Goal: Task Accomplishment & Management: Use online tool/utility

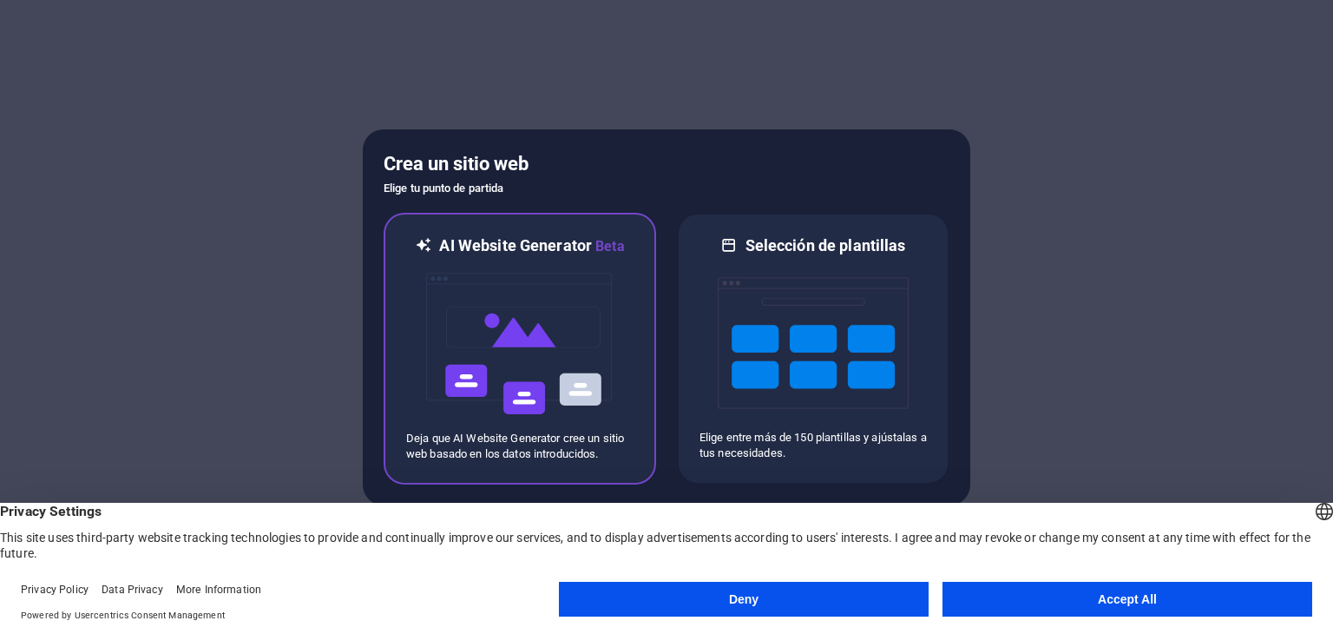
click at [528, 324] on img at bounding box center [519, 344] width 191 height 174
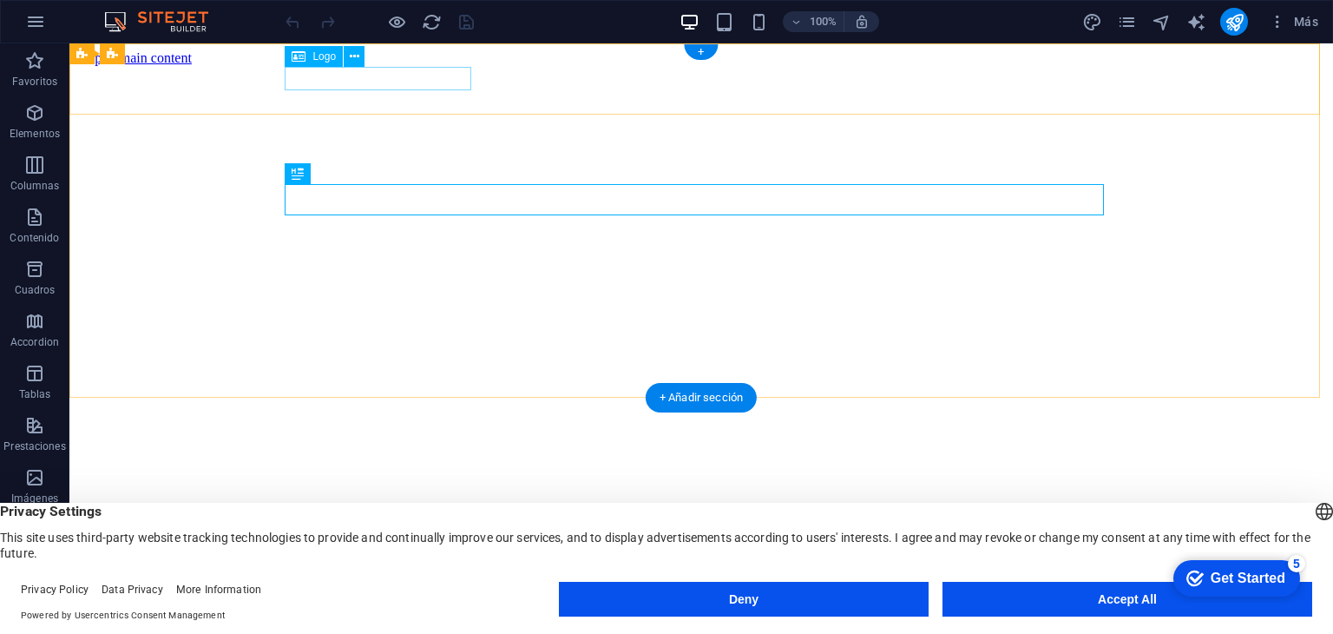
click at [344, 595] on div "[DOMAIN_NAME]" at bounding box center [701, 611] width 1250 height 32
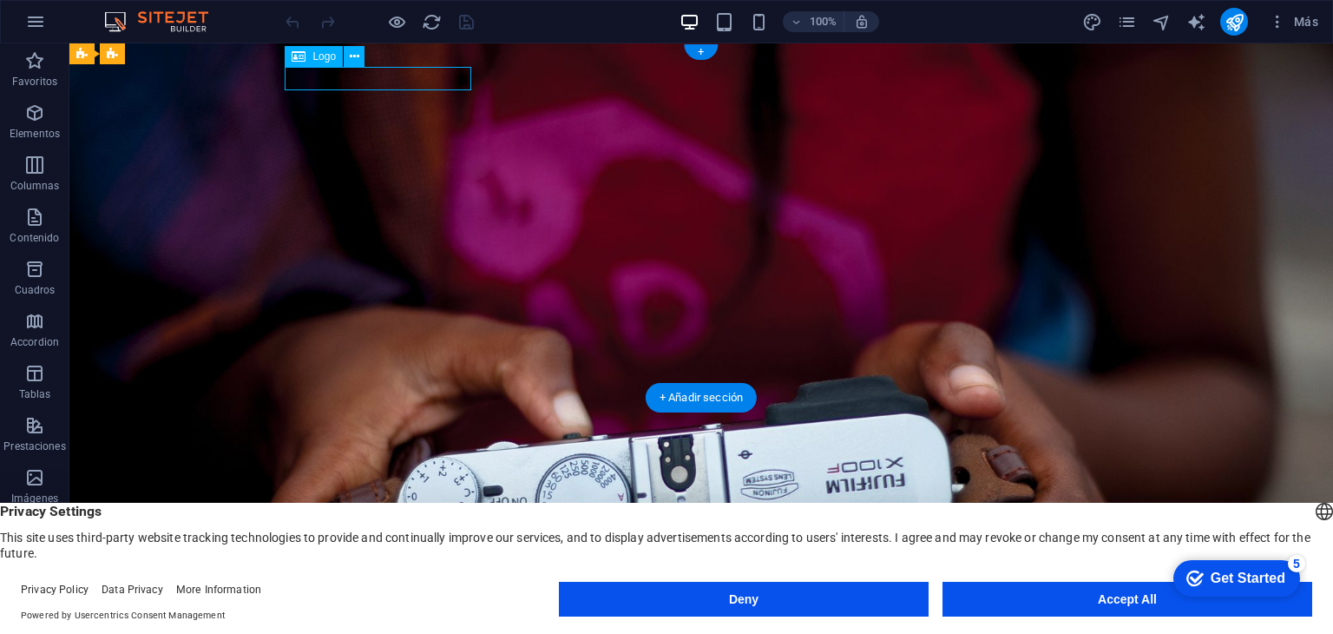
click at [359, 568] on div "[DOMAIN_NAME]" at bounding box center [701, 579] width 819 height 23
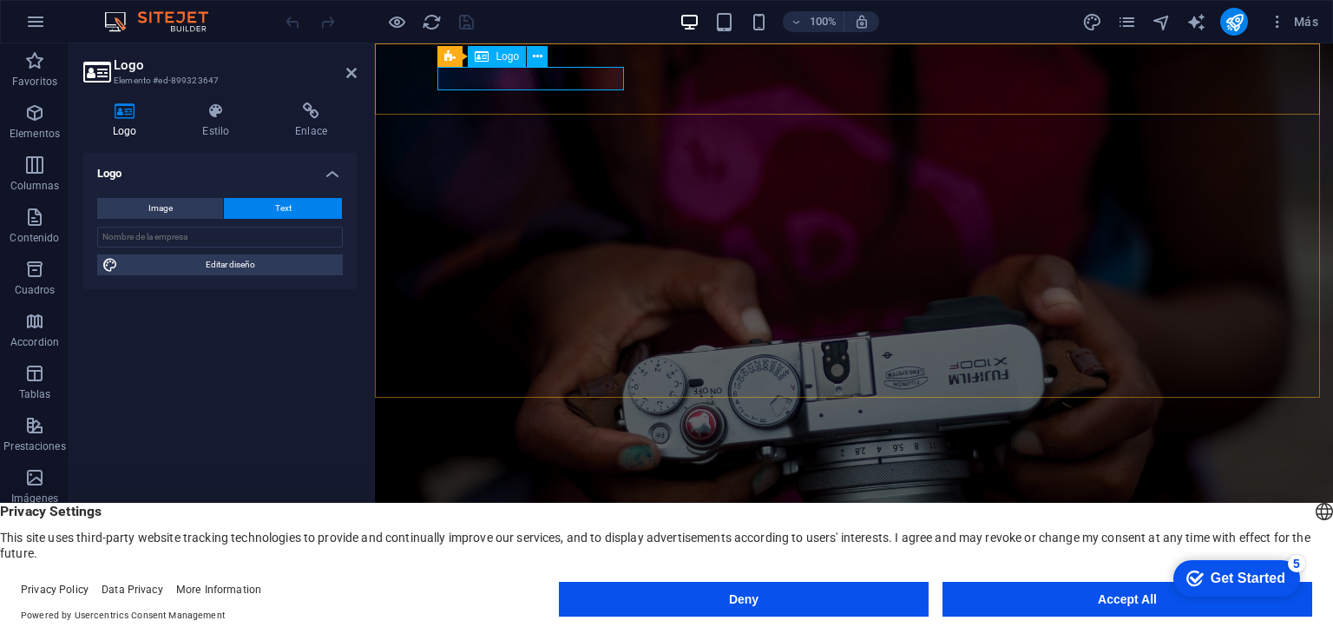
click at [524, 568] on div "[DOMAIN_NAME]" at bounding box center [853, 579] width 819 height 23
click at [542, 56] on icon at bounding box center [538, 57] width 10 height 18
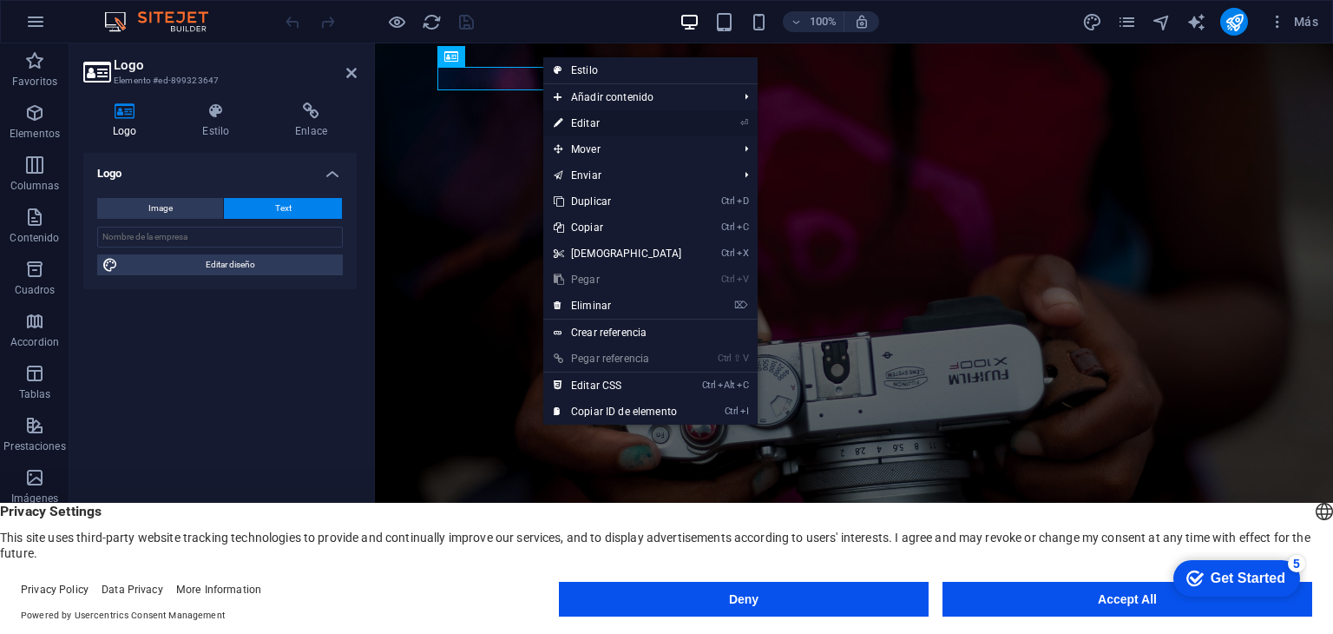
click at [603, 125] on link "⏎ Editar" at bounding box center [617, 123] width 149 height 26
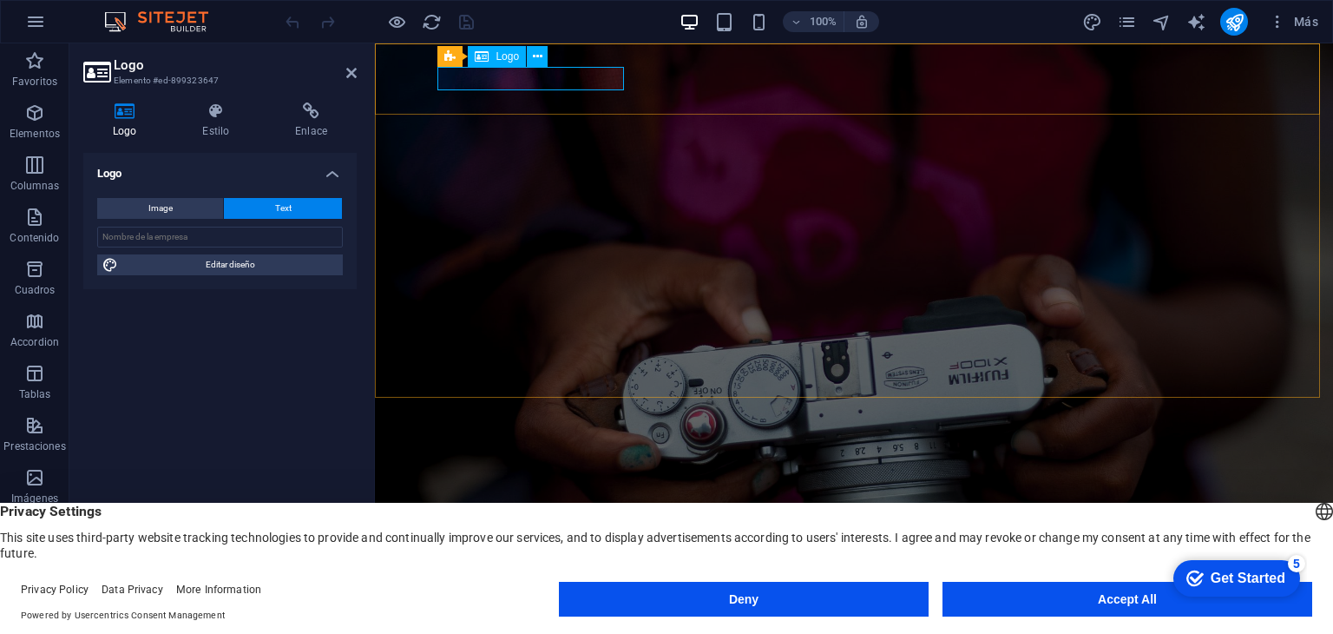
click at [542, 568] on div "[DOMAIN_NAME]" at bounding box center [853, 579] width 819 height 23
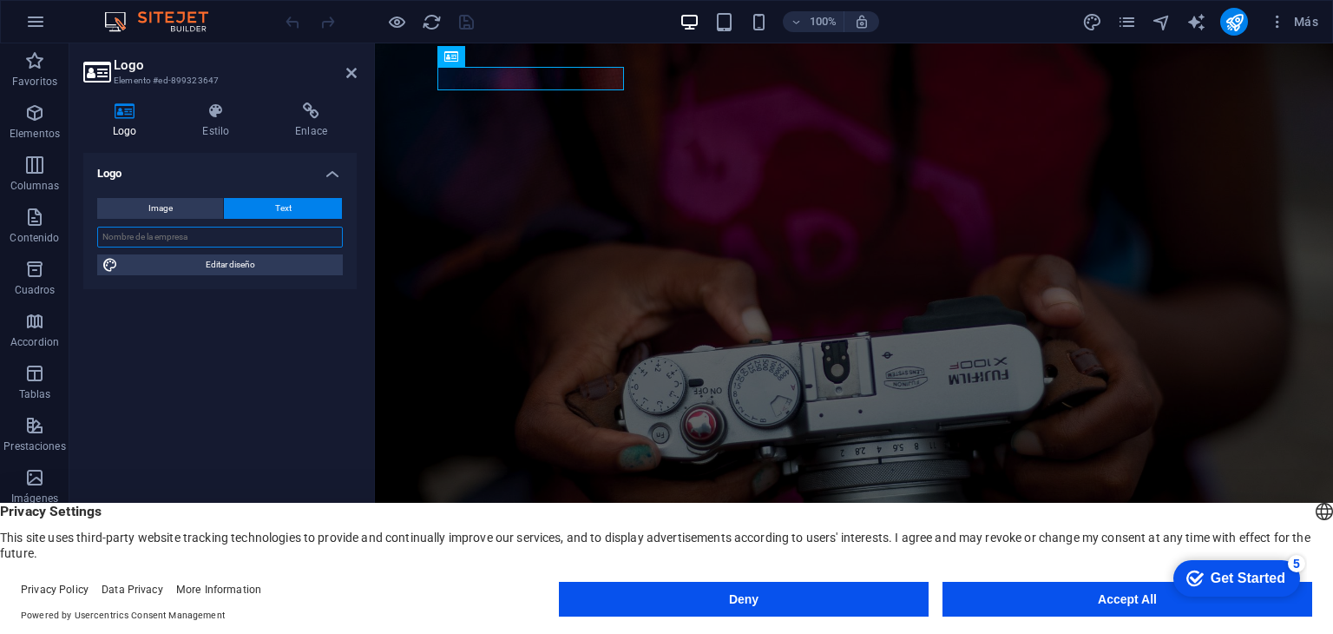
click at [182, 234] on input "text" at bounding box center [220, 237] width 246 height 21
type input "La Ley Deportiva"
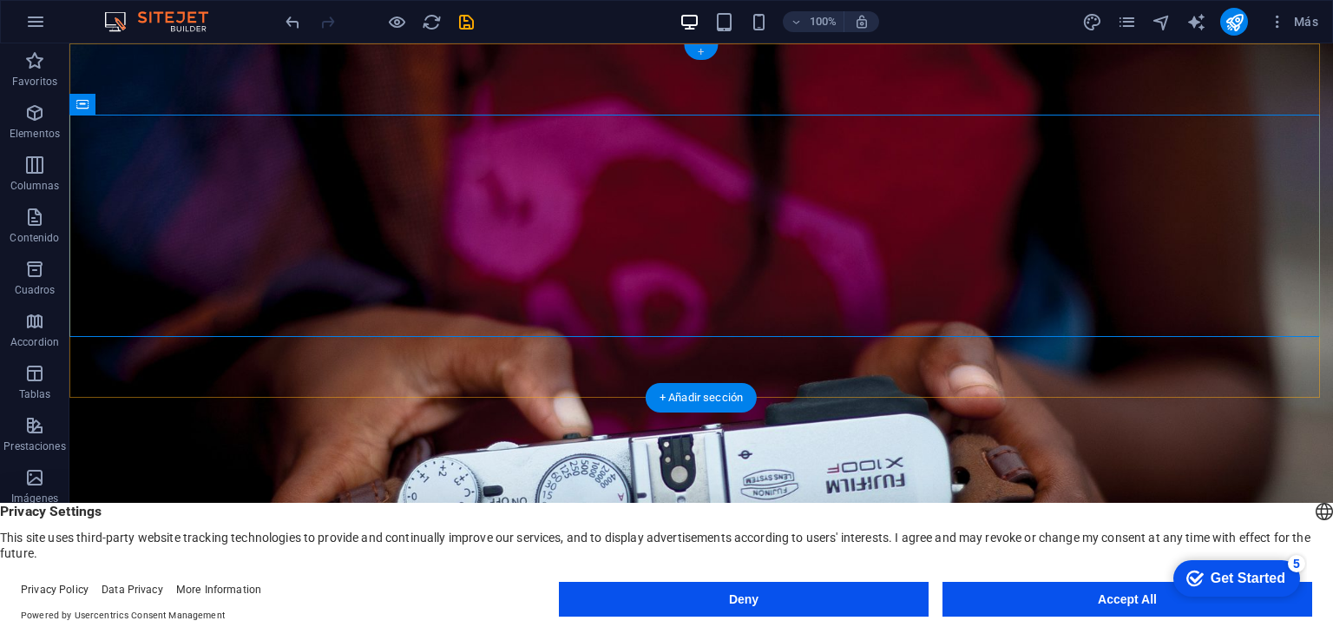
click at [703, 53] on div "+" at bounding box center [701, 52] width 34 height 16
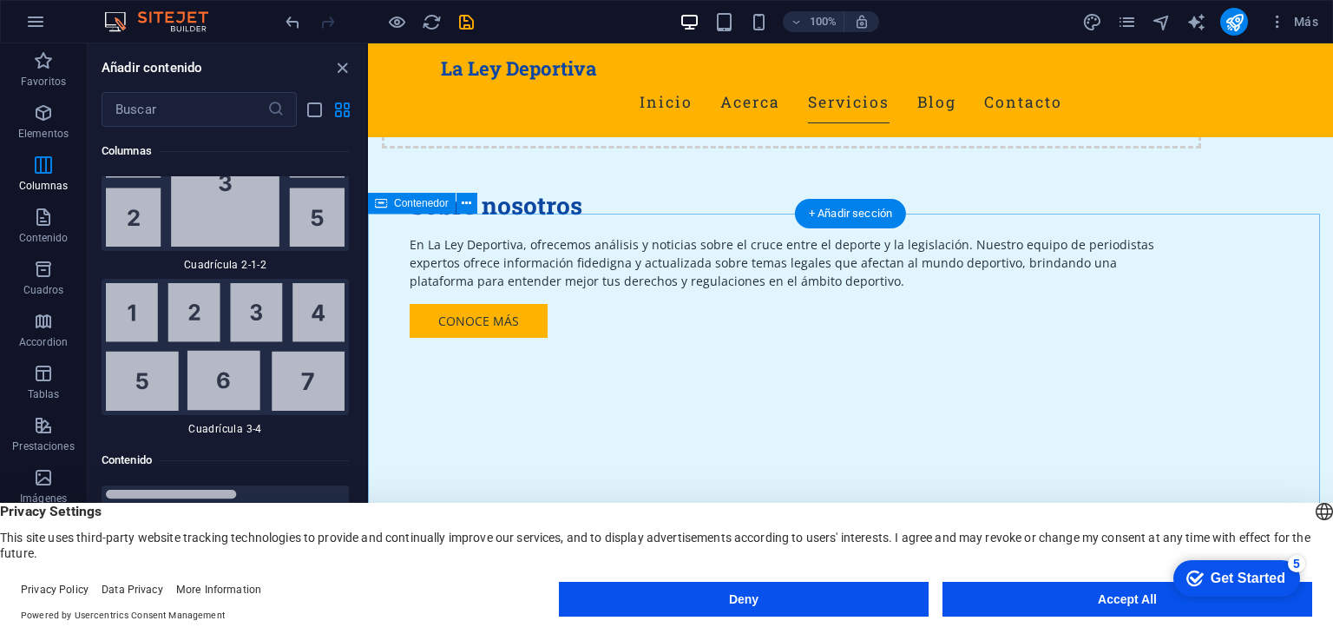
scroll to position [1215, 0]
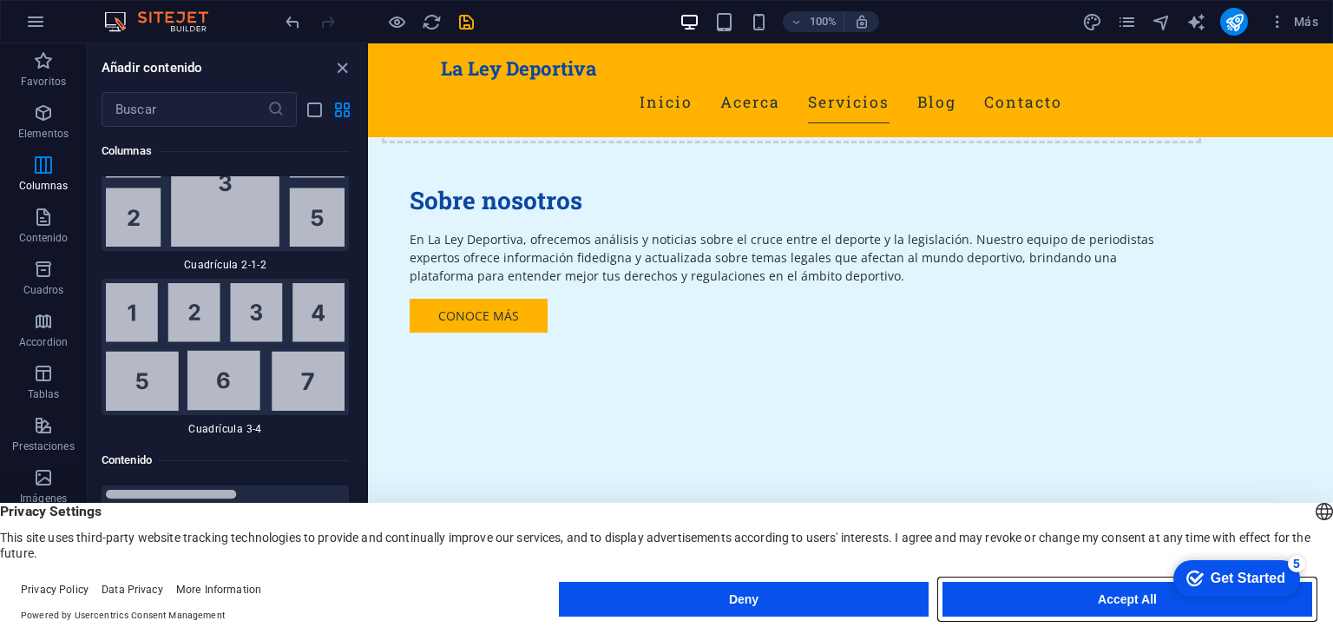
click at [1009, 595] on button "Accept All" at bounding box center [1128, 599] width 370 height 35
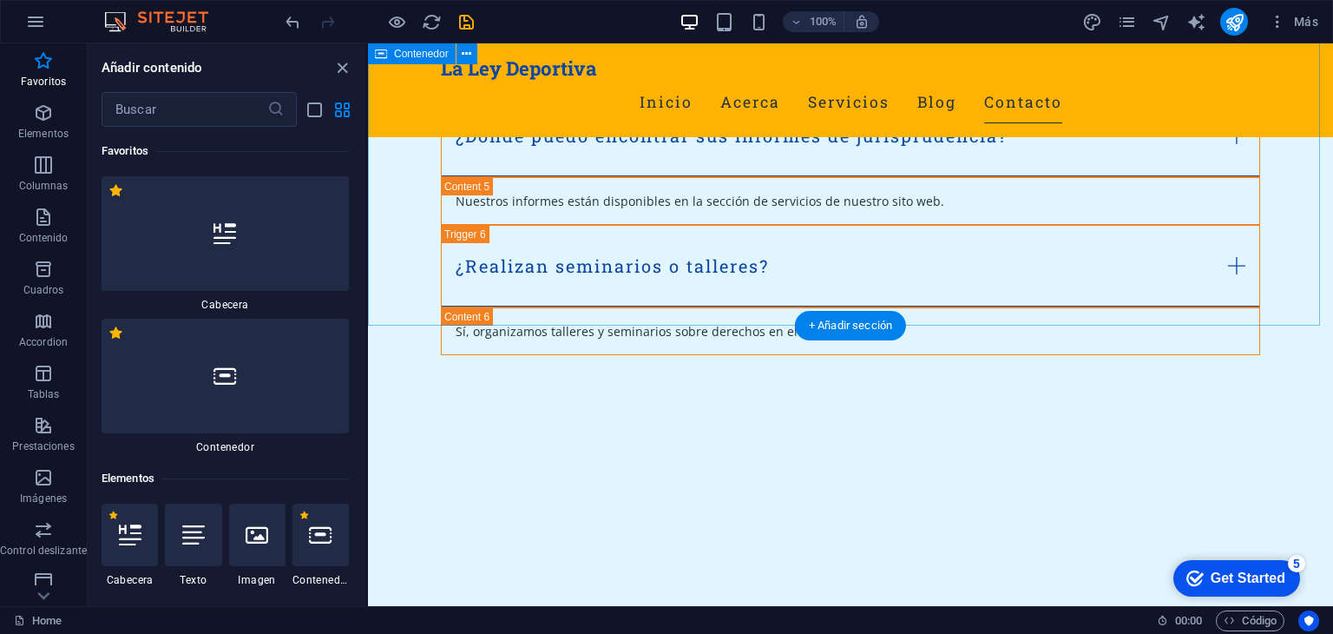
scroll to position [3620, 0]
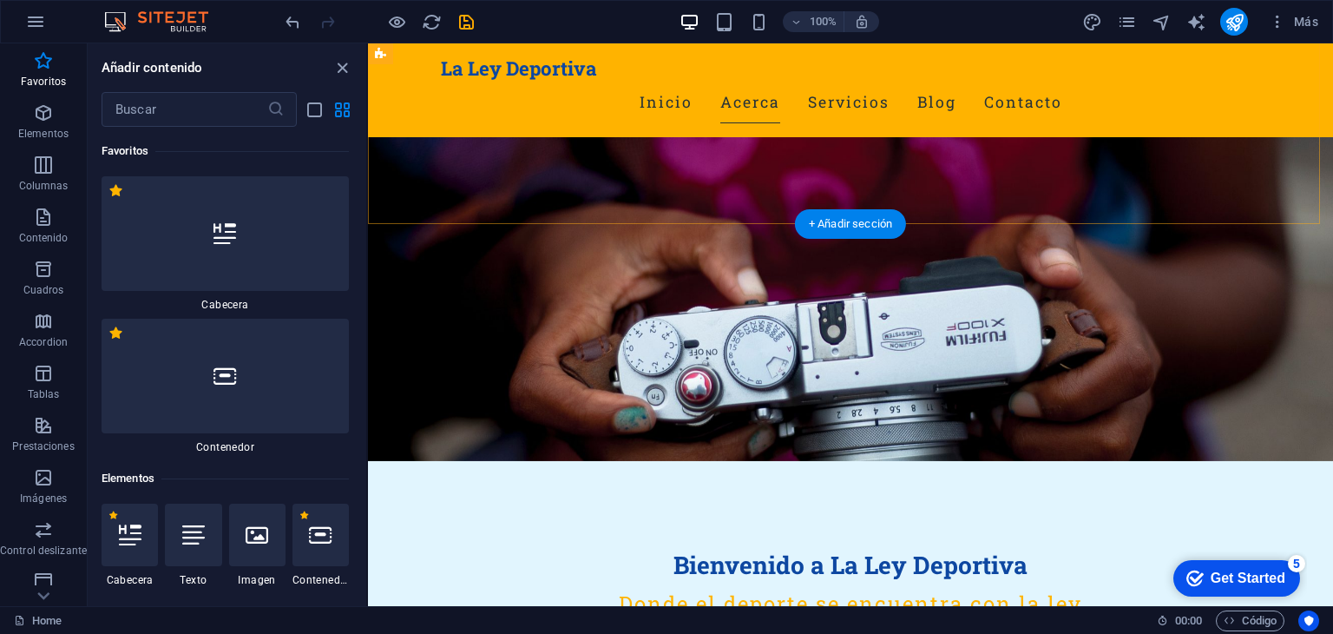
scroll to position [174, 0]
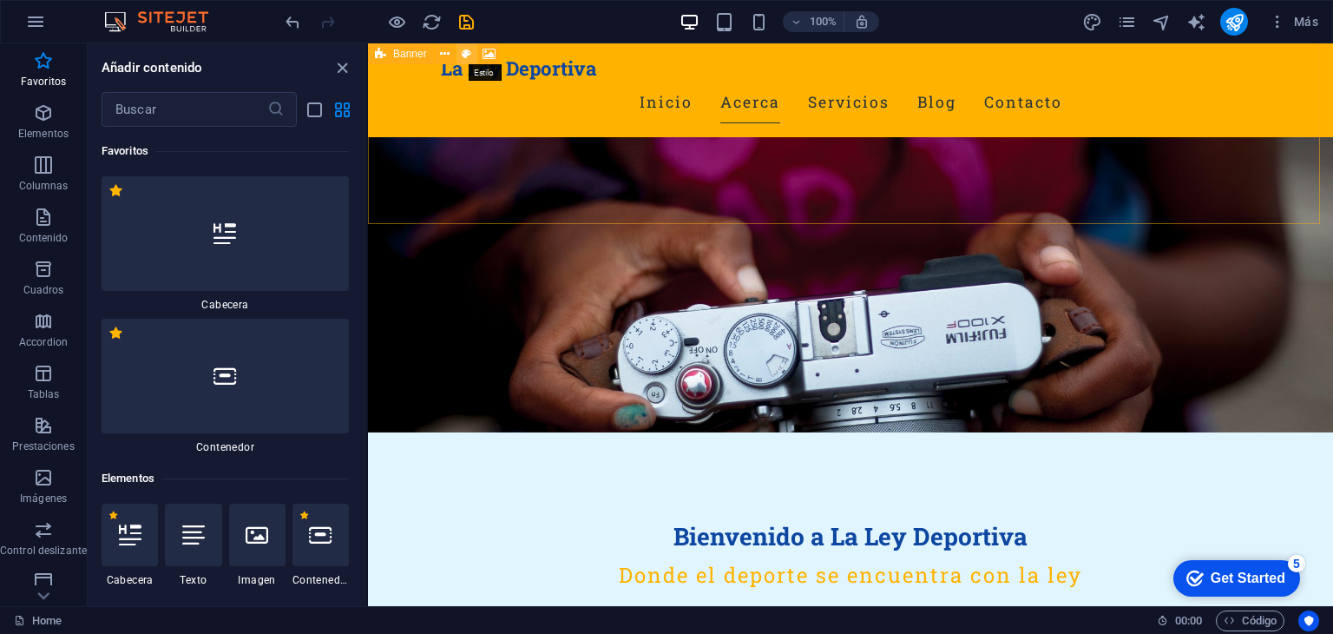
click at [468, 55] on icon at bounding box center [467, 54] width 10 height 18
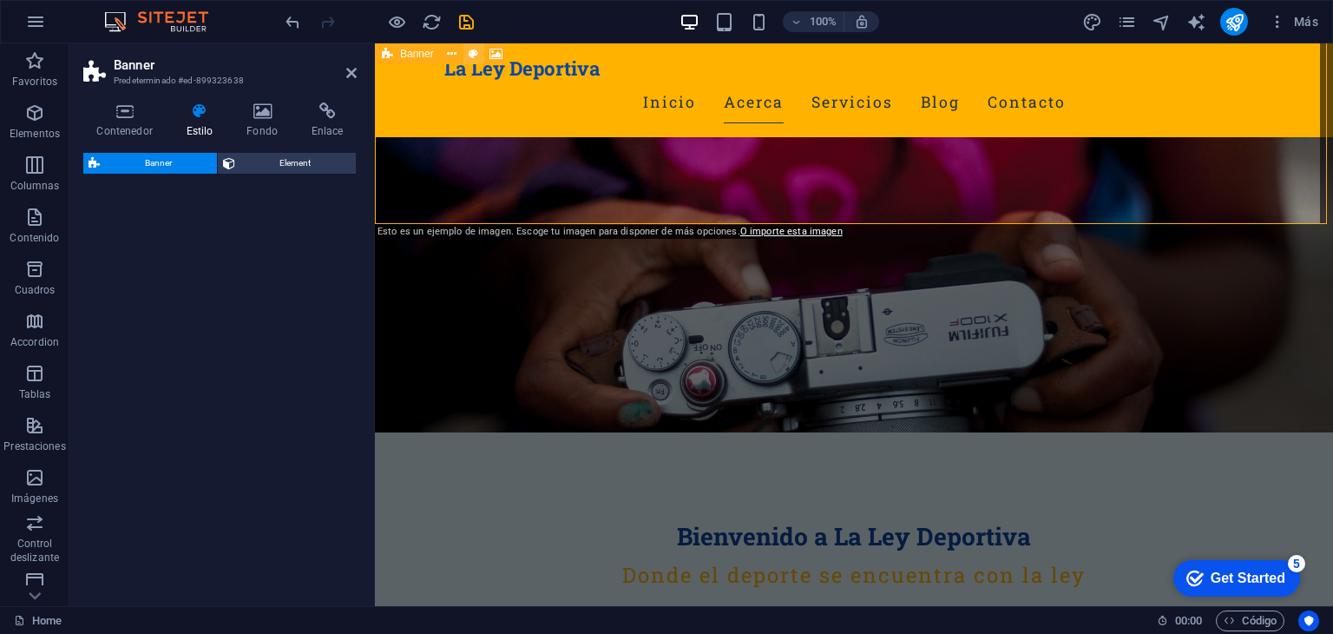
select select "preset-banner-v3-home-hero-logo-nav-h1-slogan"
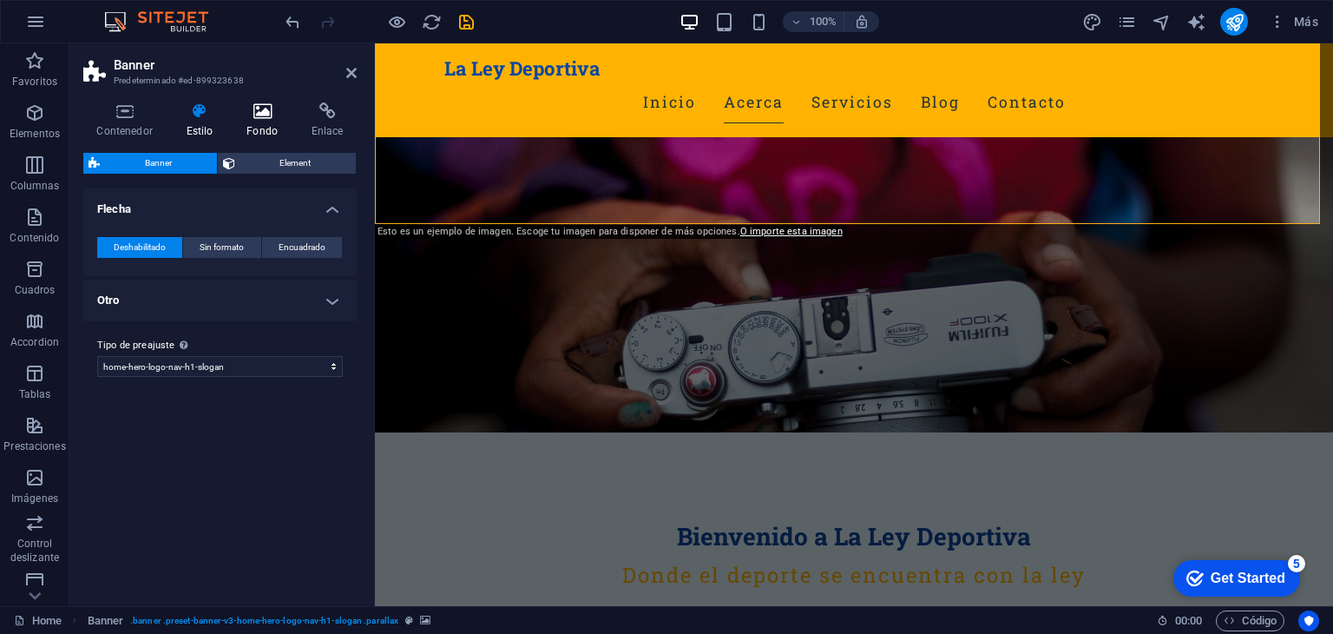
click at [260, 115] on icon at bounding box center [262, 110] width 58 height 17
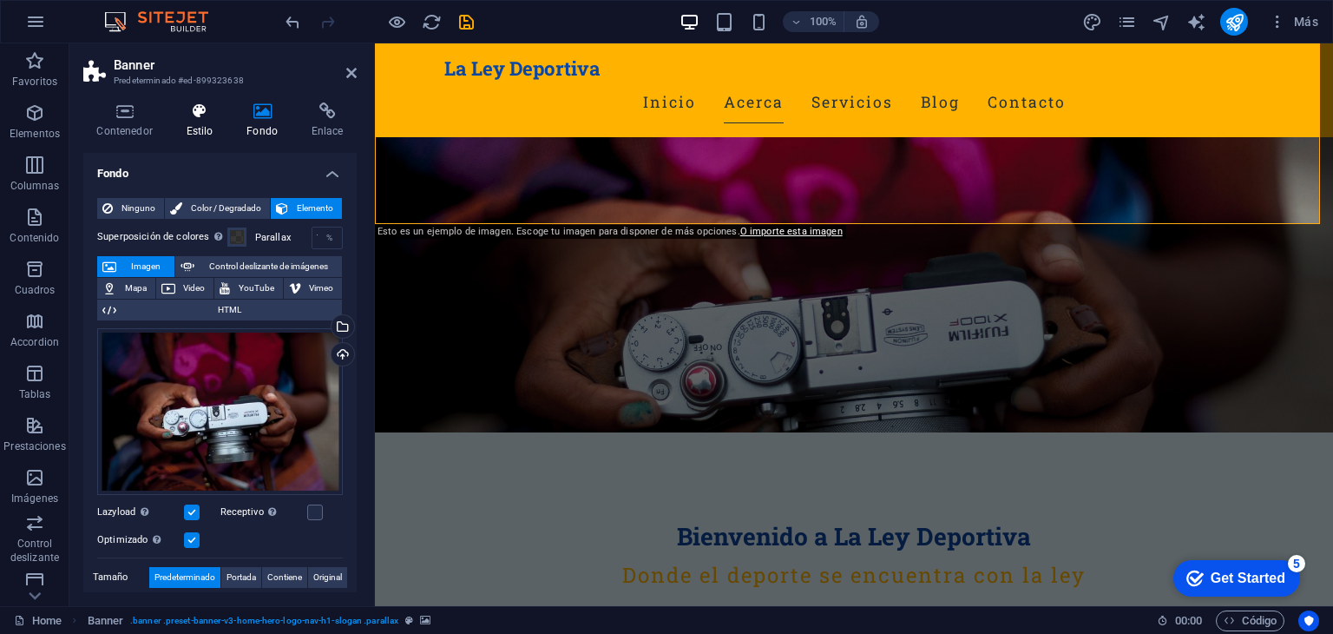
click at [210, 115] on icon at bounding box center [200, 110] width 54 height 17
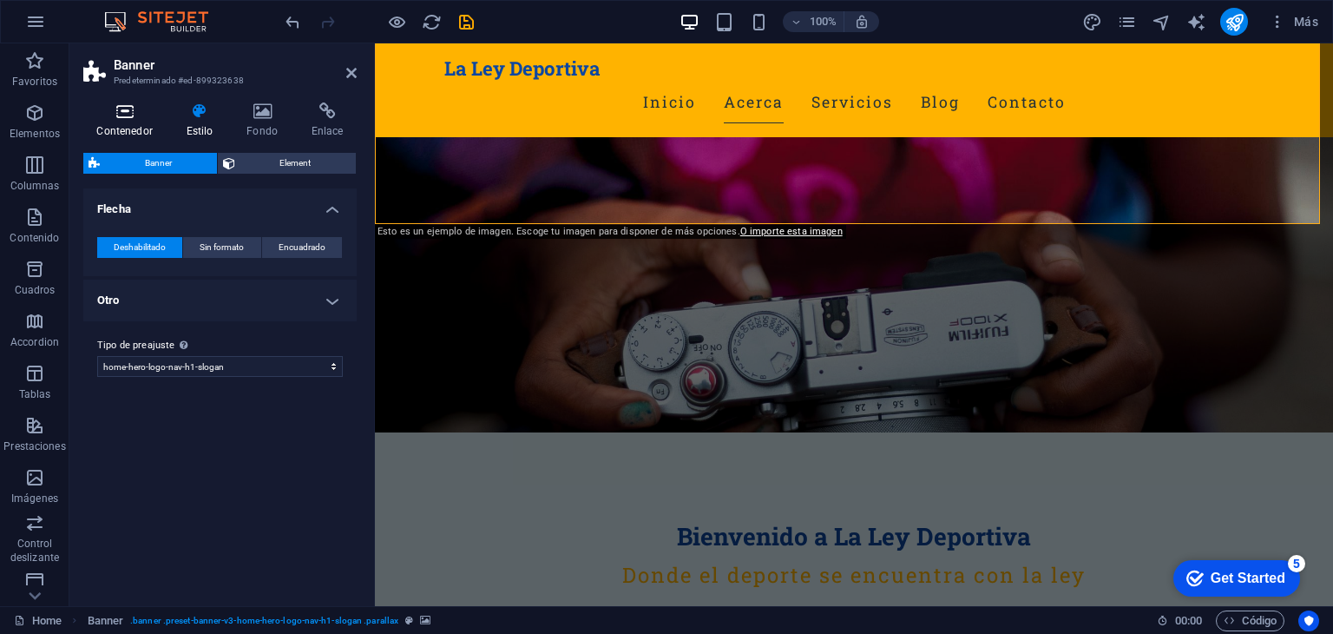
click at [128, 119] on icon at bounding box center [124, 110] width 82 height 17
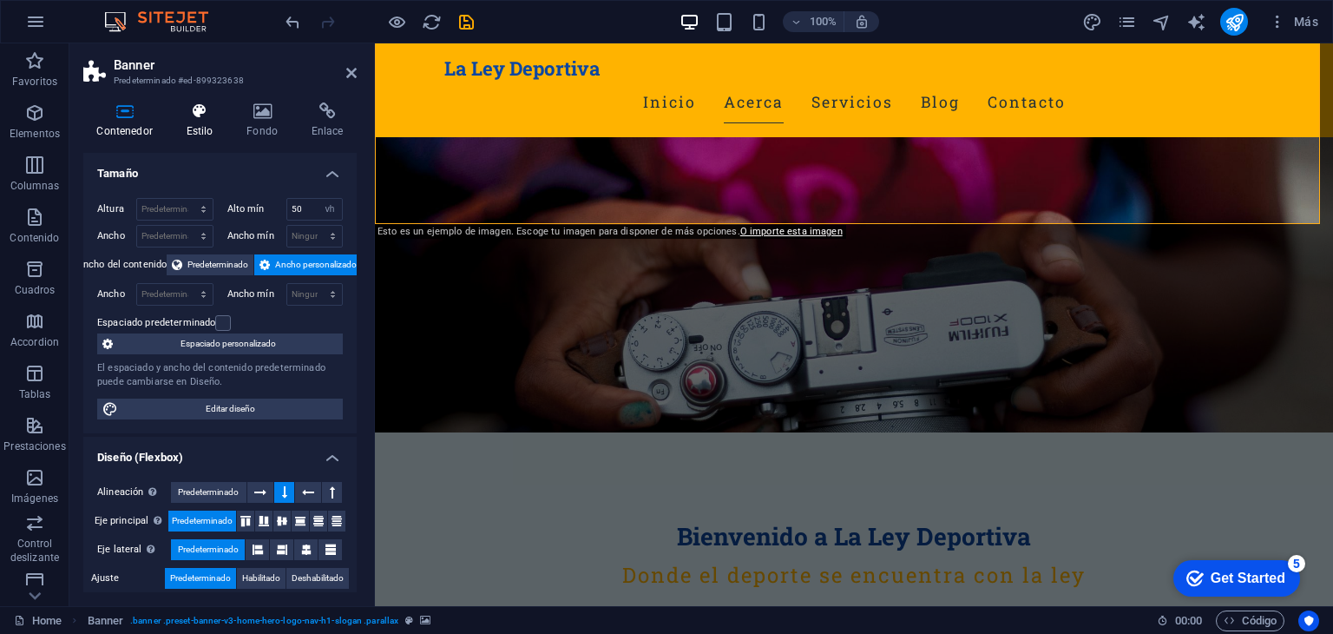
click at [194, 115] on icon at bounding box center [200, 110] width 54 height 17
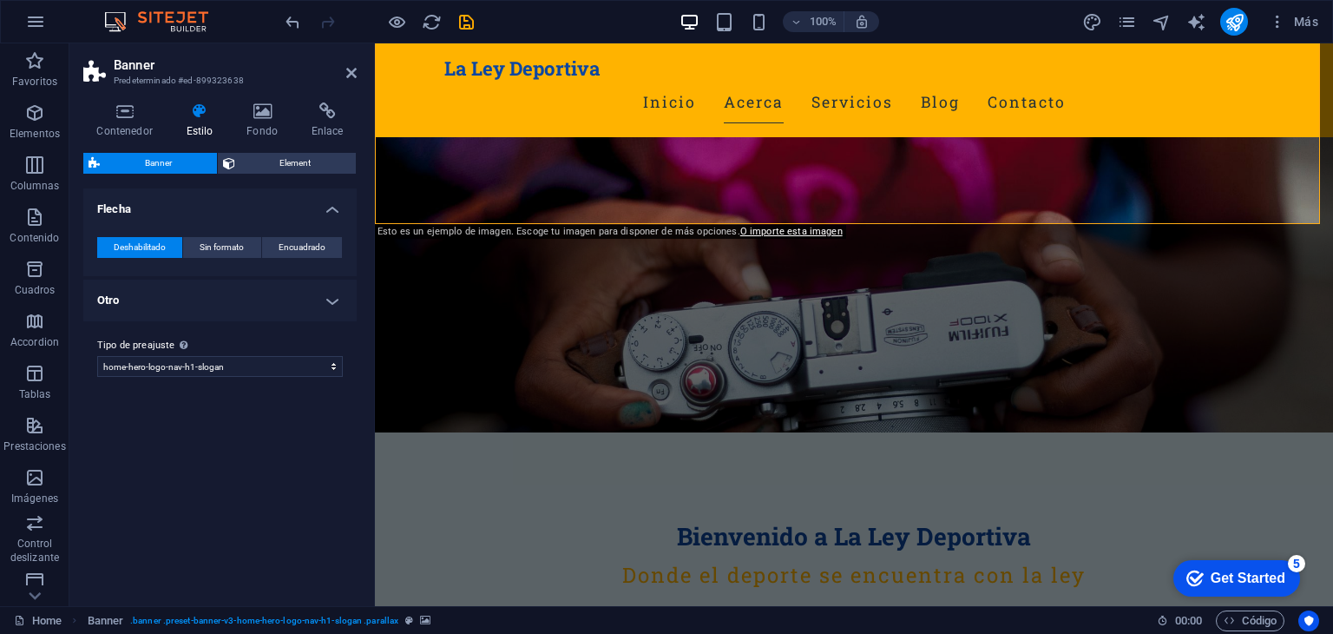
click at [162, 160] on span "Banner" at bounding box center [158, 163] width 107 height 21
click at [193, 163] on span "Banner" at bounding box center [158, 163] width 107 height 21
click at [280, 161] on span "Element" at bounding box center [295, 163] width 111 height 21
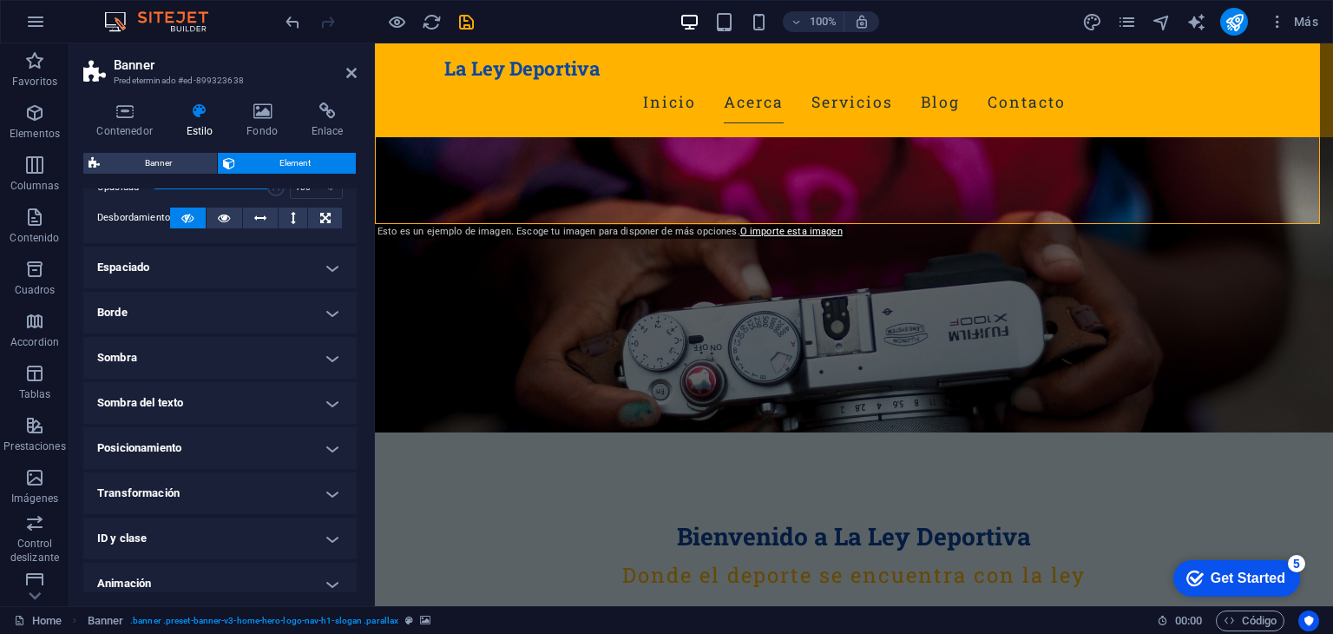
scroll to position [144, 0]
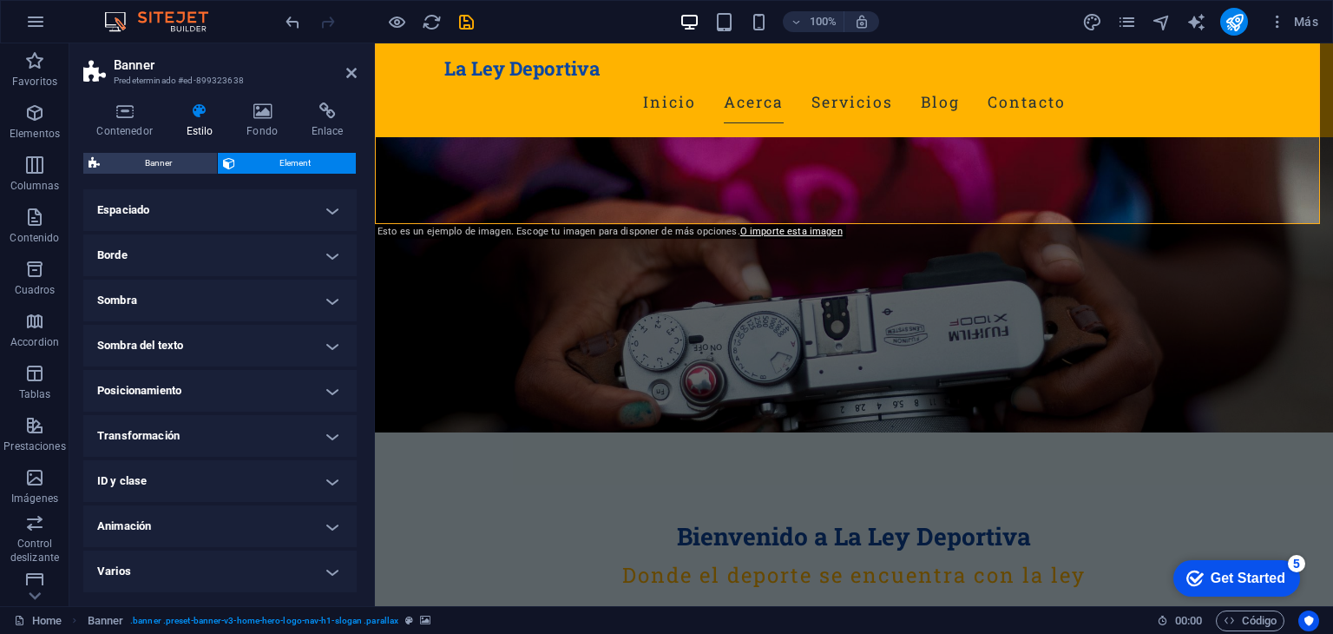
click at [310, 293] on h4 "Sombra" at bounding box center [219, 300] width 273 height 42
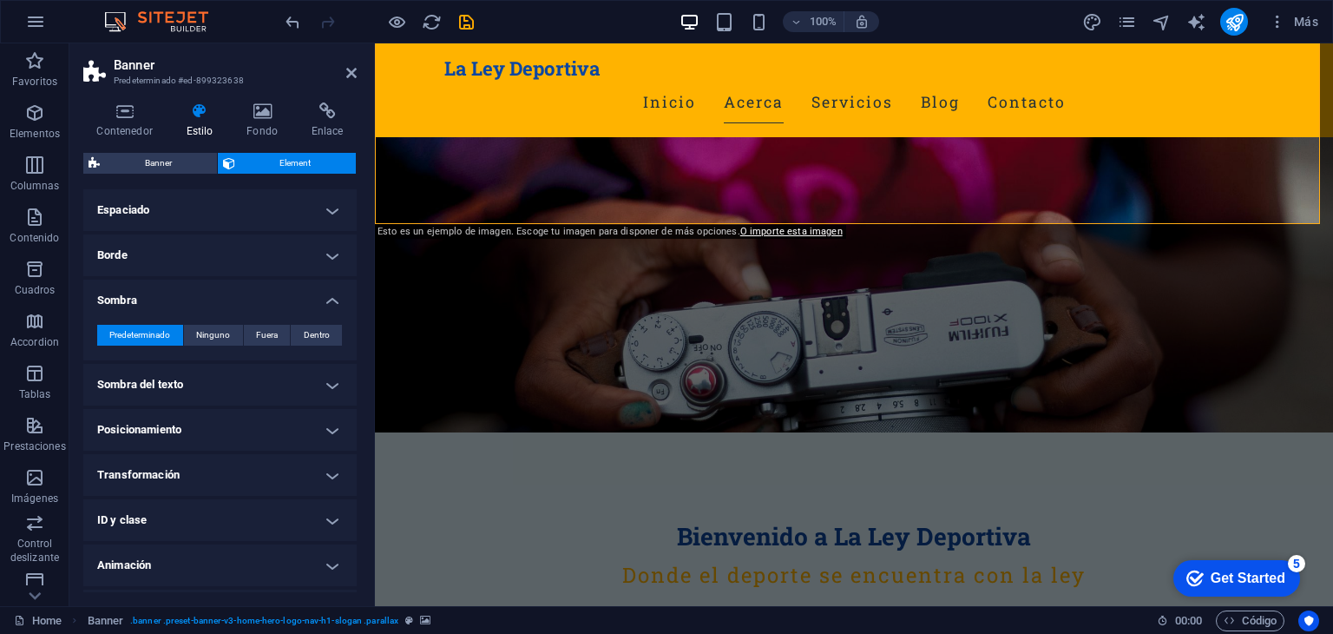
click at [310, 293] on h4 "Sombra" at bounding box center [219, 294] width 273 height 31
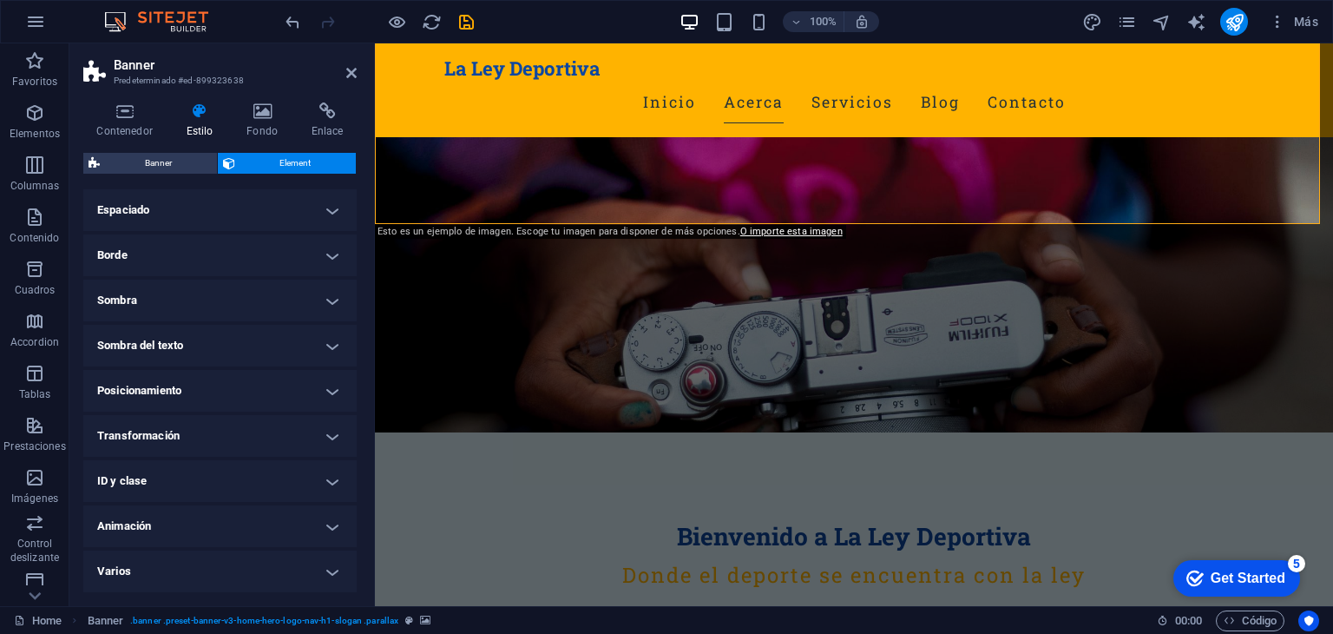
click at [212, 518] on h4 "Animación" at bounding box center [219, 526] width 273 height 42
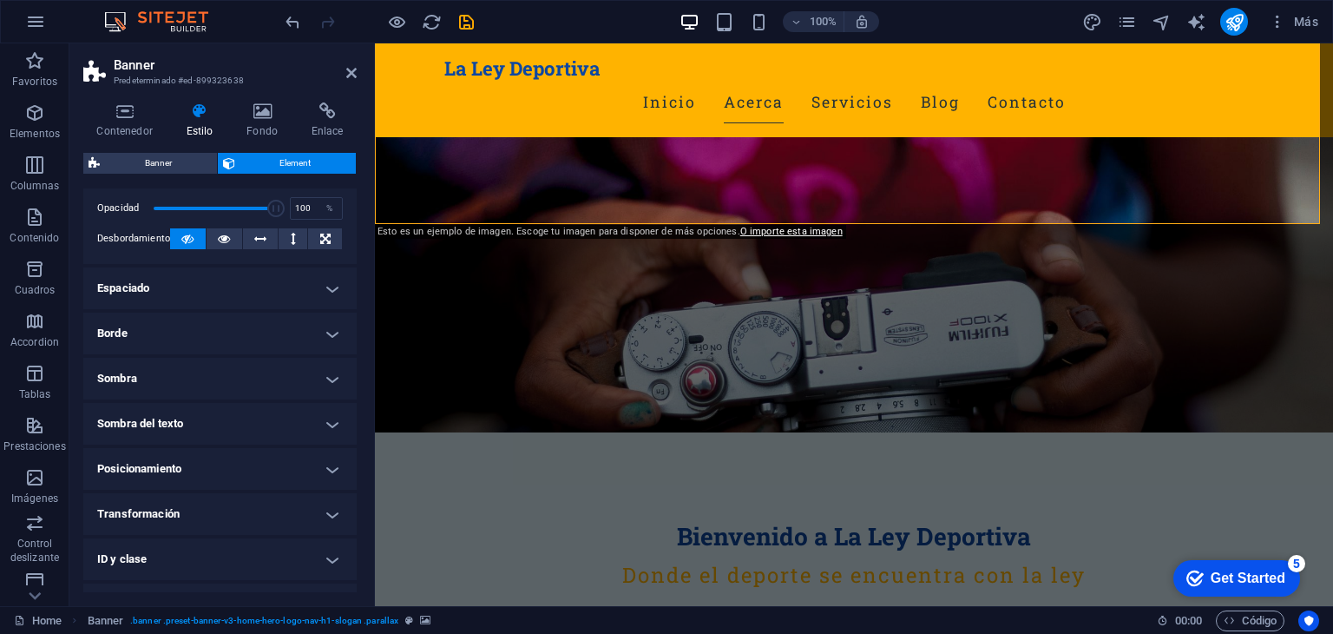
scroll to position [0, 0]
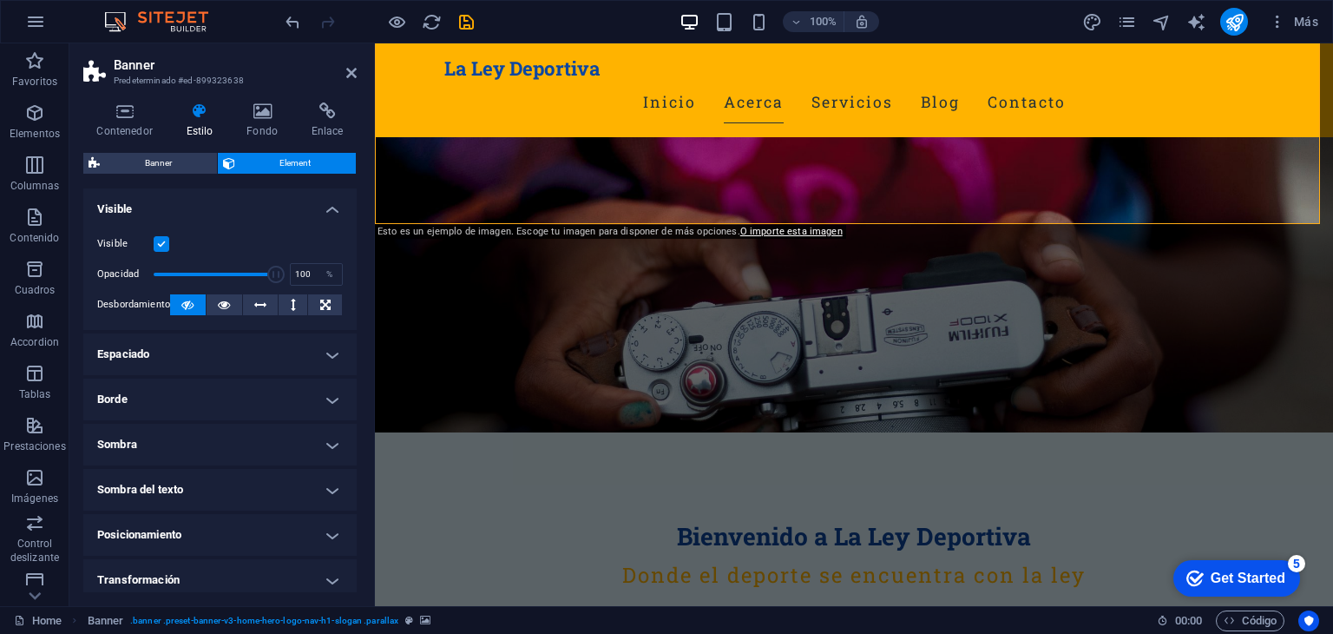
click at [207, 406] on h4 "Borde" at bounding box center [219, 399] width 273 height 42
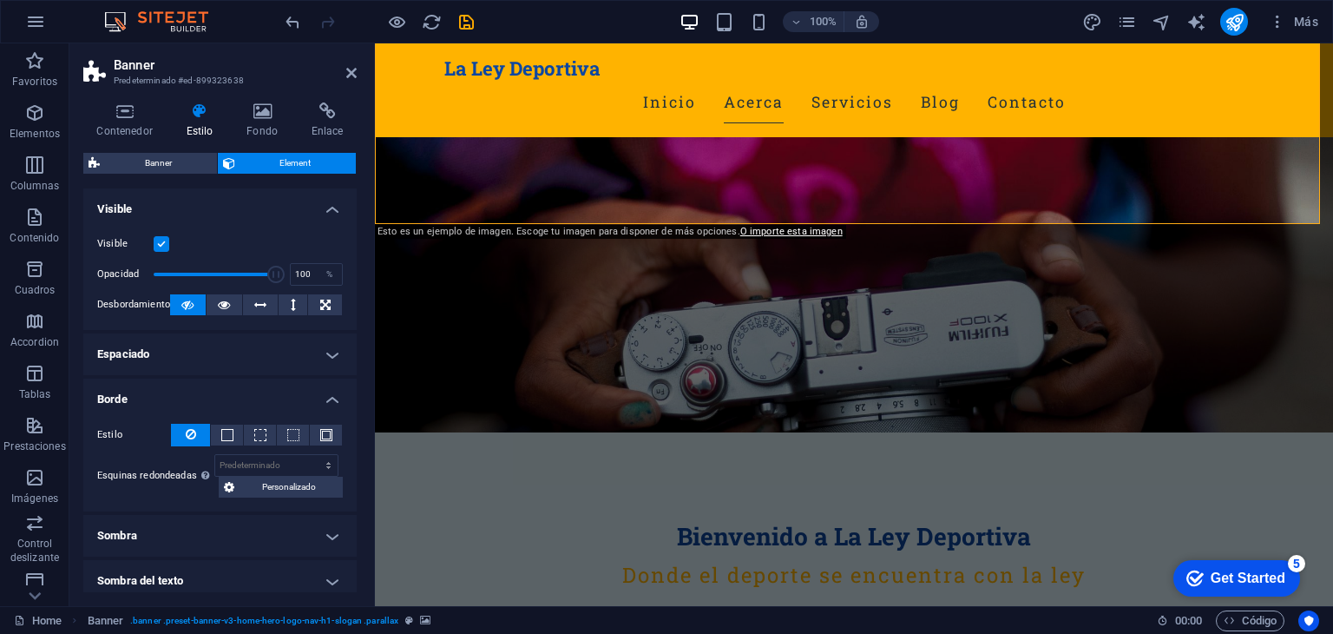
click at [206, 404] on h4 "Borde" at bounding box center [219, 393] width 273 height 31
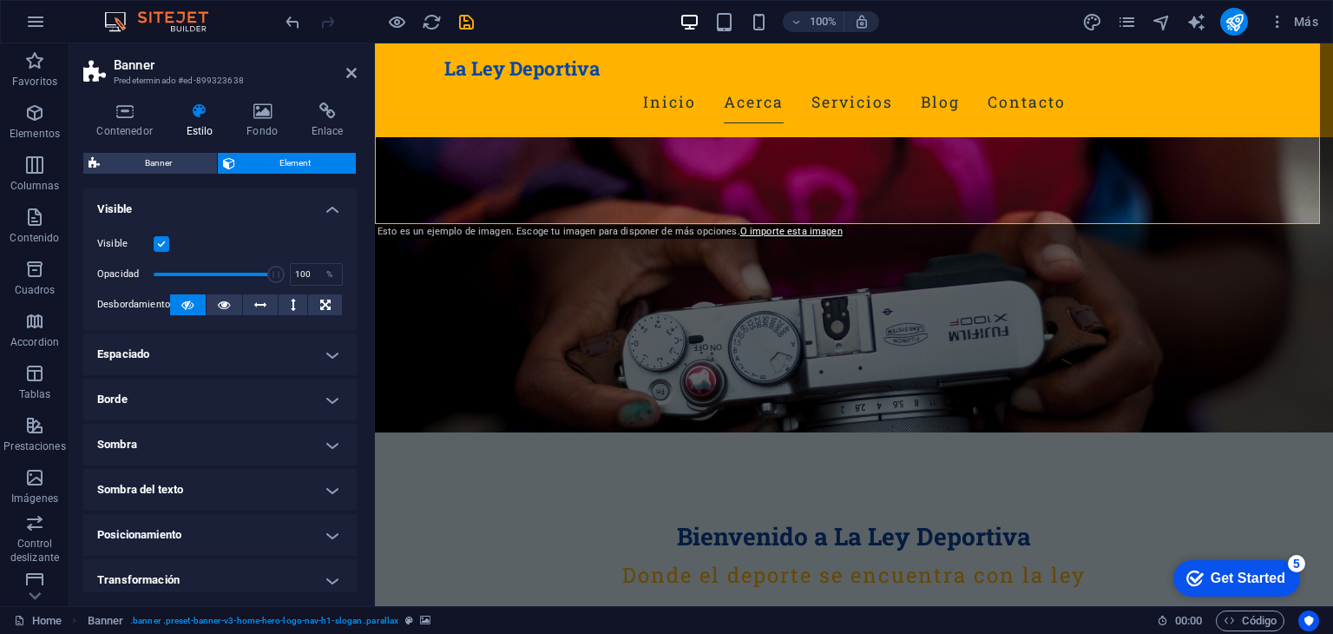
click at [385, 61] on div "La Ley Deportiva Inicio Acerca Servicios Blog Contacto" at bounding box center [854, 90] width 958 height 94
click at [352, 72] on icon at bounding box center [351, 73] width 10 height 14
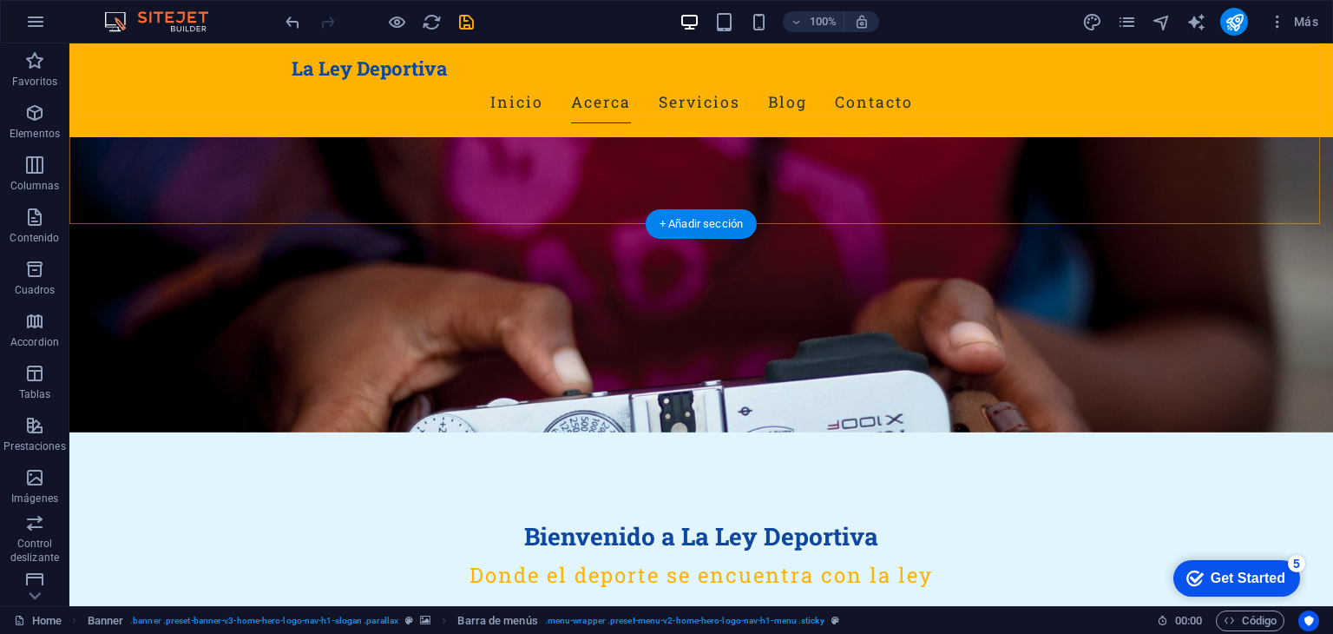
click at [149, 76] on div "La Ley Deportiva Inicio Acerca Servicios Blog Contacto" at bounding box center [701, 90] width 1264 height 94
click at [82, 62] on div "La Ley Deportiva Inicio Acerca Servicios Blog Contacto" at bounding box center [701, 90] width 1264 height 94
click at [1178, 77] on div "La Ley Deportiva Inicio Acerca Servicios Blog Contacto" at bounding box center [701, 90] width 1264 height 94
click at [1269, 63] on div "La Ley Deportiva Inicio Acerca Servicios Blog Contacto" at bounding box center [701, 90] width 1264 height 94
click at [76, 108] on div "La Ley Deportiva Inicio Acerca Servicios Blog Contacto" at bounding box center [701, 90] width 1264 height 94
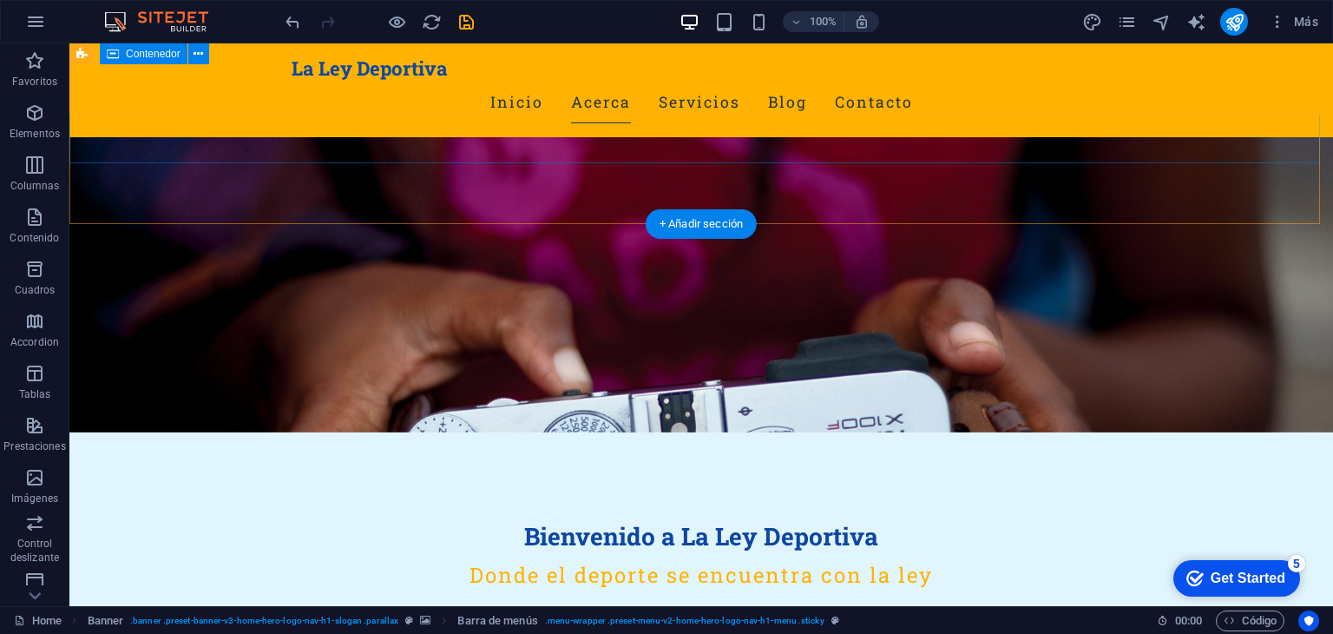
click at [107, 380] on div "Bienvenido a La Ley Deportiva Donde el deporte se encuentra con la ley" at bounding box center [701, 526] width 1264 height 293
click at [221, 380] on div "Bienvenido a La Ley Deportiva Donde el deporte se encuentra con la ley" at bounding box center [701, 526] width 1264 height 293
click at [218, 380] on div "Bienvenido a La Ley Deportiva Donde el deporte se encuentra con la ley" at bounding box center [701, 526] width 1264 height 293
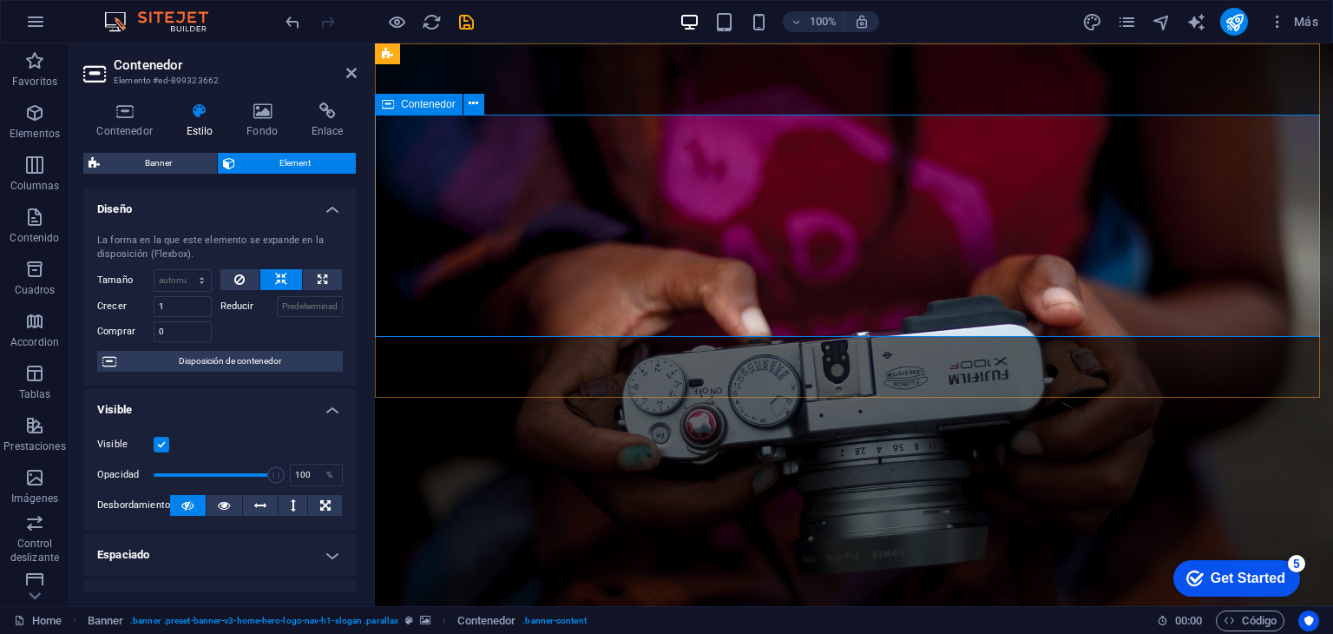
click at [486, 95] on div "Contenedor" at bounding box center [435, 105] width 121 height 22
click at [635, 554] on div "La Ley Deportiva Inicio Acerca Servicios Blog Contacto" at bounding box center [854, 601] width 958 height 94
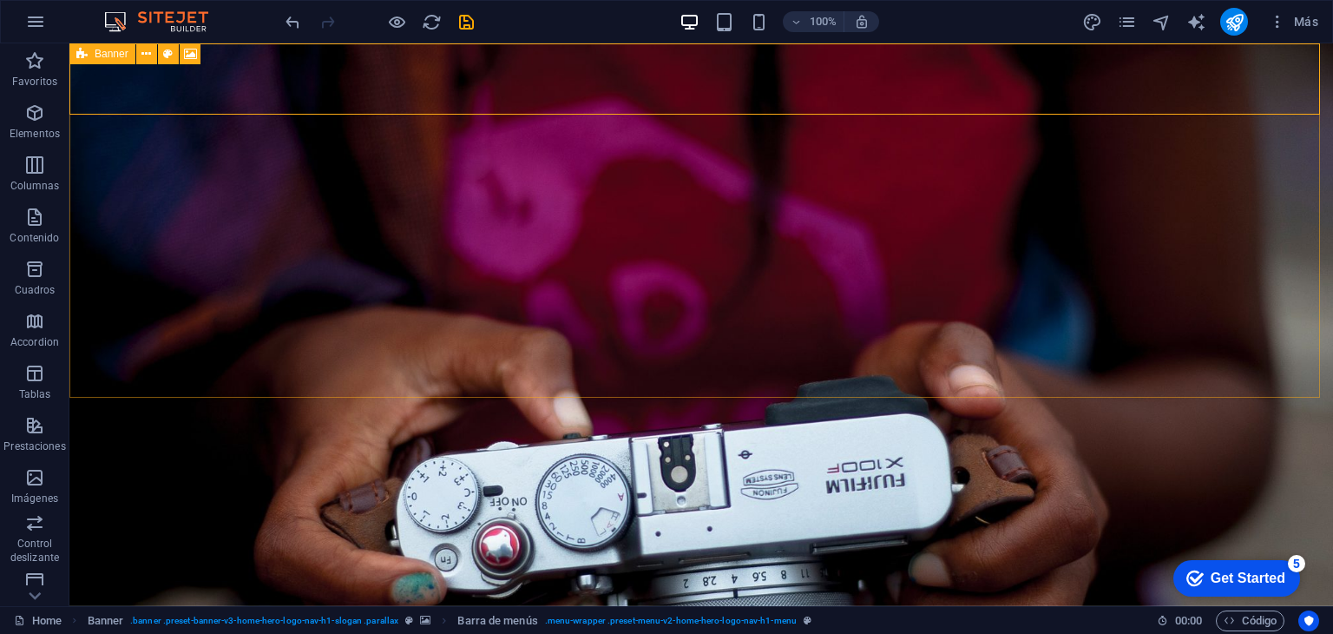
click at [104, 58] on span "Banner" at bounding box center [112, 54] width 34 height 10
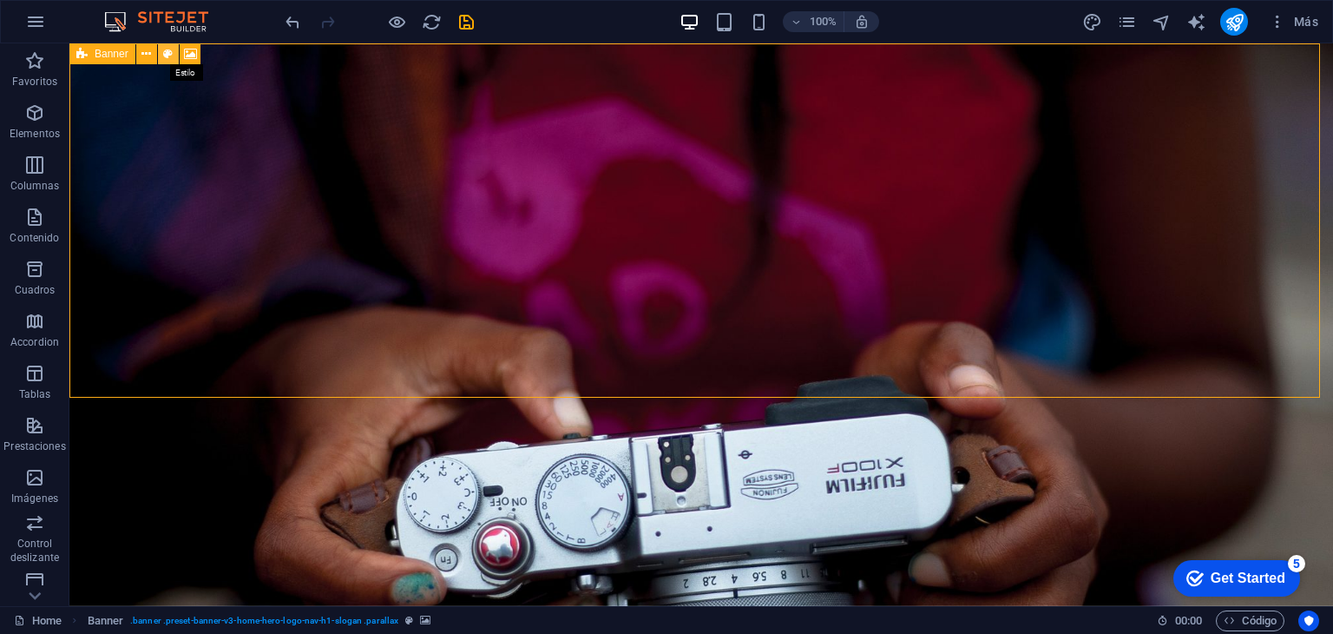
click at [167, 56] on icon at bounding box center [168, 54] width 10 height 18
select select "preset-banner-v3-home-hero-logo-nav-h1-slogan"
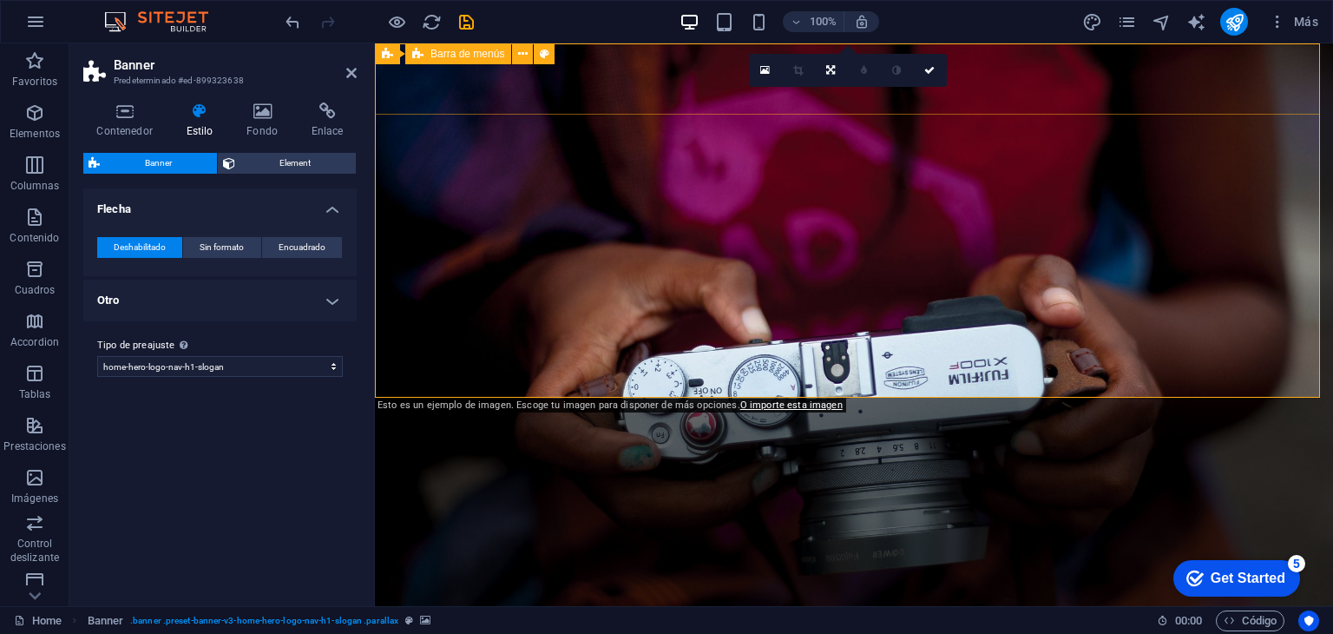
click at [529, 554] on div "La Ley Deportiva Inicio Acerca Servicios Blog Contacto" at bounding box center [854, 601] width 958 height 94
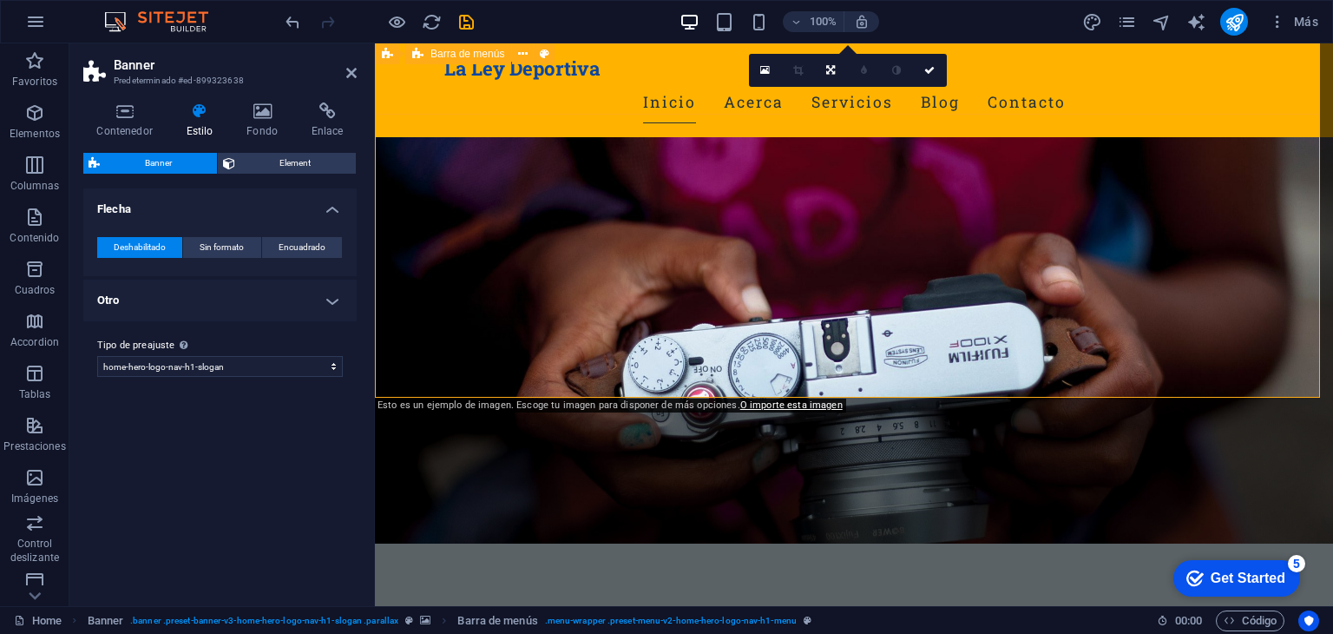
scroll to position [87, 0]
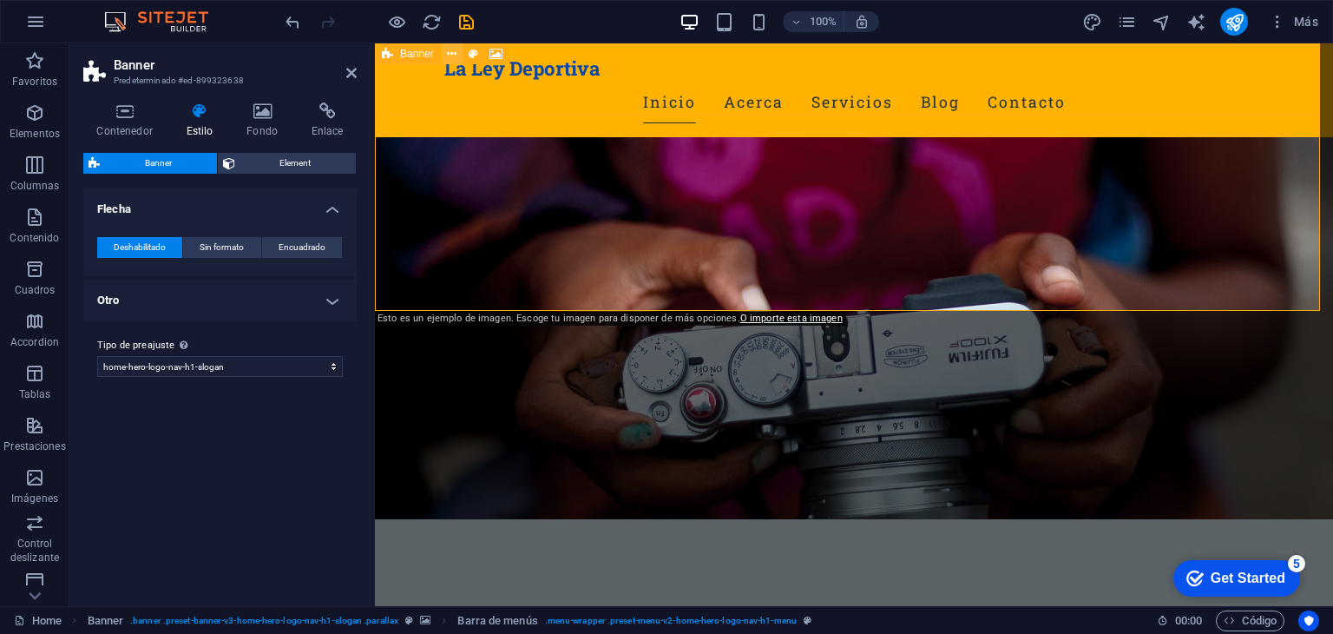
click at [448, 53] on icon at bounding box center [452, 54] width 10 height 18
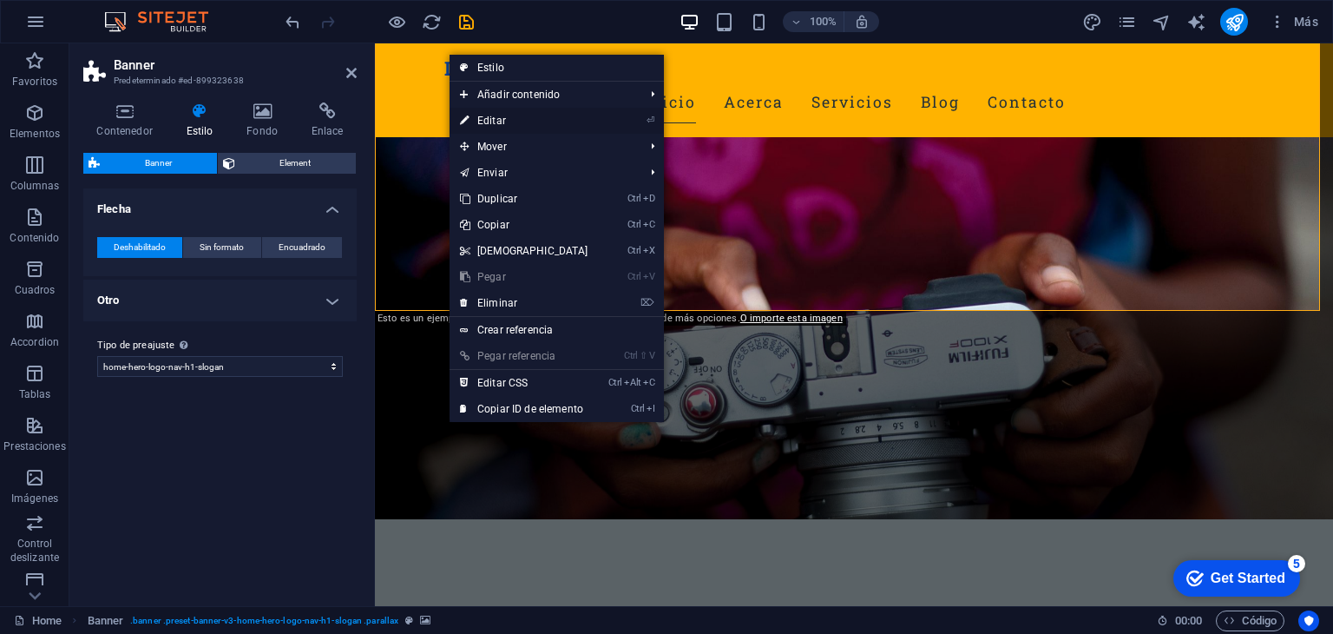
click at [534, 118] on link "⏎ Editar" at bounding box center [524, 121] width 149 height 26
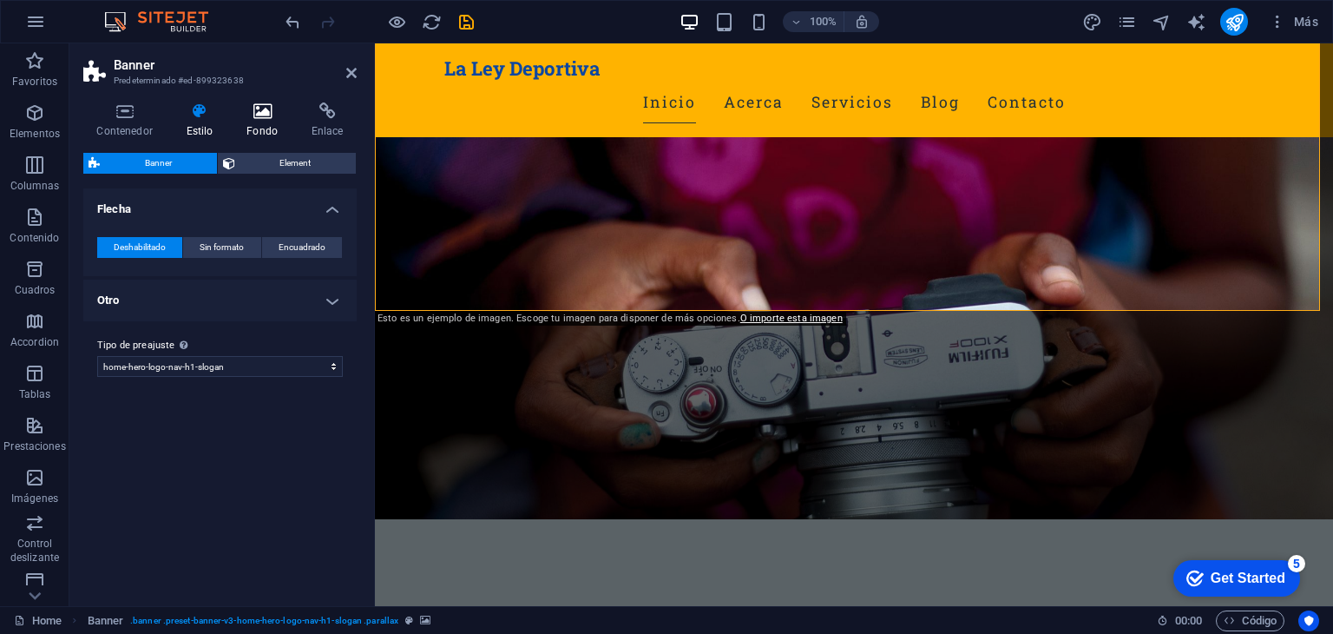
click at [259, 123] on h4 "Fondo" at bounding box center [265, 120] width 65 height 36
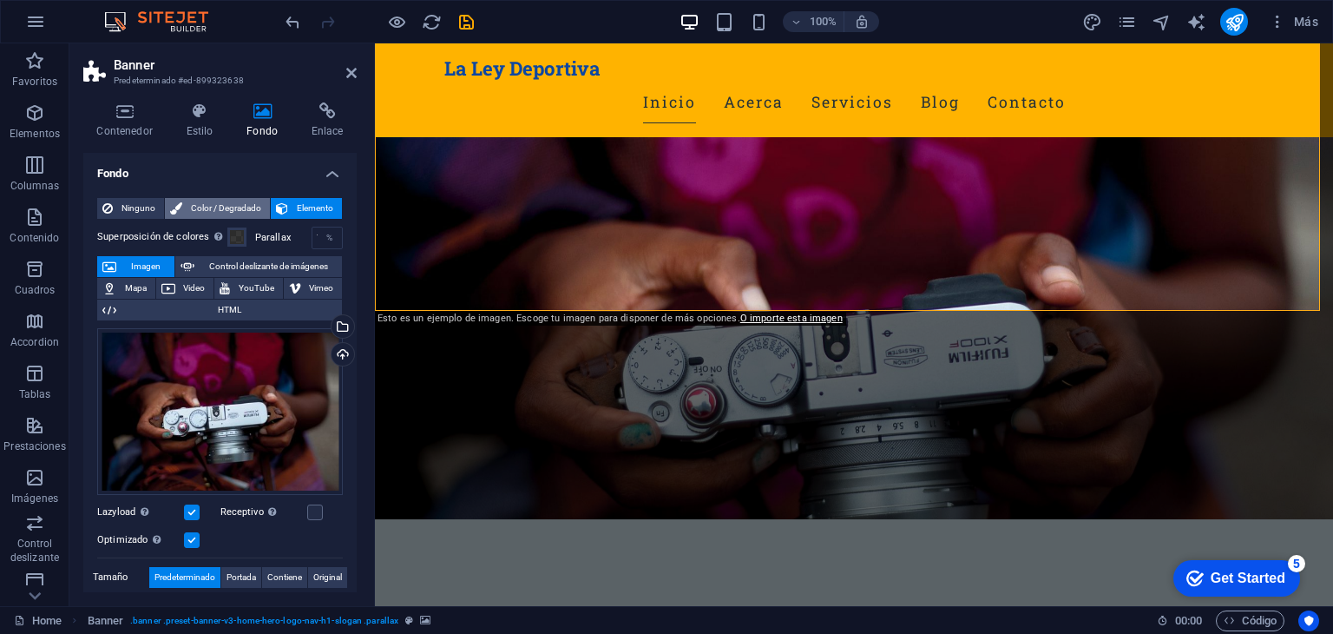
click at [227, 212] on span "Color / Degradado" at bounding box center [225, 208] width 77 height 21
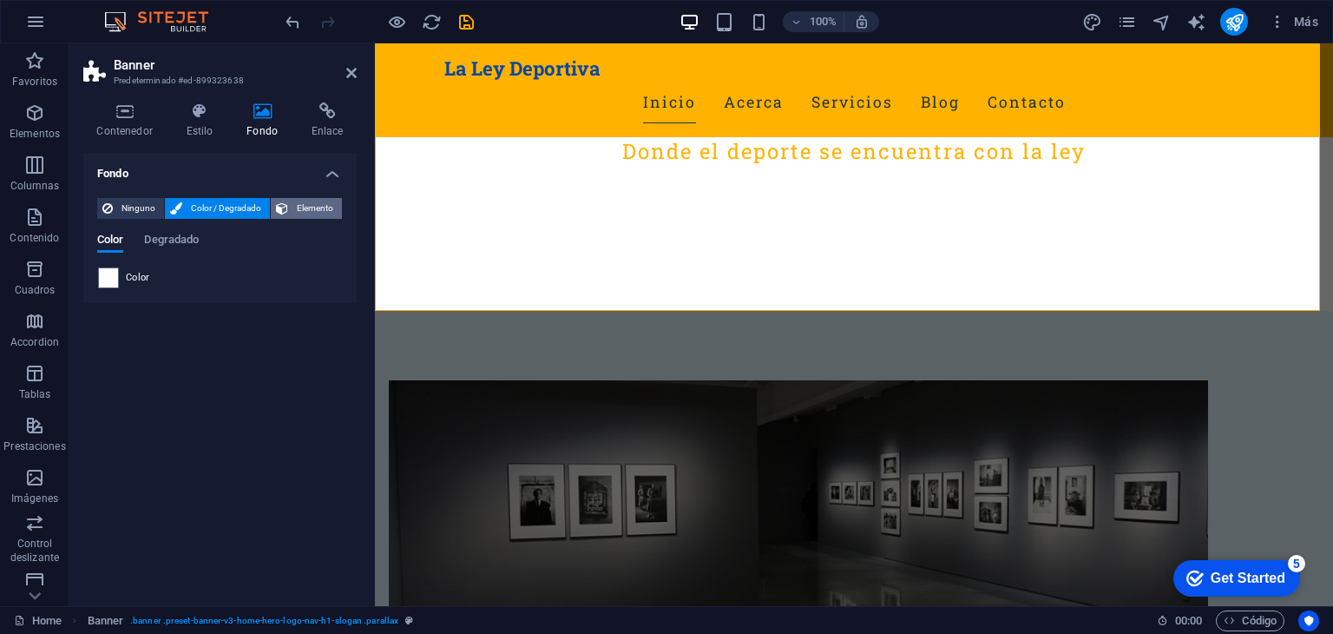
click at [306, 206] on span "Elemento" at bounding box center [314, 208] width 43 height 21
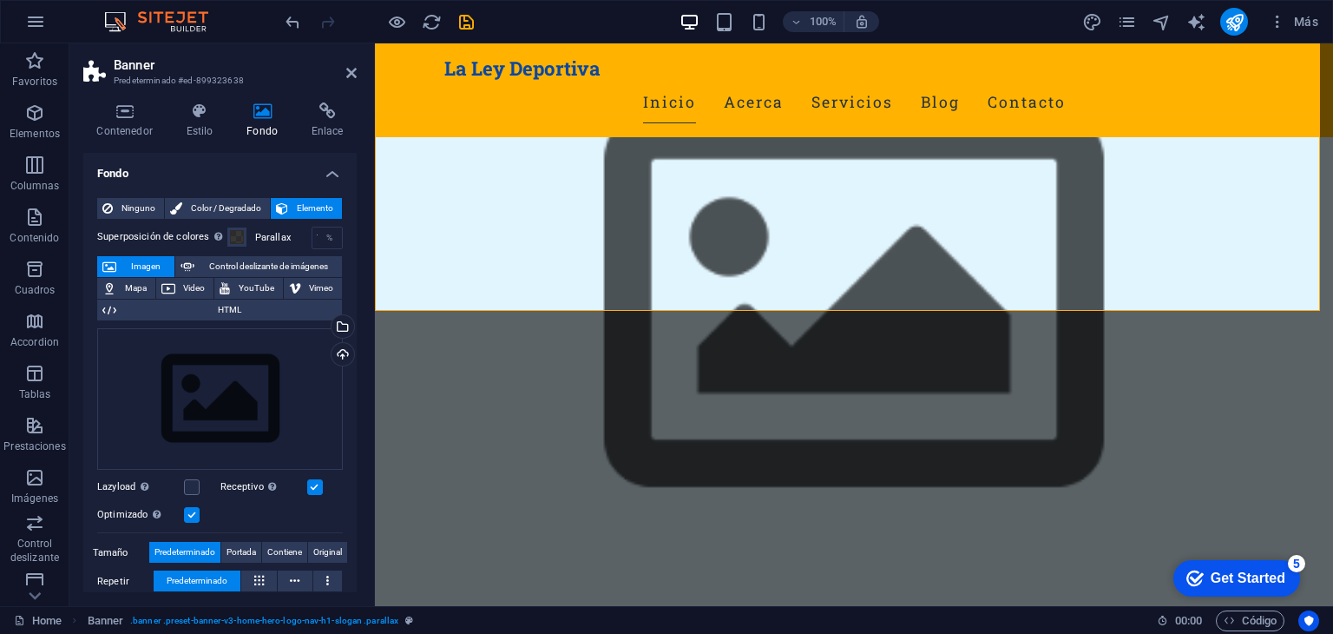
click at [406, 92] on div "La Ley Deportiva Inicio Acerca Servicios Blog Contacto" at bounding box center [854, 90] width 958 height 94
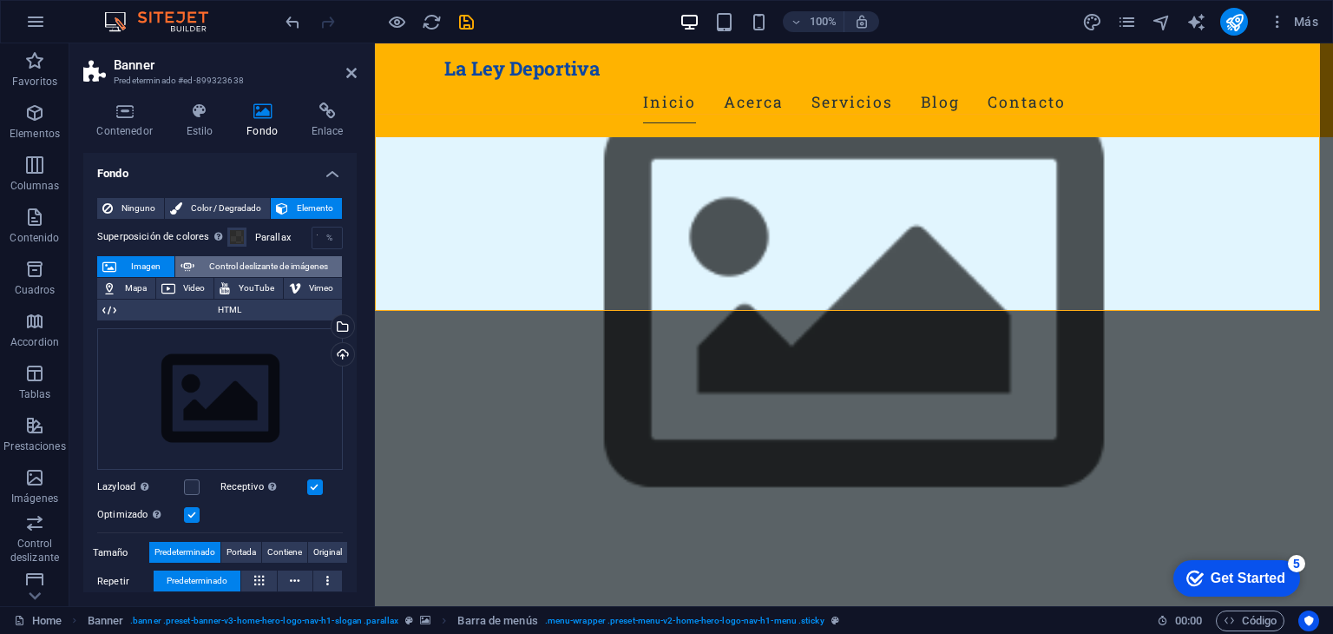
click at [279, 265] on span "Control deslizante de imágenes" at bounding box center [268, 266] width 137 height 21
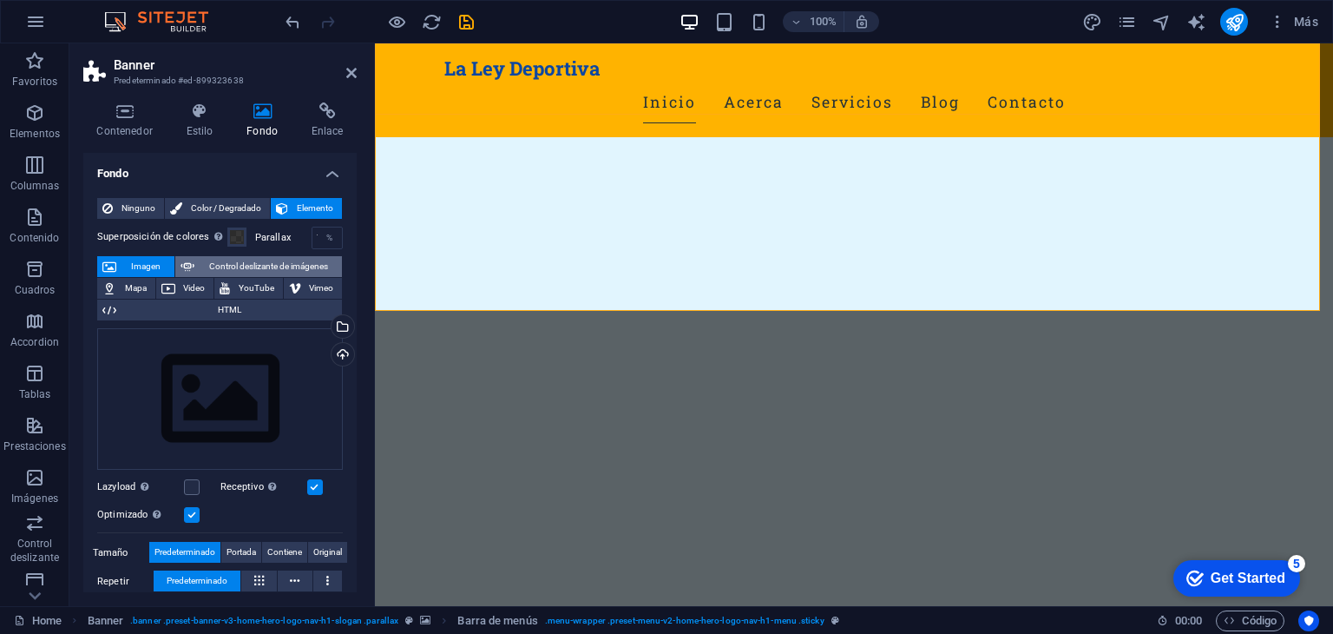
select select "ms"
select select "s"
select select "progressive"
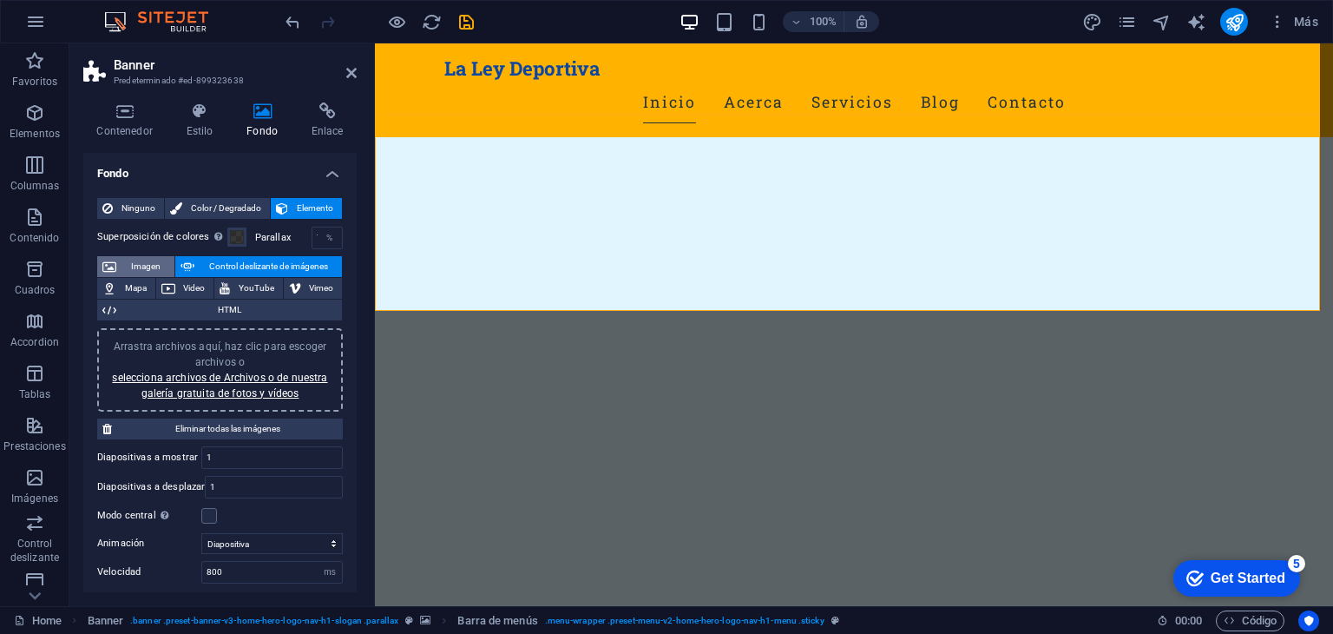
click at [145, 258] on span "Imagen" at bounding box center [146, 266] width 48 height 21
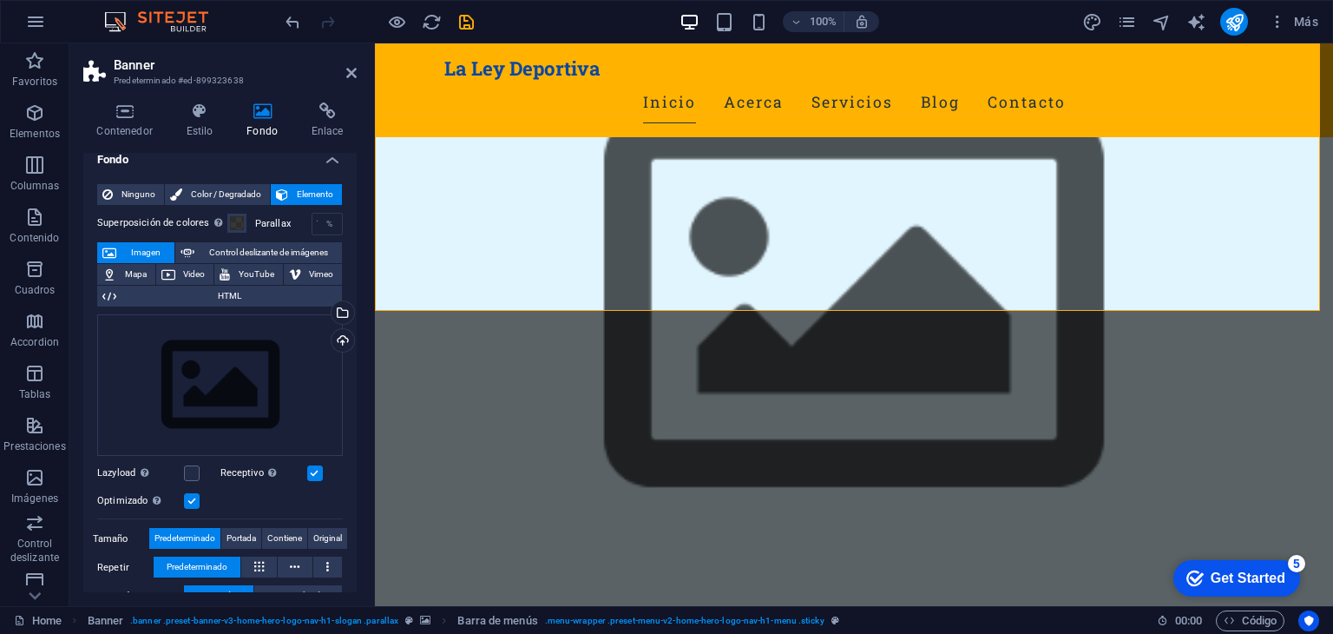
scroll to position [0, 0]
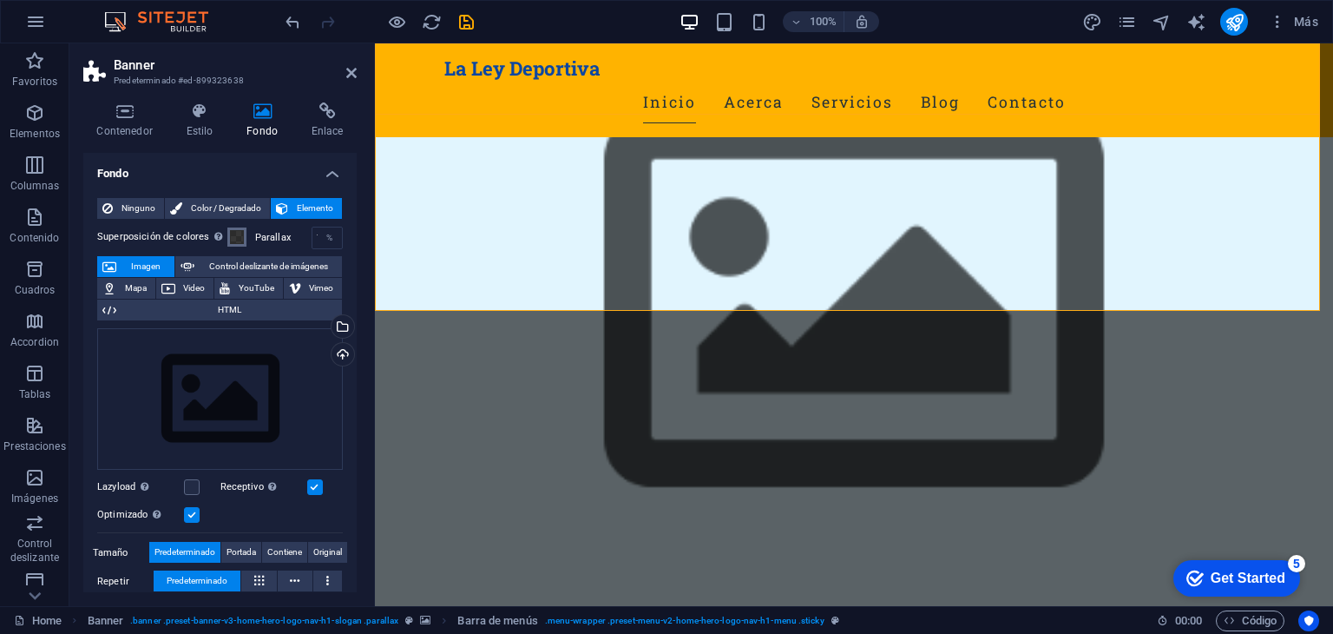
click at [230, 236] on span at bounding box center [237, 237] width 14 height 14
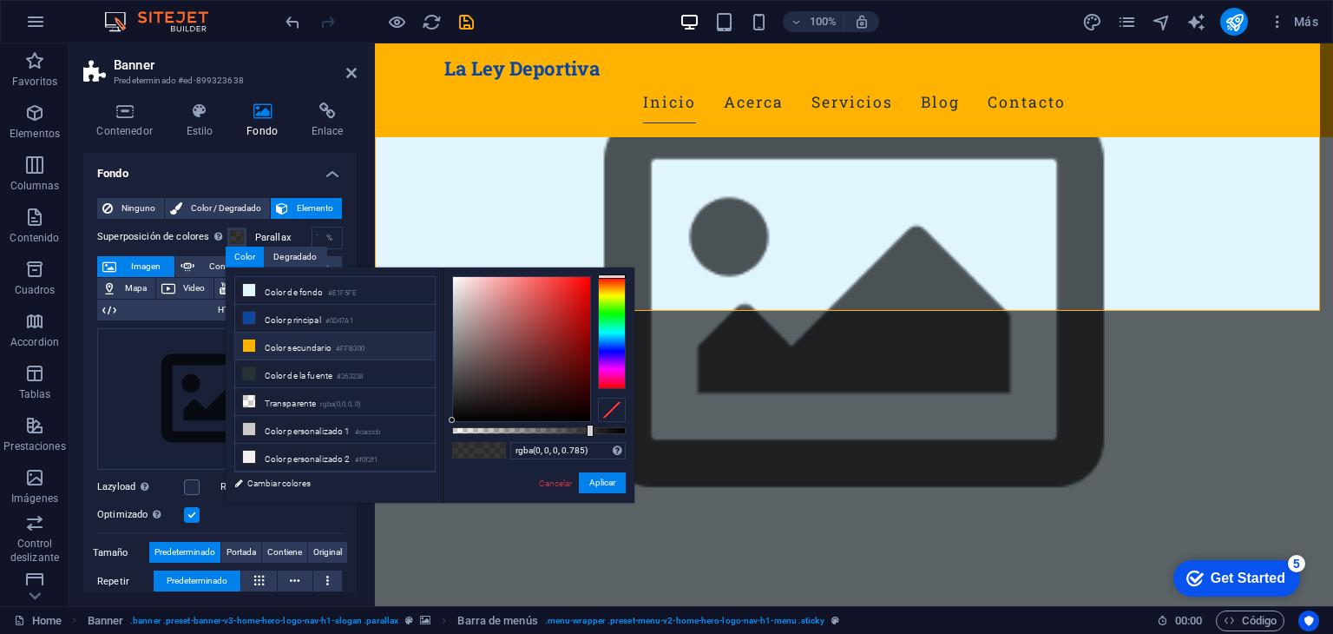
click at [265, 338] on li "Color secundario #FFB300" at bounding box center [335, 346] width 200 height 28
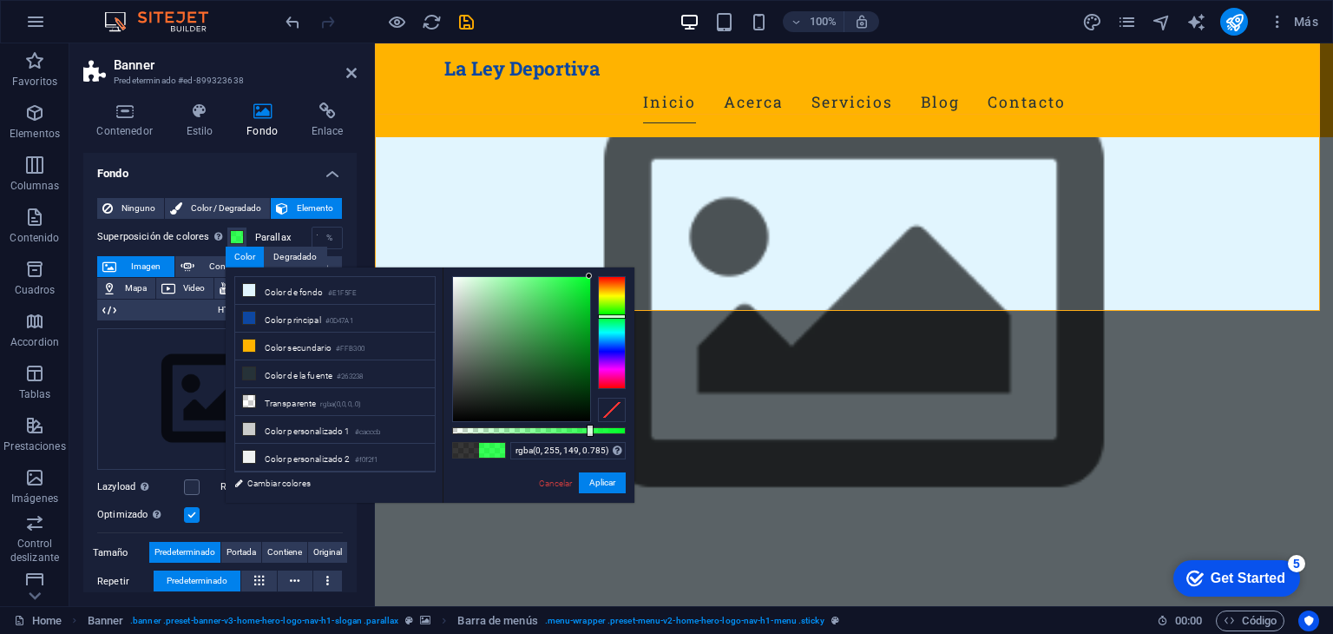
drag, startPoint x: 615, startPoint y: 286, endPoint x: 618, endPoint y: 324, distance: 37.5
click at [618, 319] on div at bounding box center [612, 316] width 28 height 4
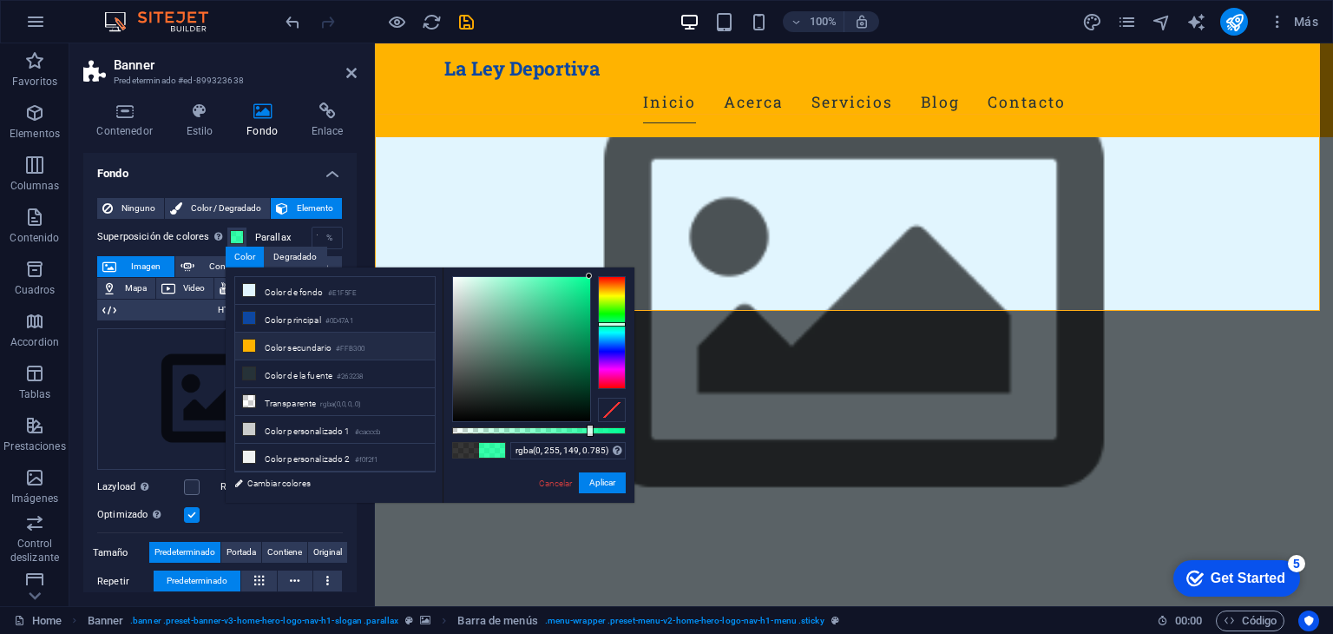
click at [250, 348] on icon at bounding box center [249, 345] width 12 height 12
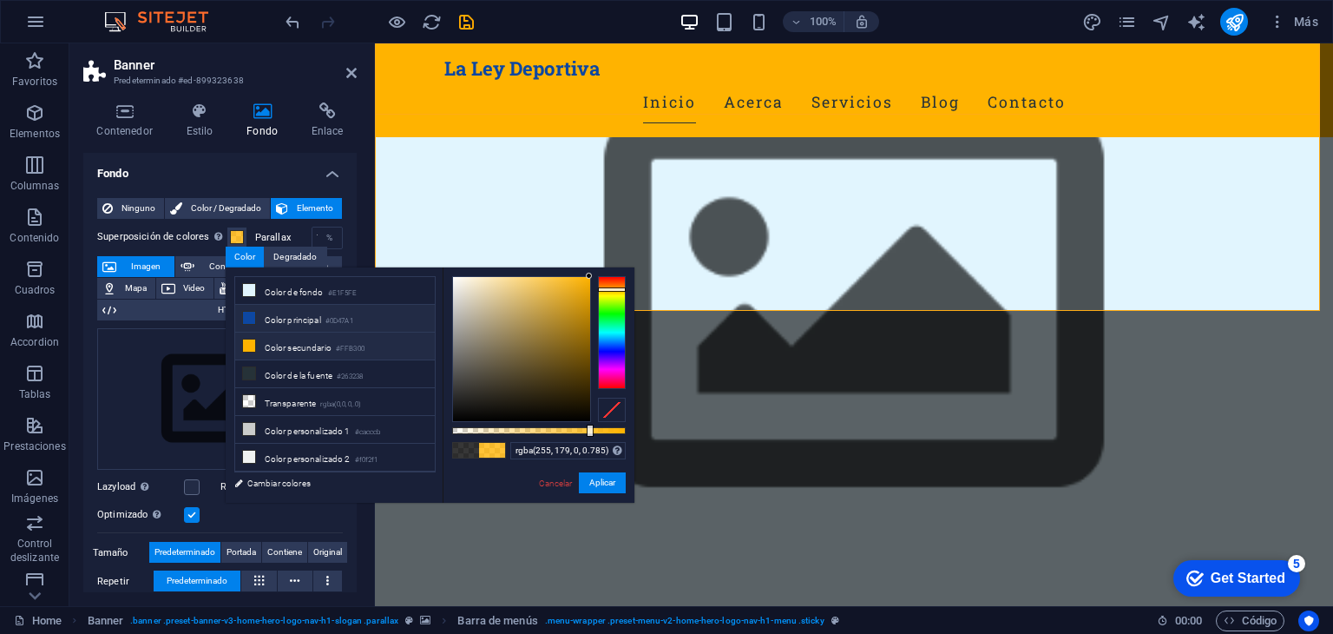
click at [260, 324] on li "Color principal #0D47A1" at bounding box center [335, 319] width 200 height 28
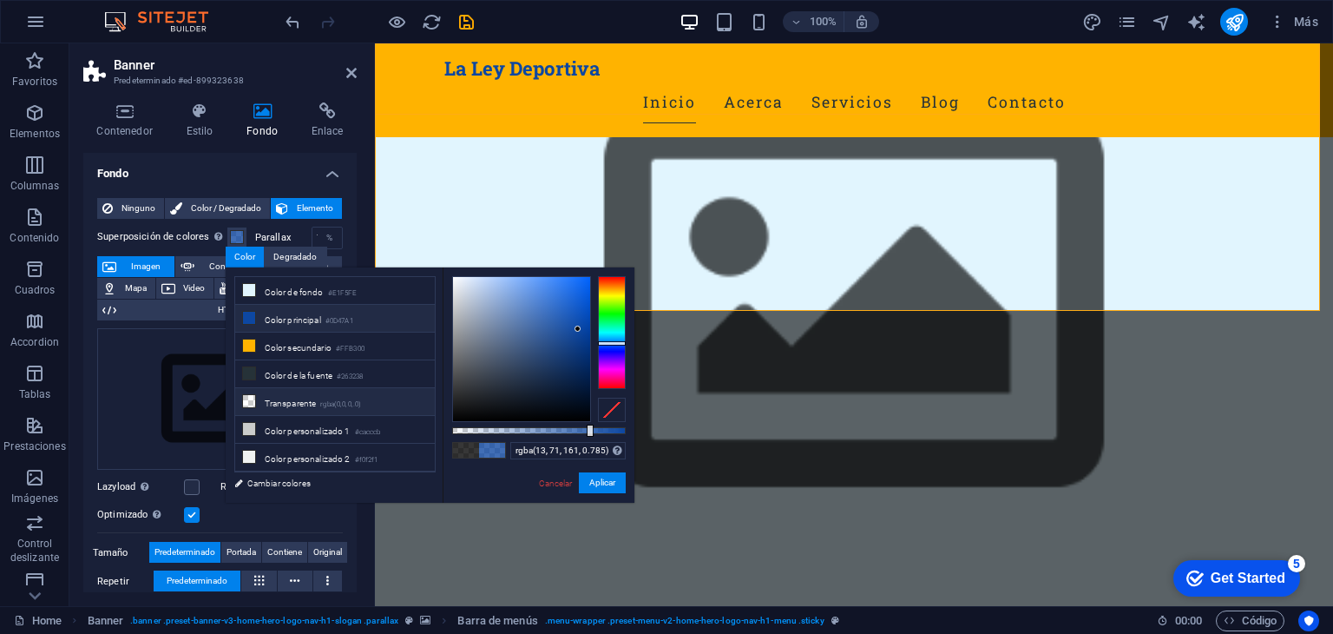
click at [266, 394] on li "Transparente rgba(0,0,0,.0)" at bounding box center [335, 402] width 200 height 28
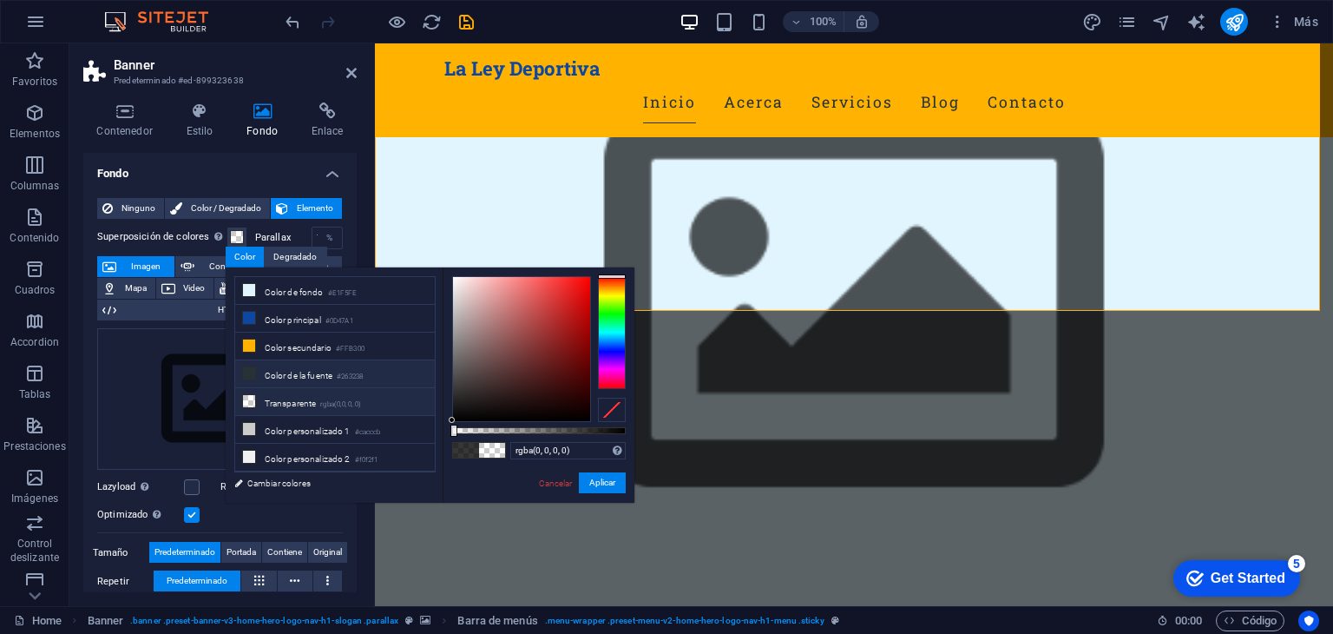
click at [271, 371] on li "Color de la fuente #263238" at bounding box center [335, 374] width 200 height 28
type input "rgba(38, 50, 56, 0)"
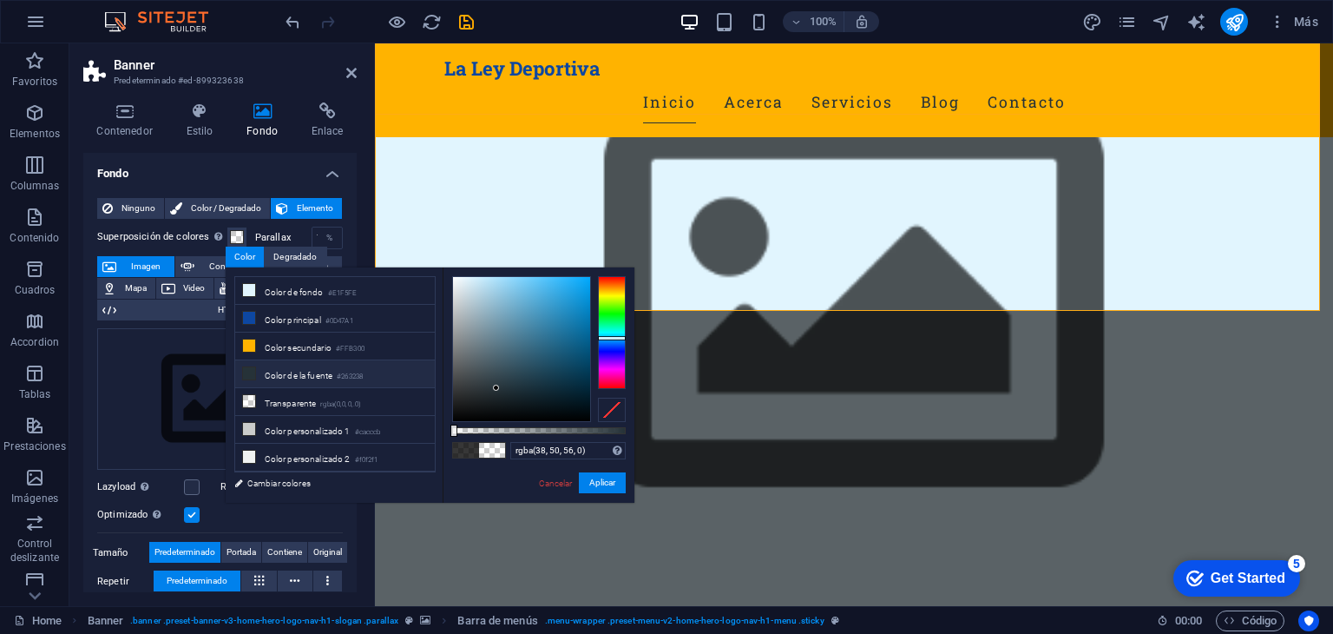
click at [92, 352] on div "Ninguno Color / Degradado Elemento Estirar fondo a ancho completo Superposición…" at bounding box center [219, 515] width 273 height 663
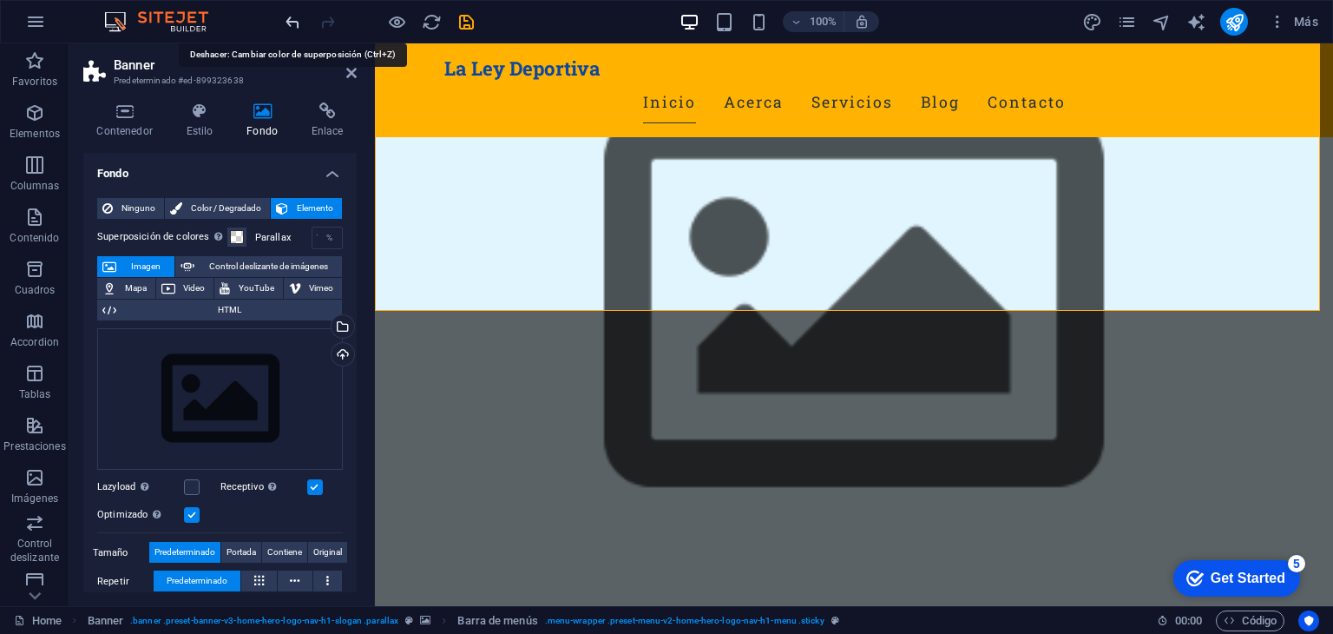
click at [292, 26] on icon "undo" at bounding box center [293, 22] width 20 height 20
click at [296, 16] on icon "undo" at bounding box center [293, 22] width 20 height 20
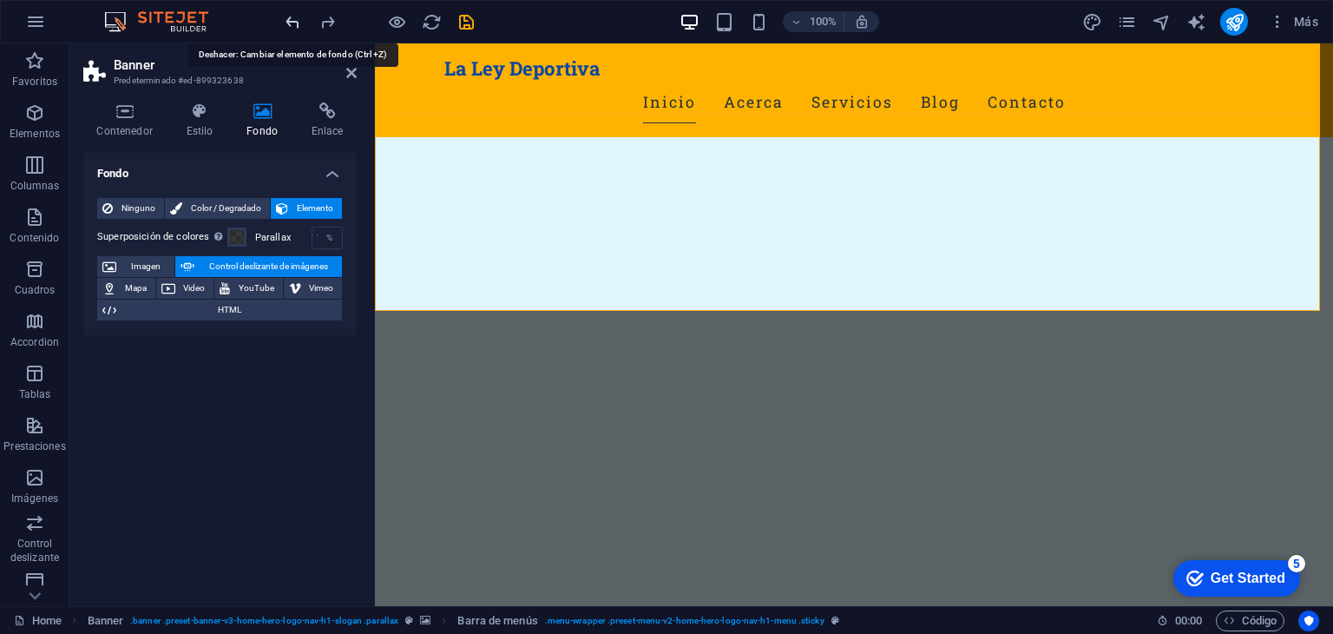
click at [296, 16] on icon "undo" at bounding box center [293, 22] width 20 height 20
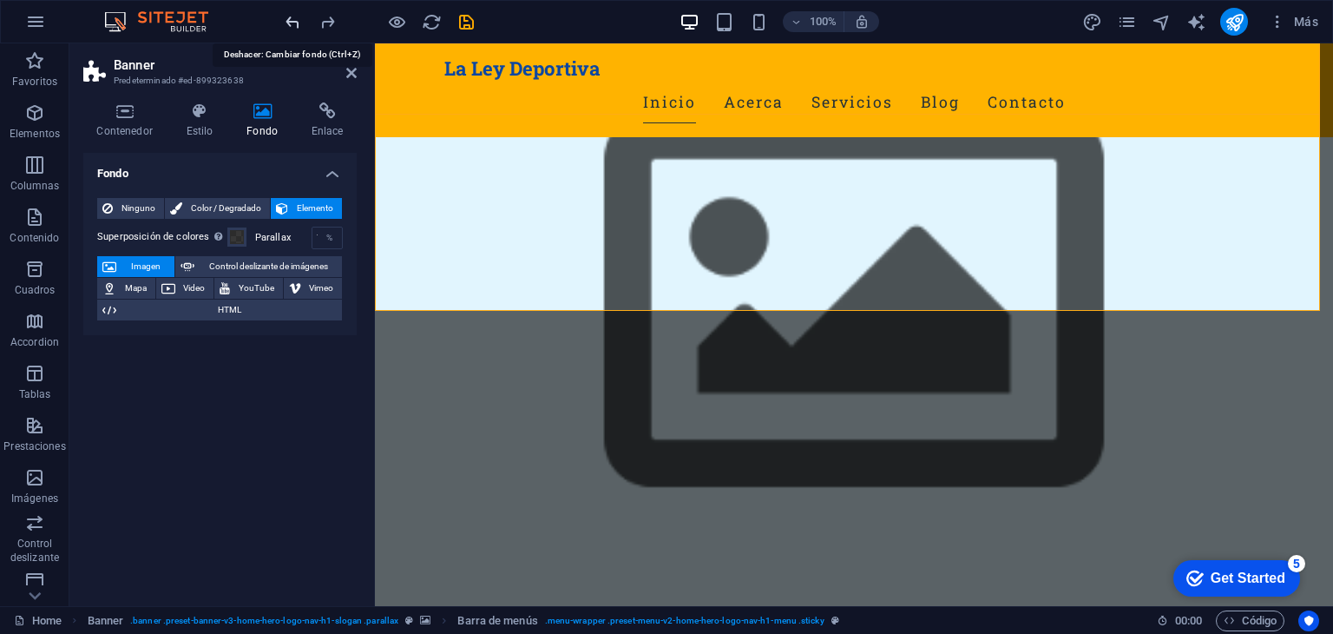
click at [292, 24] on icon "undo" at bounding box center [293, 22] width 20 height 20
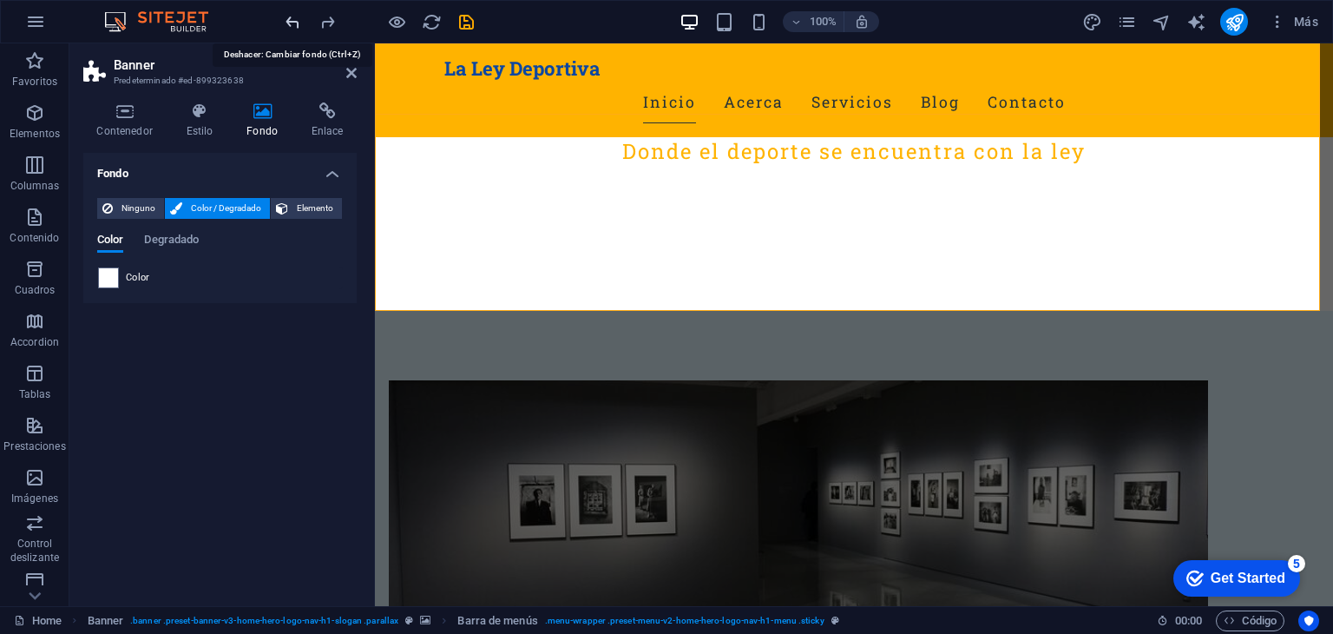
click at [293, 23] on icon "undo" at bounding box center [293, 22] width 20 height 20
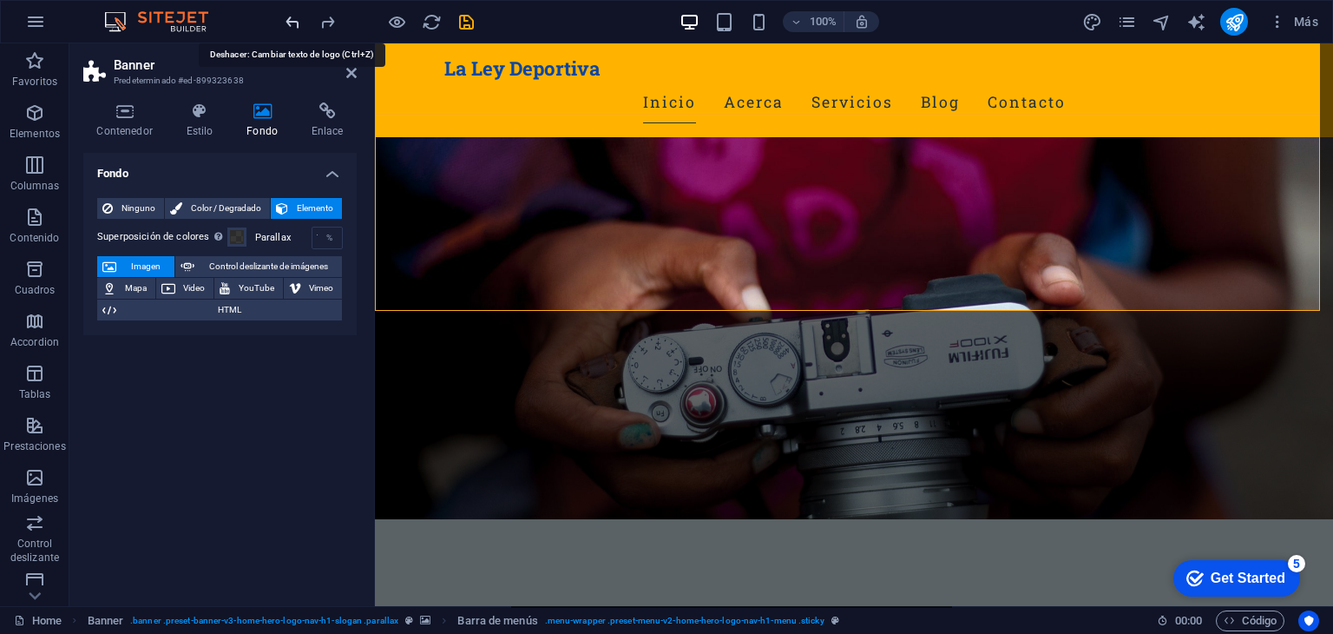
click at [293, 23] on icon "undo" at bounding box center [293, 22] width 20 height 20
click at [327, 22] on icon "redo" at bounding box center [328, 22] width 20 height 20
click at [263, 263] on span "Control deslizante de imágenes" at bounding box center [268, 266] width 137 height 21
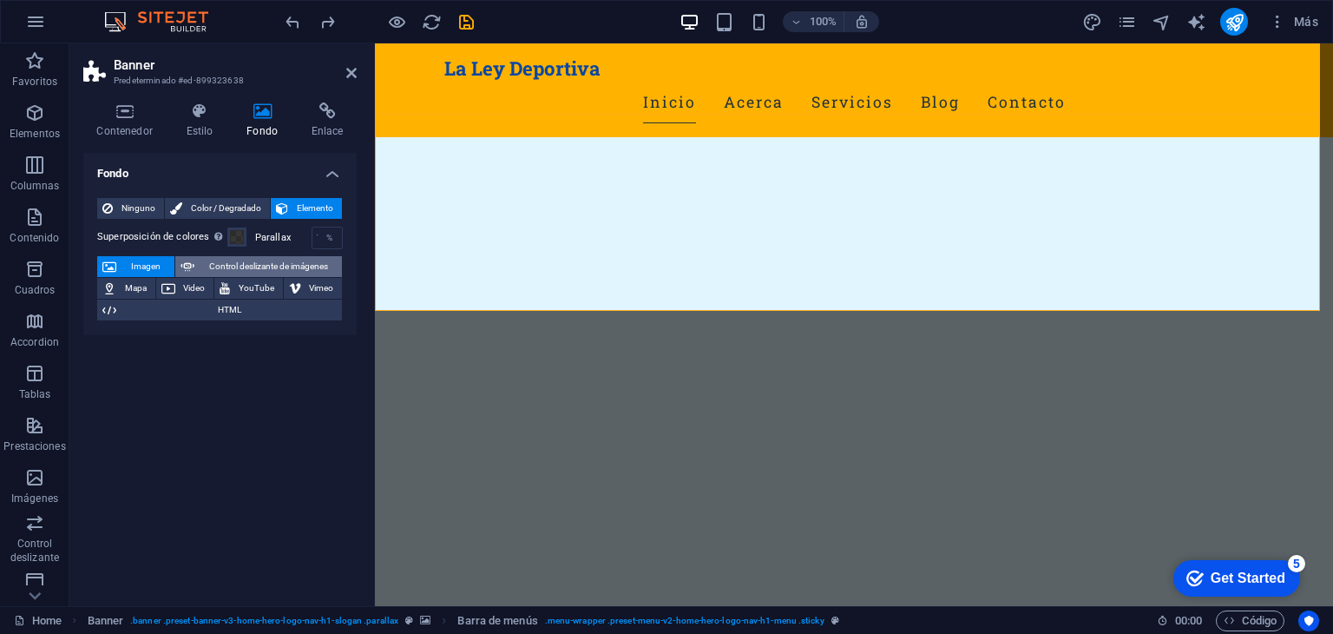
select select "ms"
select select "s"
select select "progressive"
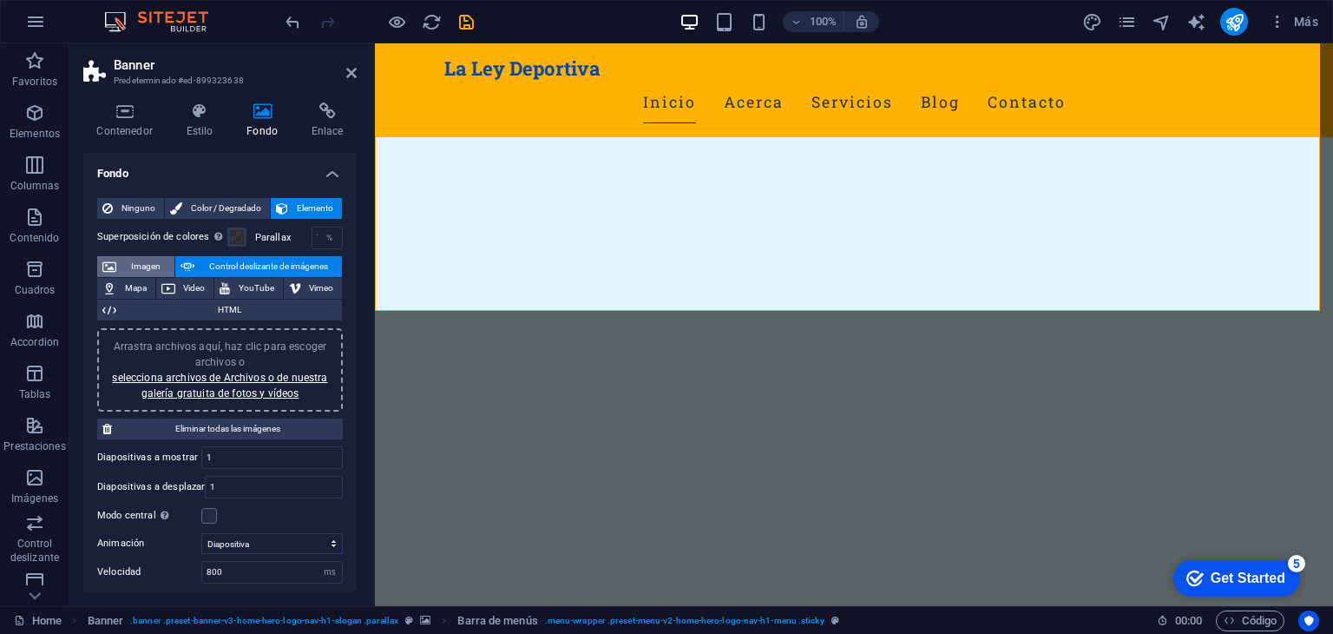
click at [143, 266] on span "Imagen" at bounding box center [146, 266] width 48 height 21
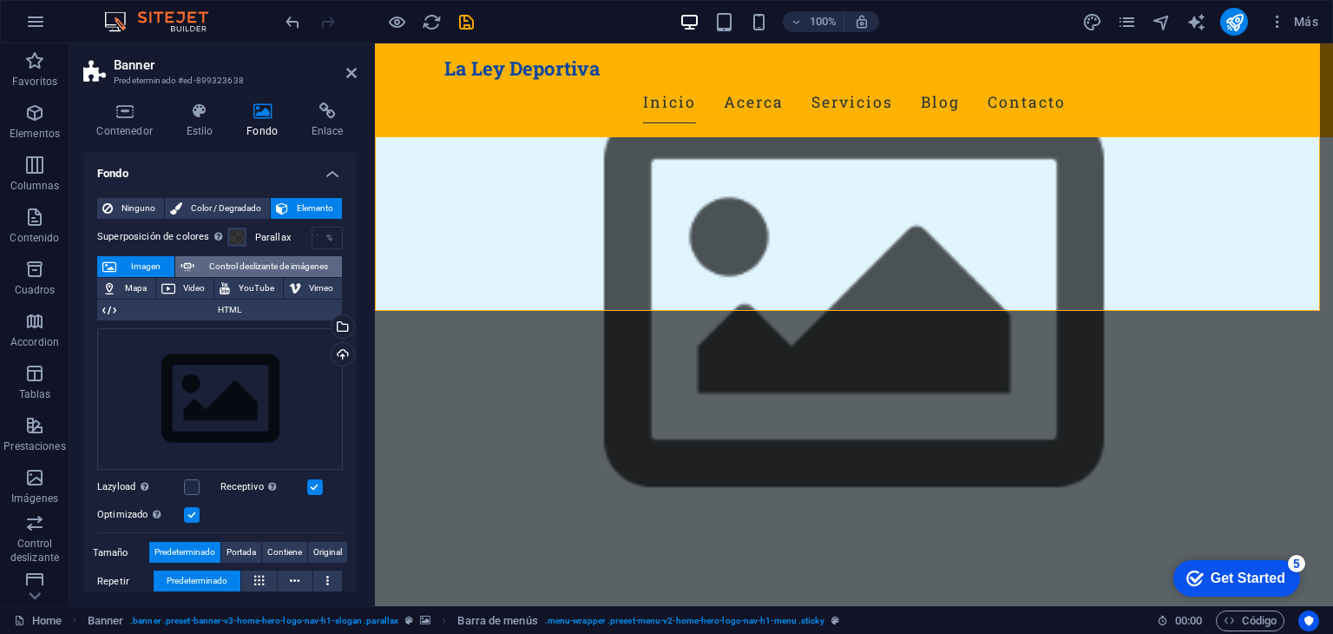
click at [229, 268] on span "Control deslizante de imágenes" at bounding box center [268, 266] width 137 height 21
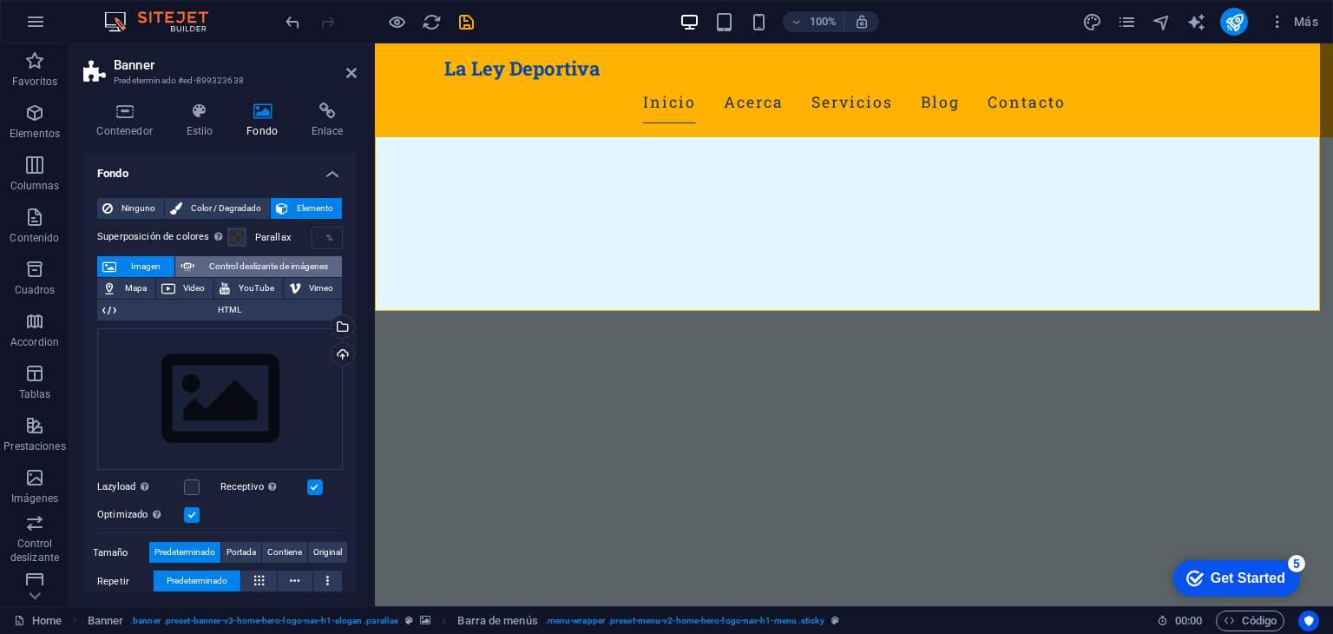
select select "ms"
select select "s"
select select "progressive"
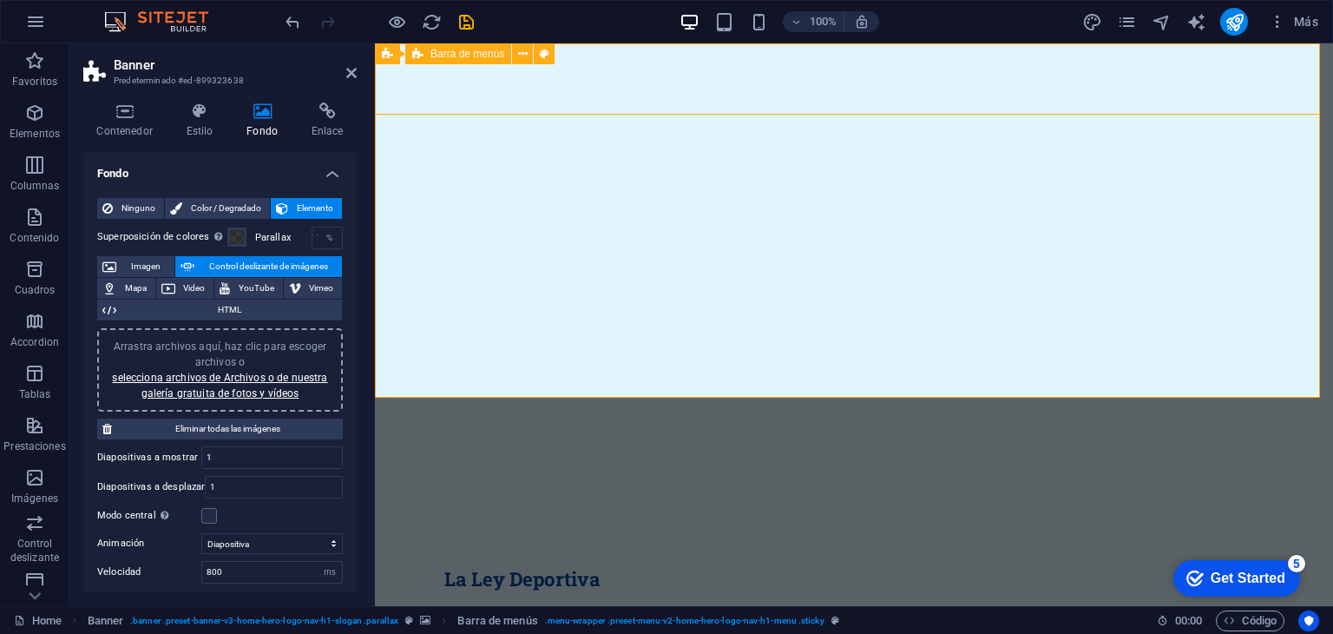
click at [437, 554] on div "La Ley Deportiva Inicio Acerca Servicios Blog Contacto" at bounding box center [854, 601] width 958 height 94
click at [440, 56] on span "Barra de menús" at bounding box center [468, 54] width 74 height 10
click at [523, 58] on icon at bounding box center [523, 54] width 10 height 18
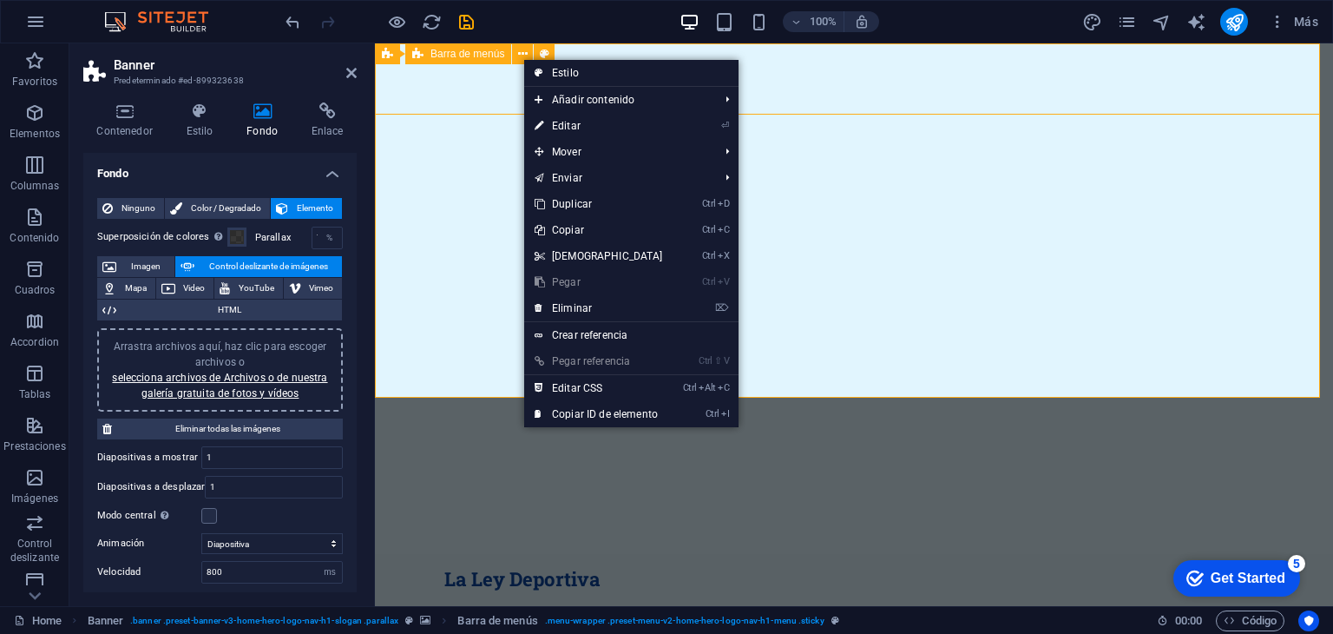
click at [488, 62] on div "Barra de menús" at bounding box center [458, 53] width 106 height 21
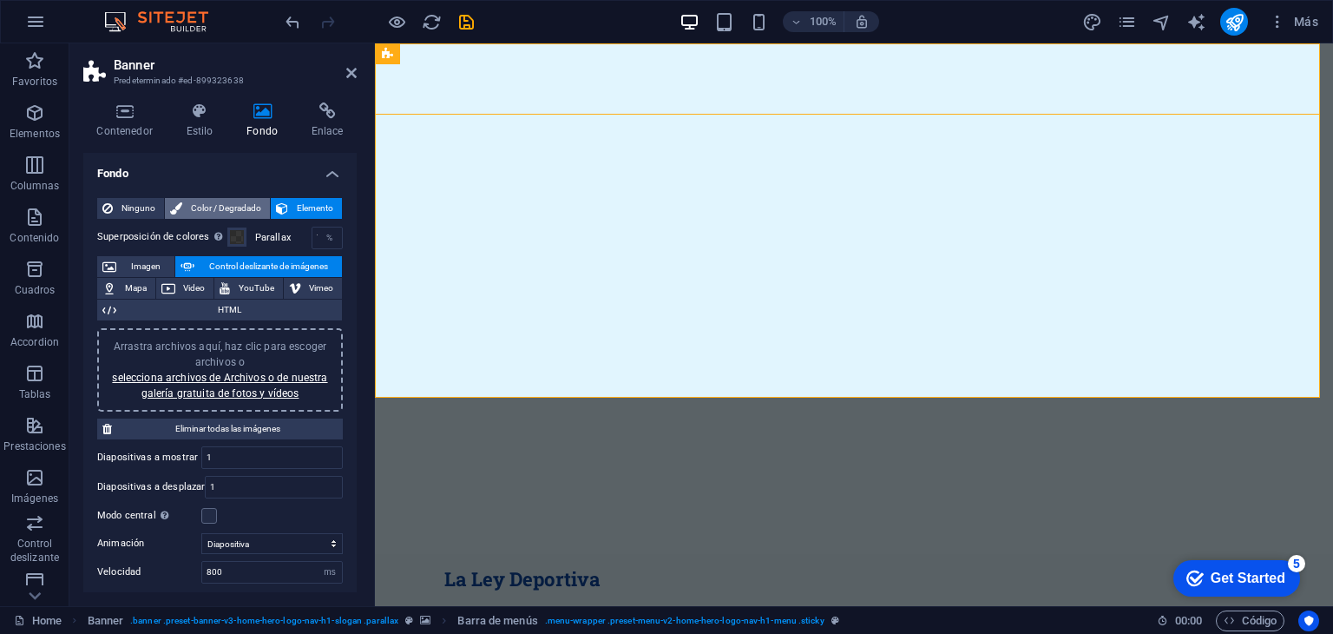
click at [225, 209] on span "Color / Degradado" at bounding box center [225, 208] width 77 height 21
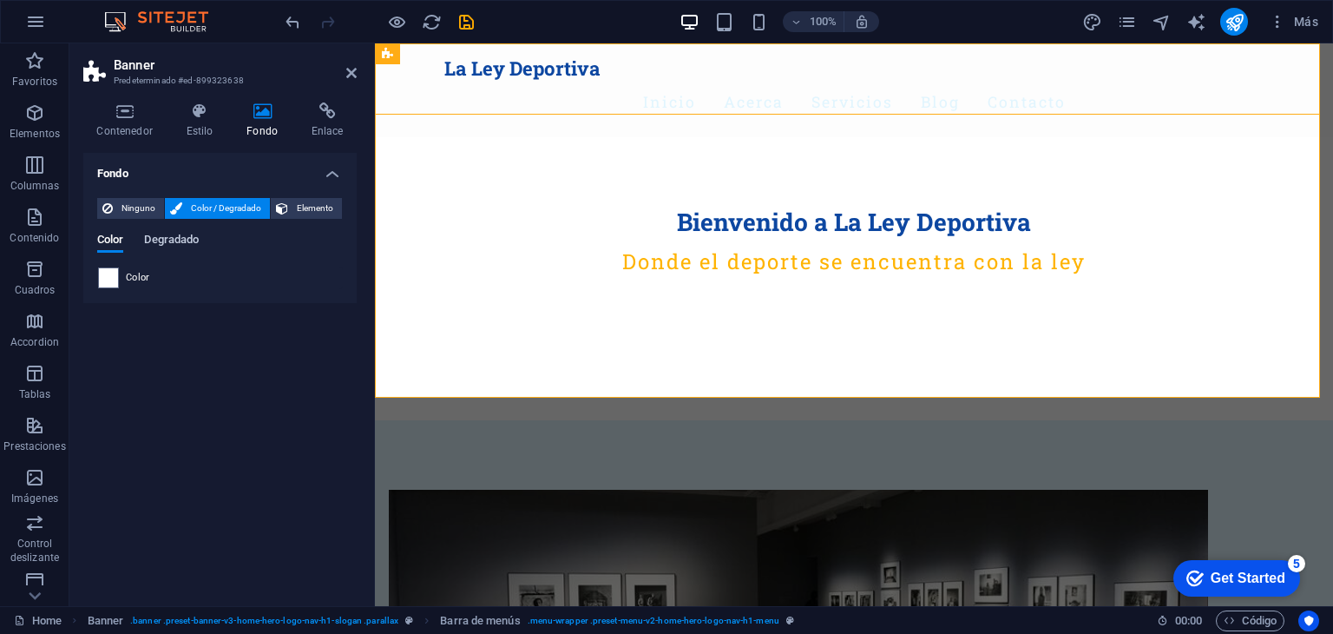
click at [161, 242] on span "Degradado" at bounding box center [171, 241] width 55 height 24
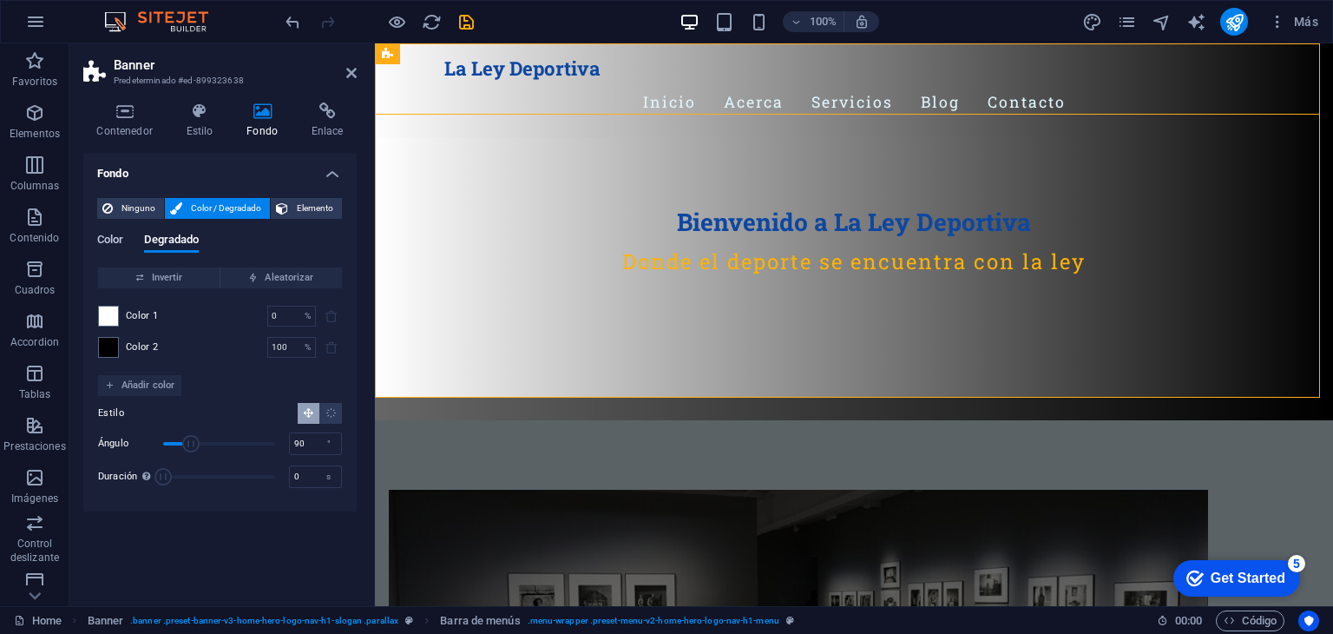
click at [118, 238] on span "Color" at bounding box center [110, 241] width 26 height 24
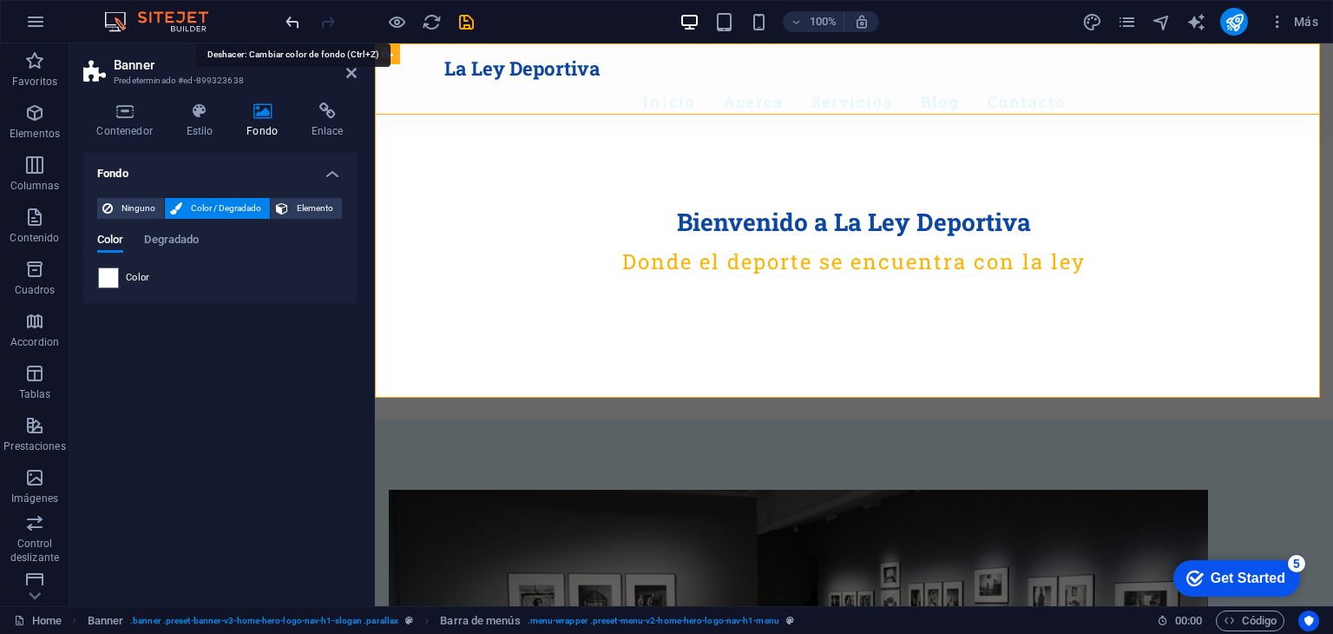
click at [290, 22] on icon "undo" at bounding box center [293, 22] width 20 height 20
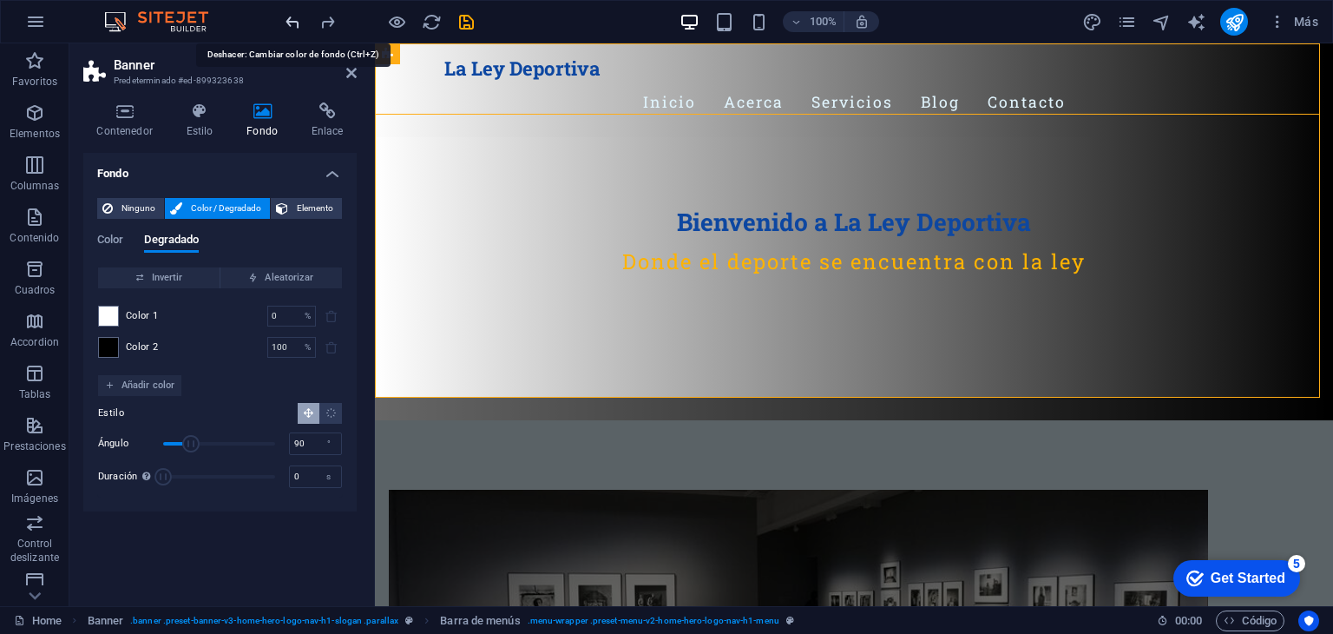
click at [290, 22] on icon "undo" at bounding box center [293, 22] width 20 height 20
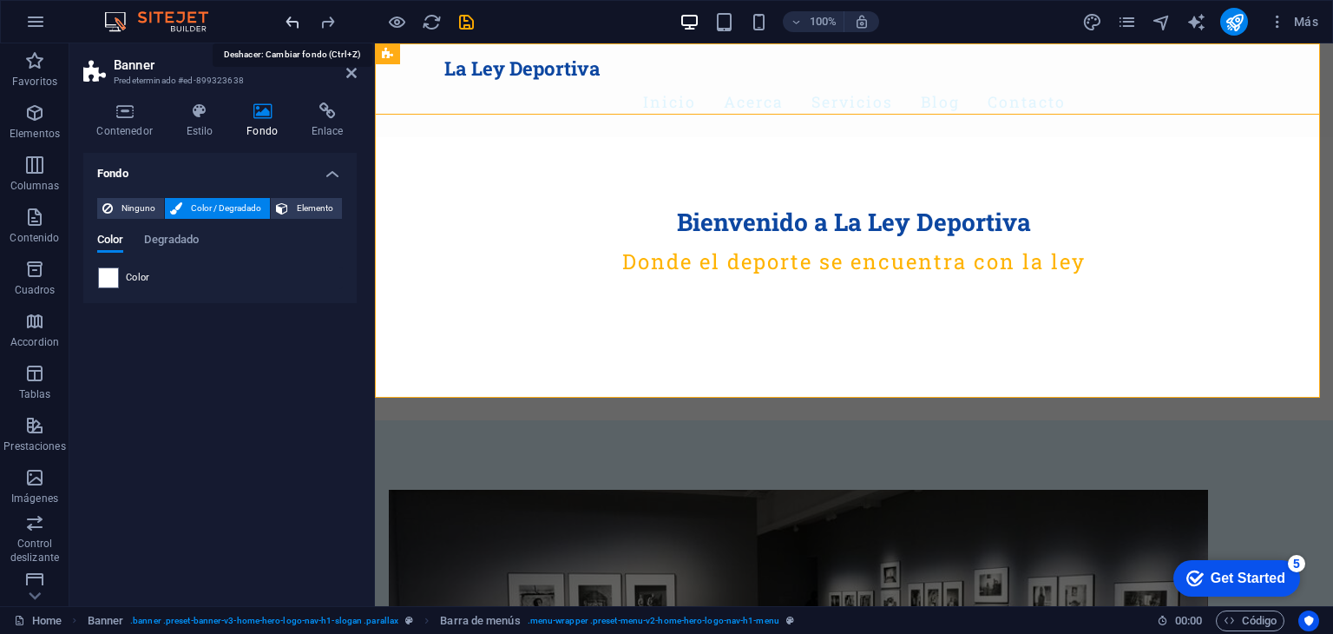
click at [290, 20] on icon "undo" at bounding box center [293, 22] width 20 height 20
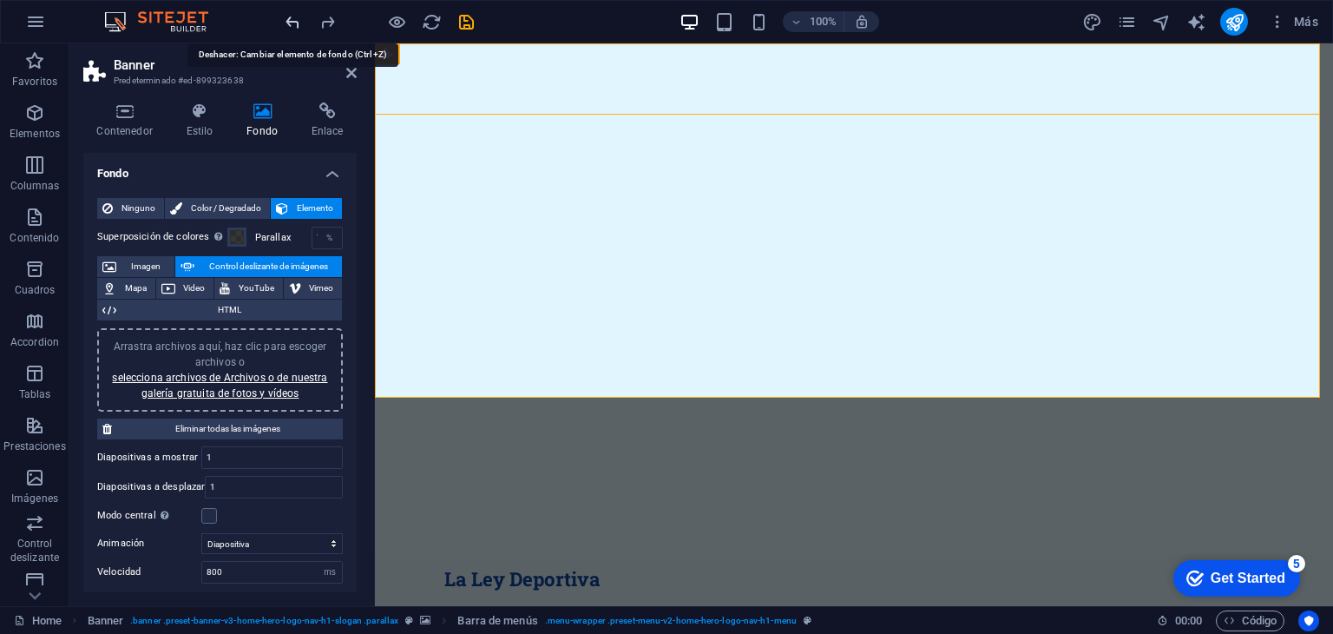
click at [291, 19] on icon "undo" at bounding box center [293, 22] width 20 height 20
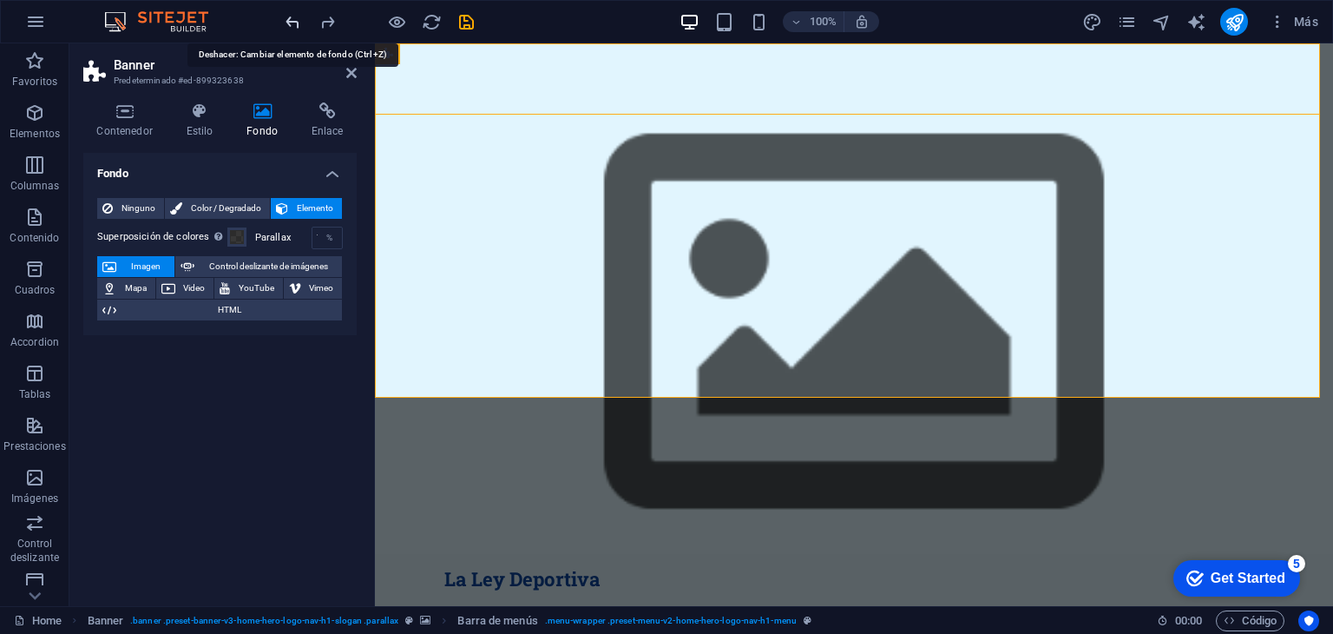
click at [293, 23] on icon "undo" at bounding box center [293, 22] width 20 height 20
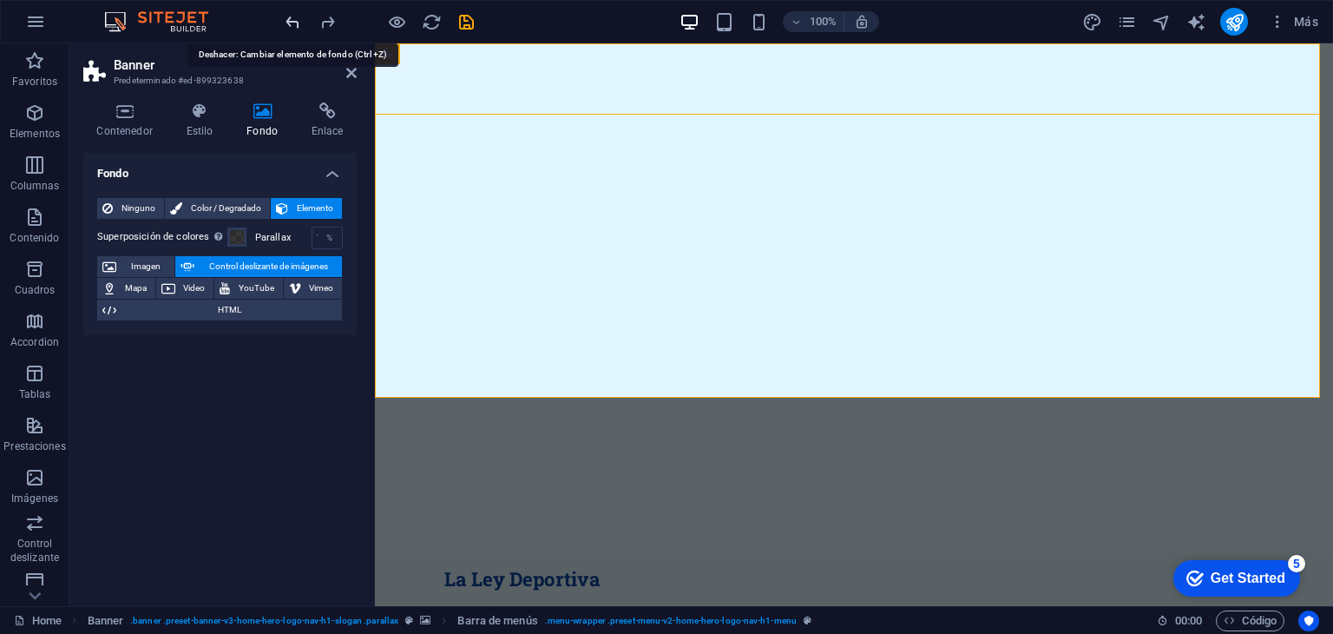
click at [293, 22] on icon "undo" at bounding box center [293, 22] width 20 height 20
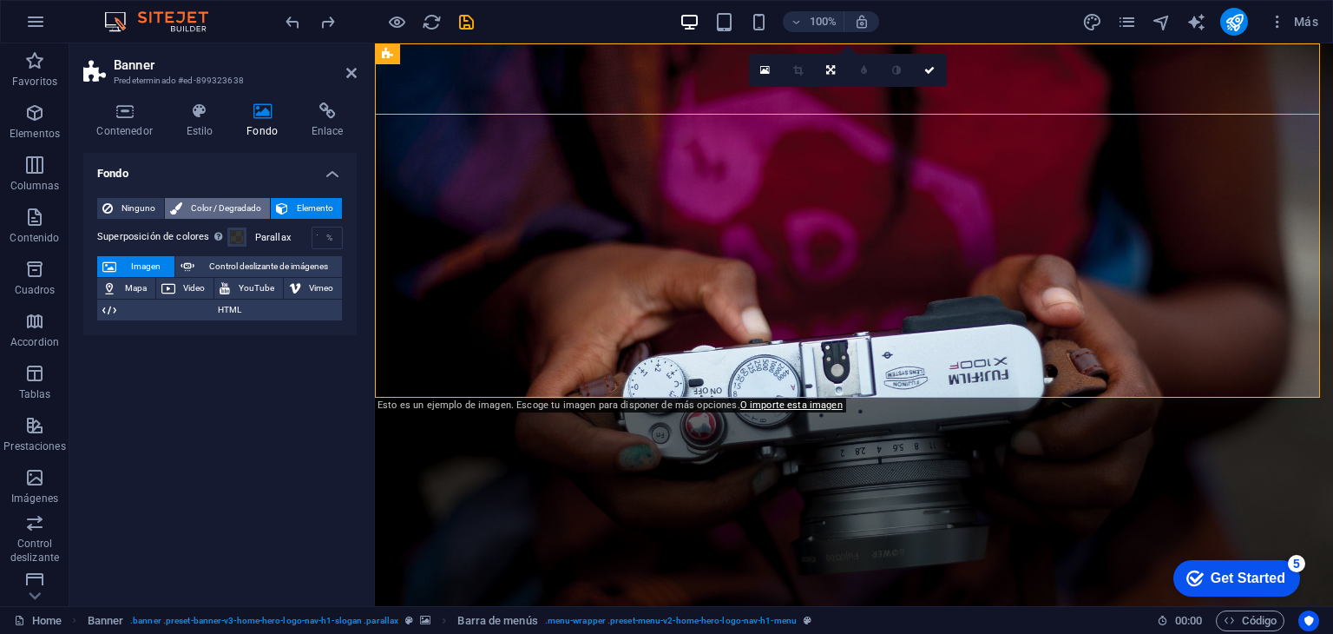
click at [213, 206] on span "Color / Degradado" at bounding box center [225, 208] width 77 height 21
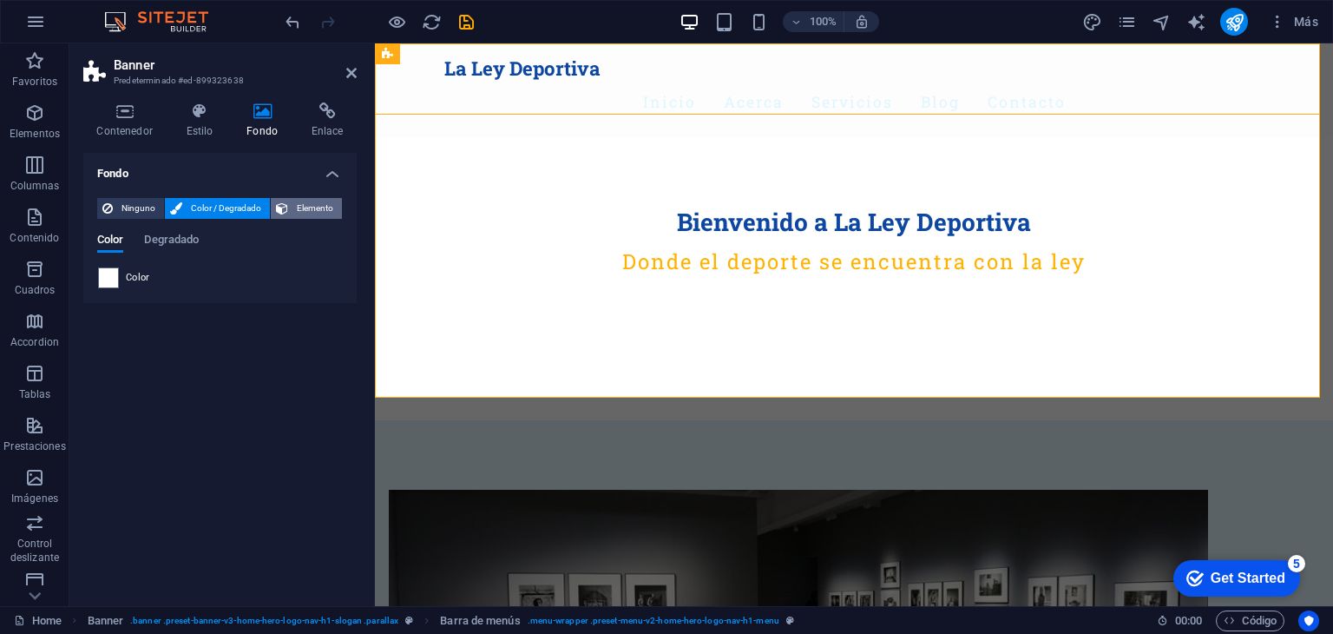
click at [306, 208] on span "Elemento" at bounding box center [314, 208] width 43 height 21
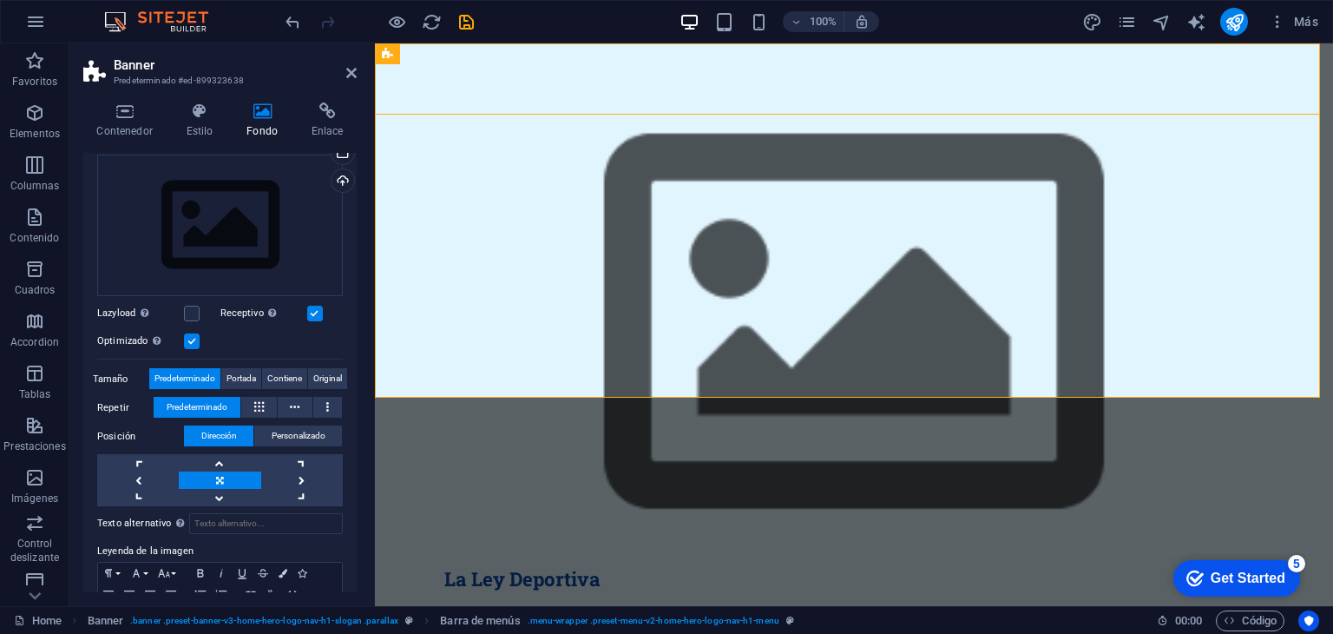
scroll to position [252, 0]
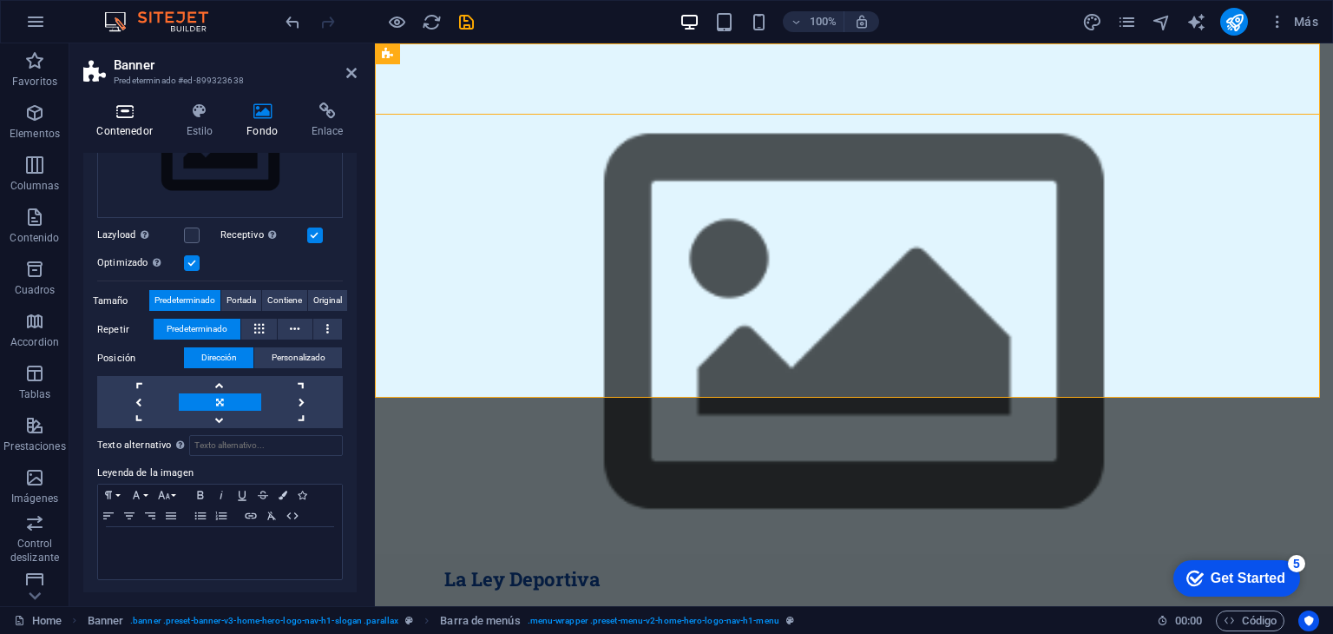
click at [135, 109] on icon at bounding box center [124, 110] width 82 height 17
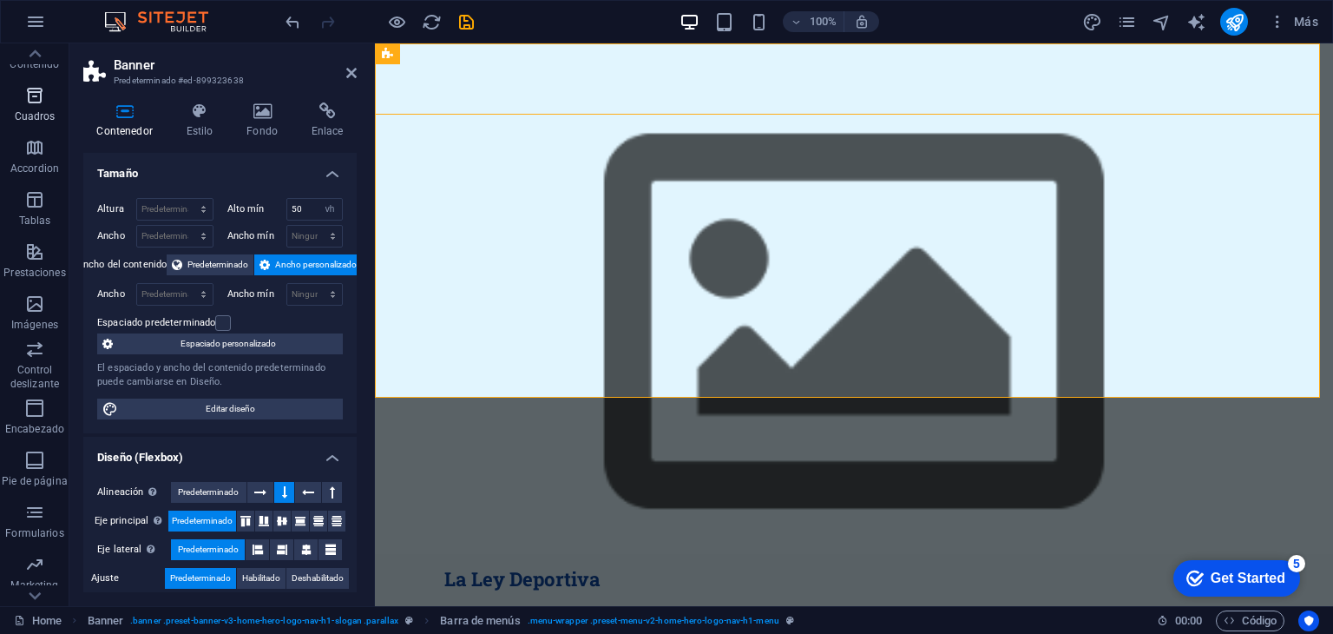
scroll to position [219, 0]
click at [36, 359] on icon "button" at bounding box center [34, 362] width 21 height 21
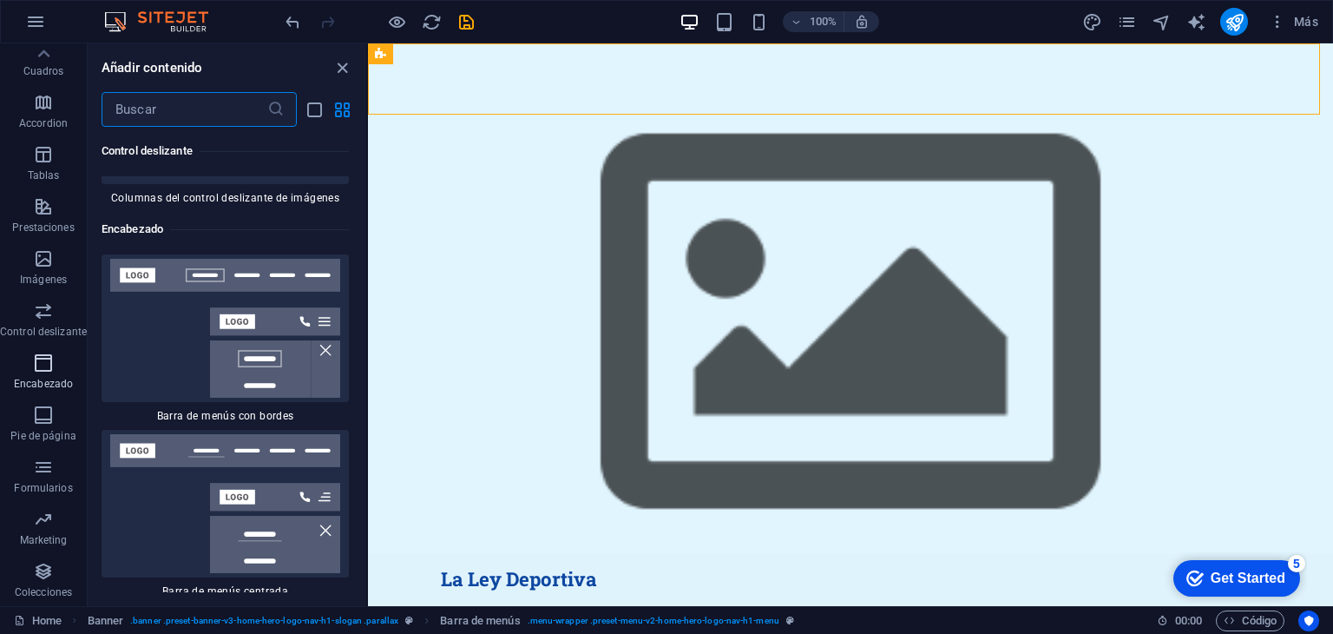
scroll to position [20737, 0]
click at [172, 434] on img at bounding box center [225, 503] width 239 height 139
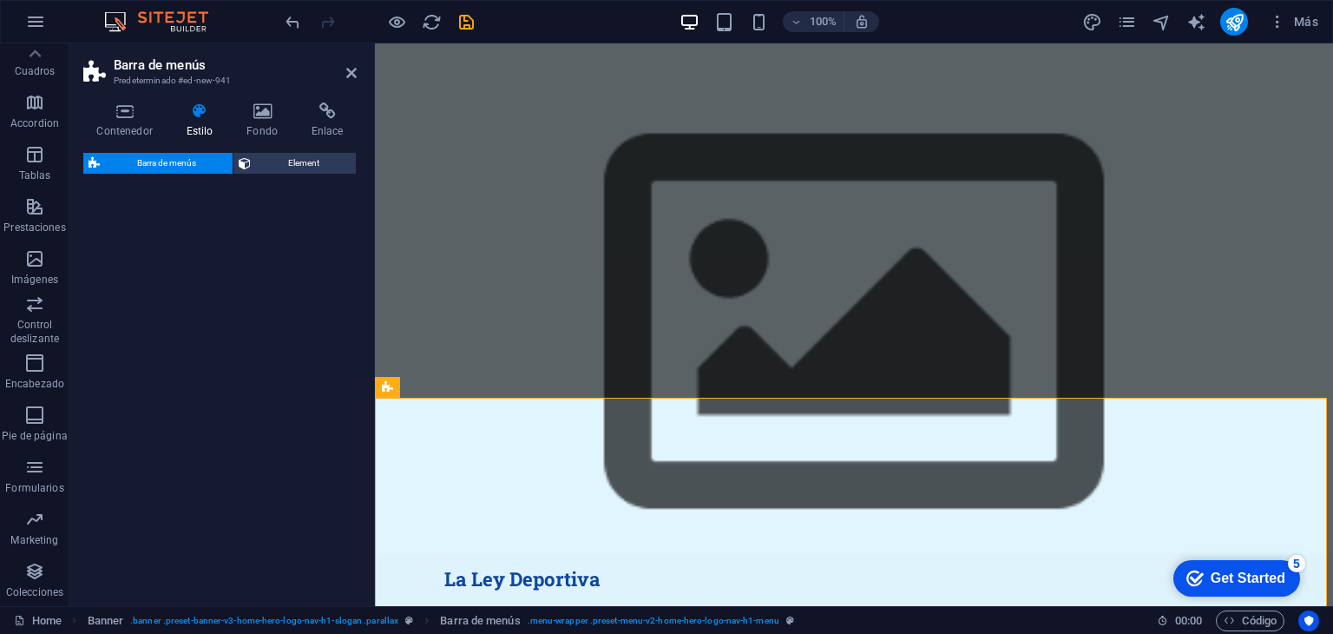
select select "rem"
select select "preset-menu-v2-centered"
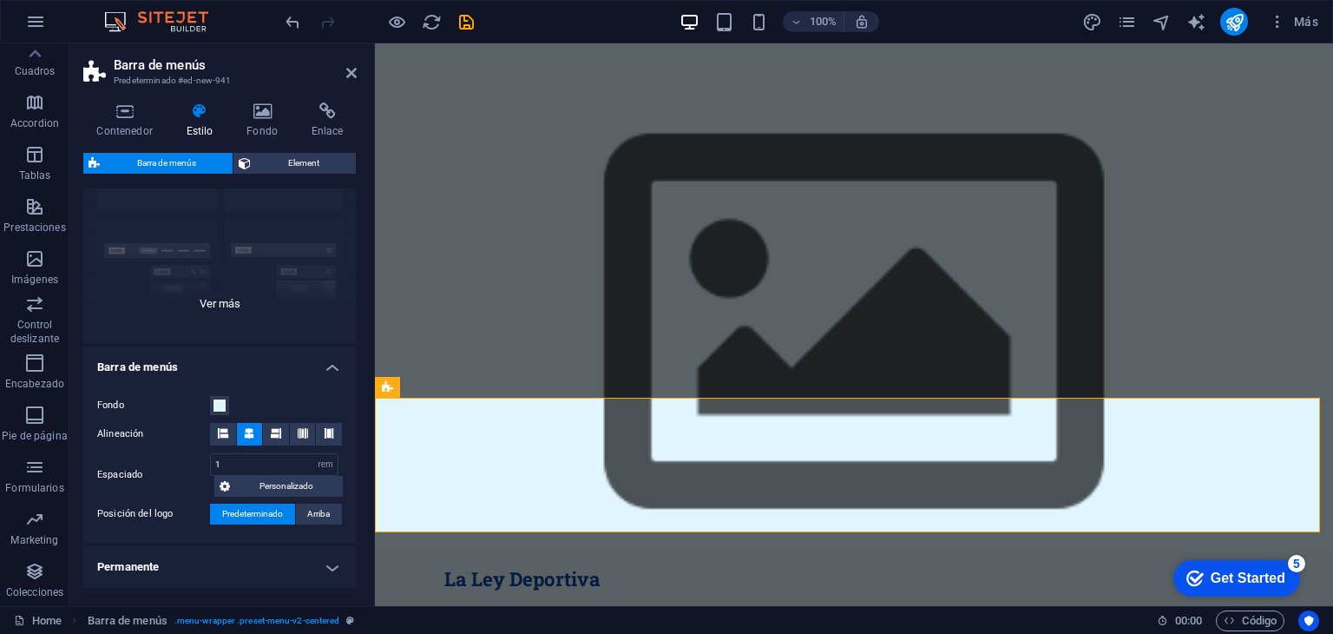
scroll to position [122, 0]
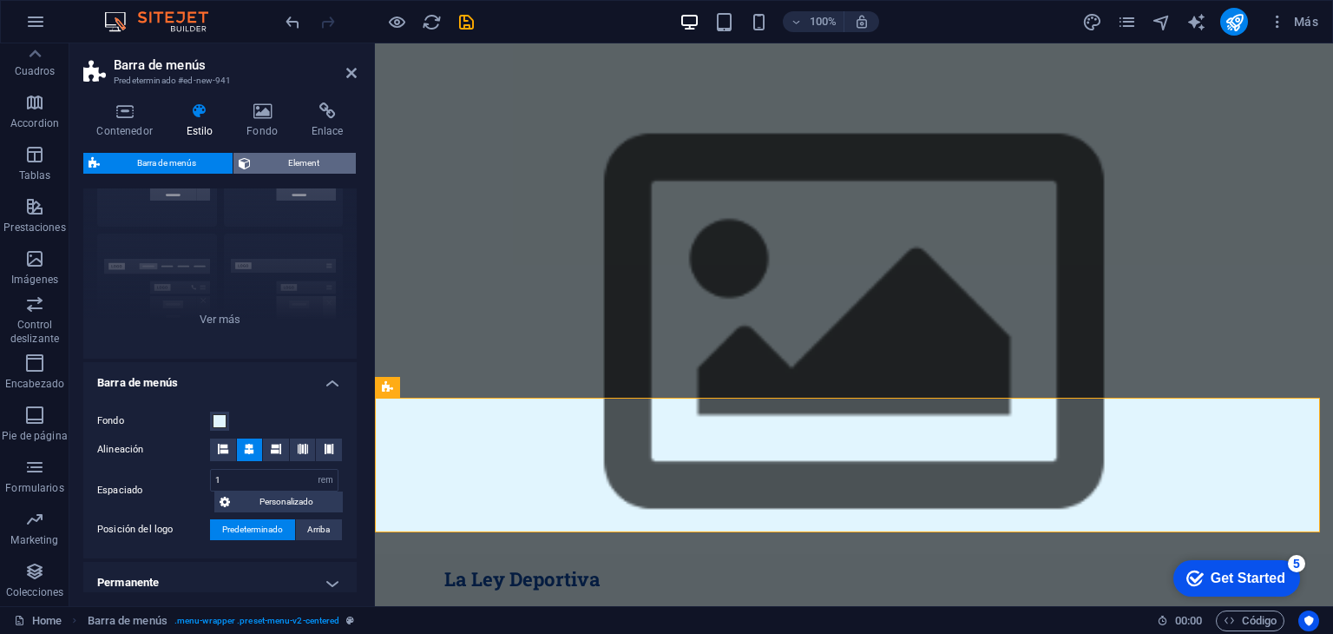
click at [296, 158] on span "Element" at bounding box center [303, 163] width 95 height 21
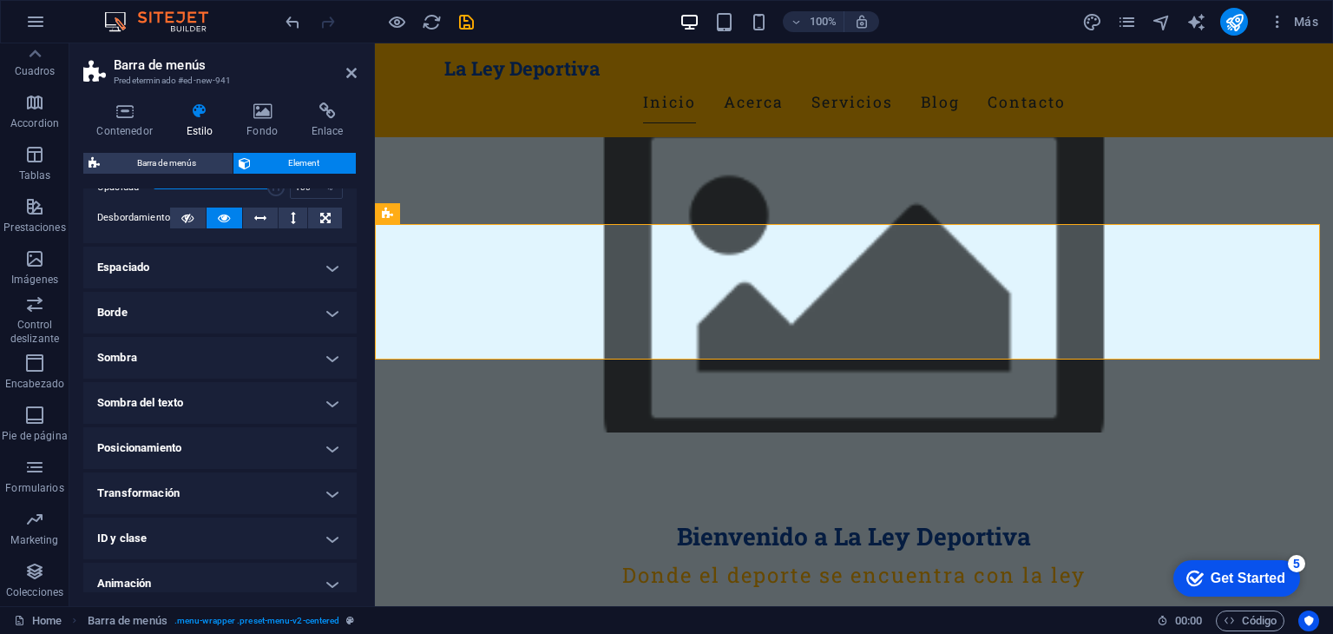
scroll to position [144, 0]
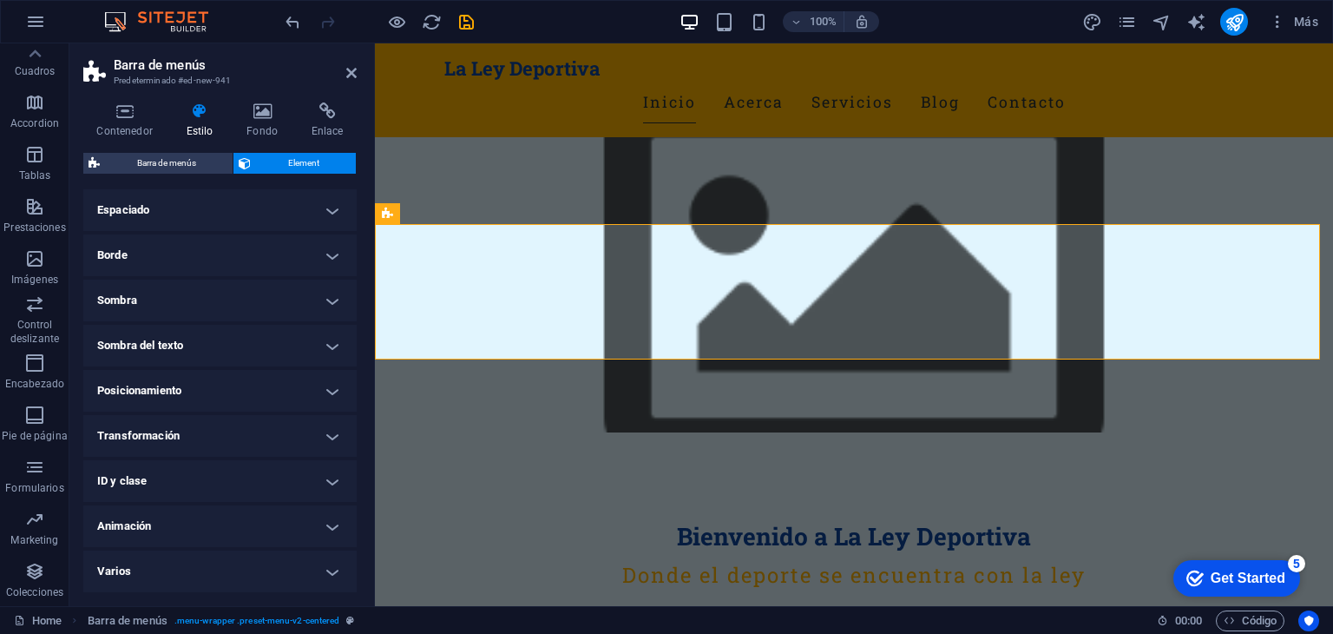
click at [325, 433] on h4 "Transformación" at bounding box center [219, 436] width 273 height 42
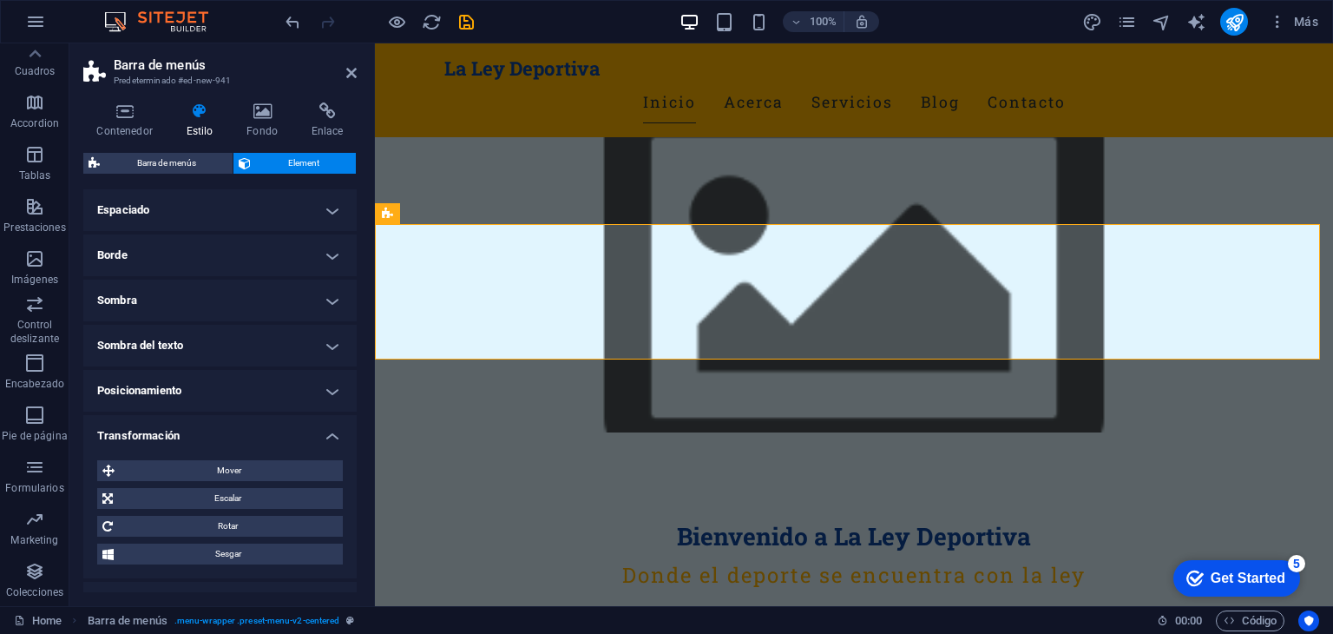
click at [333, 438] on h4 "Transformación" at bounding box center [219, 430] width 273 height 31
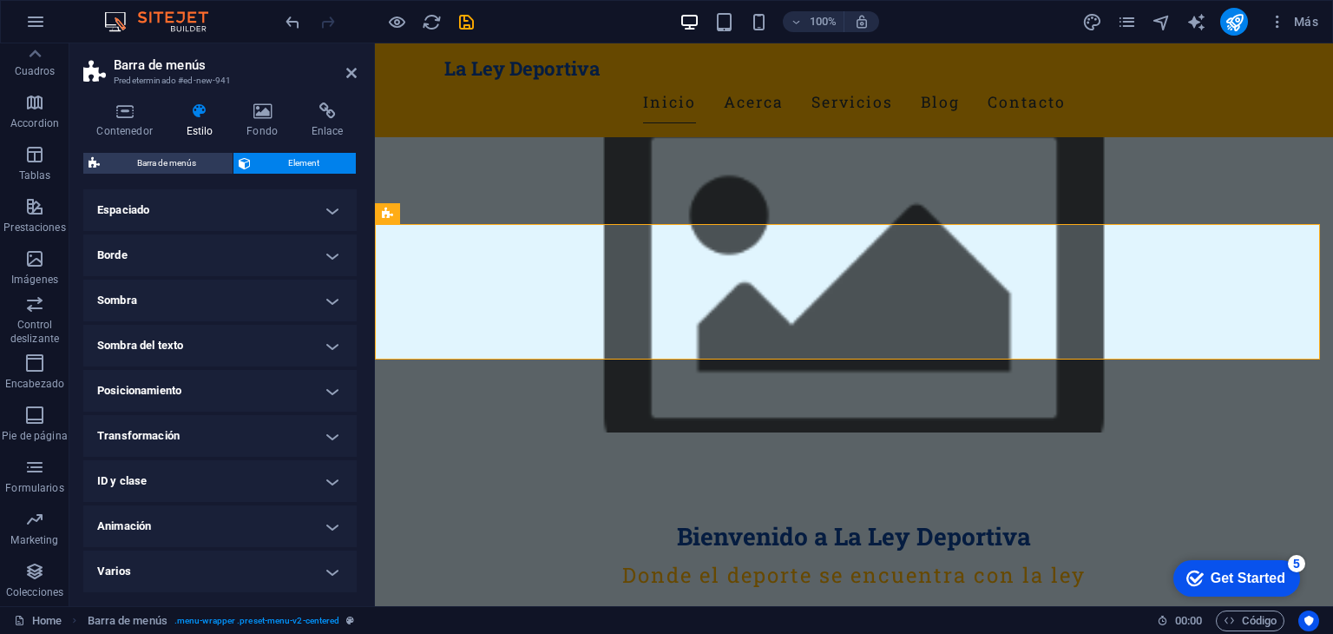
click at [326, 528] on h4 "Animación" at bounding box center [219, 526] width 273 height 42
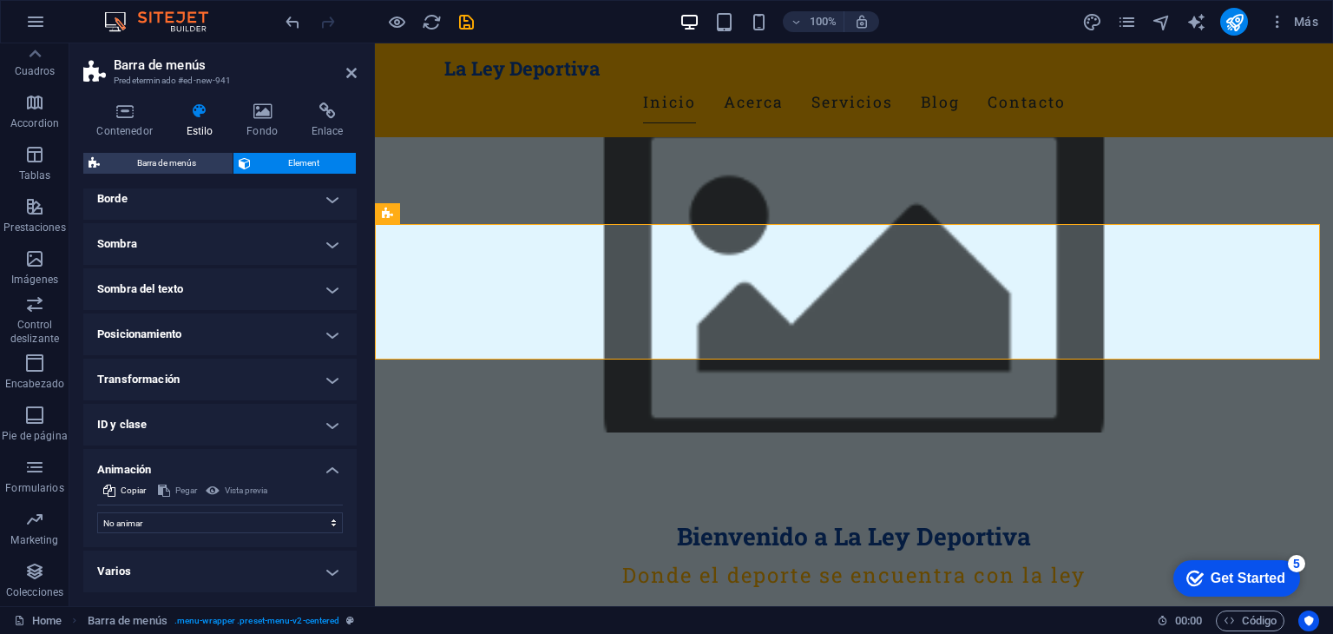
click at [333, 472] on h4 "Animación" at bounding box center [219, 464] width 273 height 31
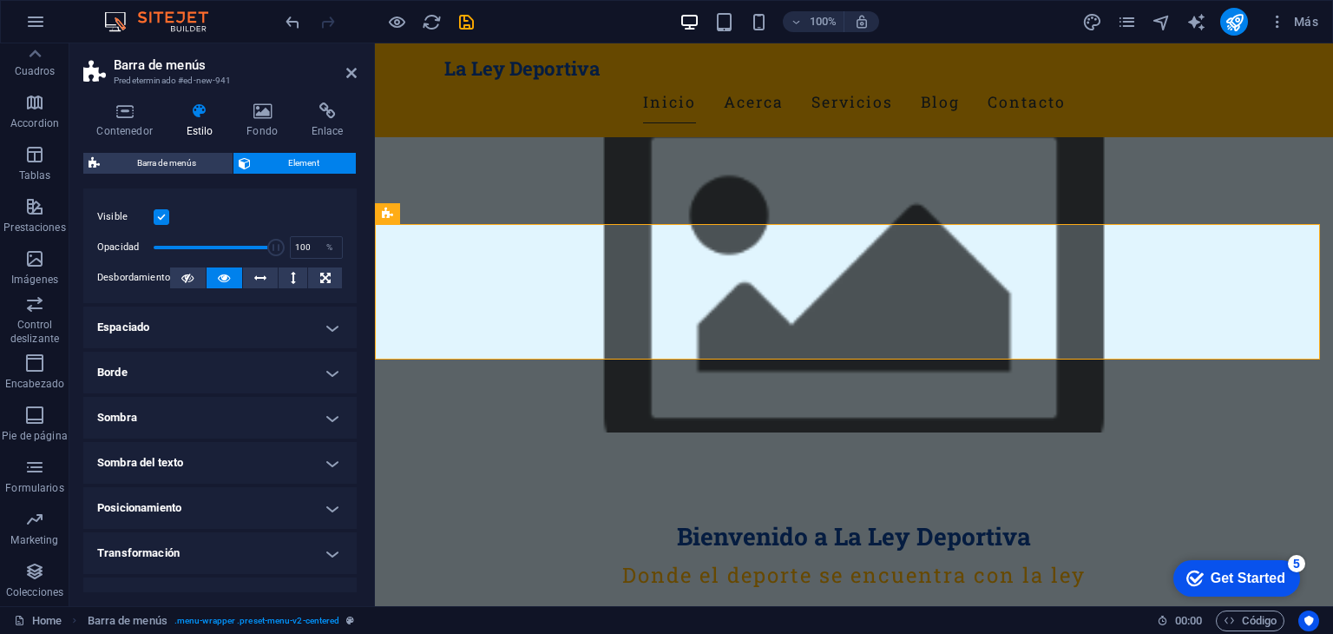
scroll to position [0, 0]
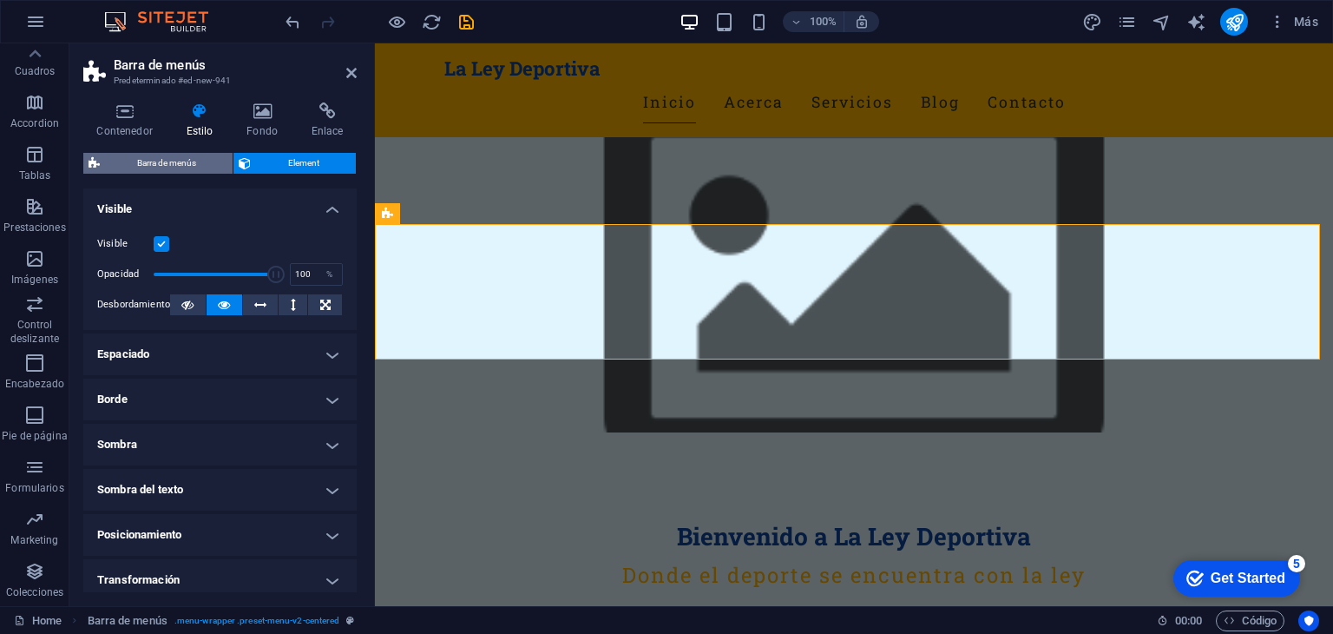
click at [156, 161] on span "Barra de menús" at bounding box center [166, 163] width 122 height 21
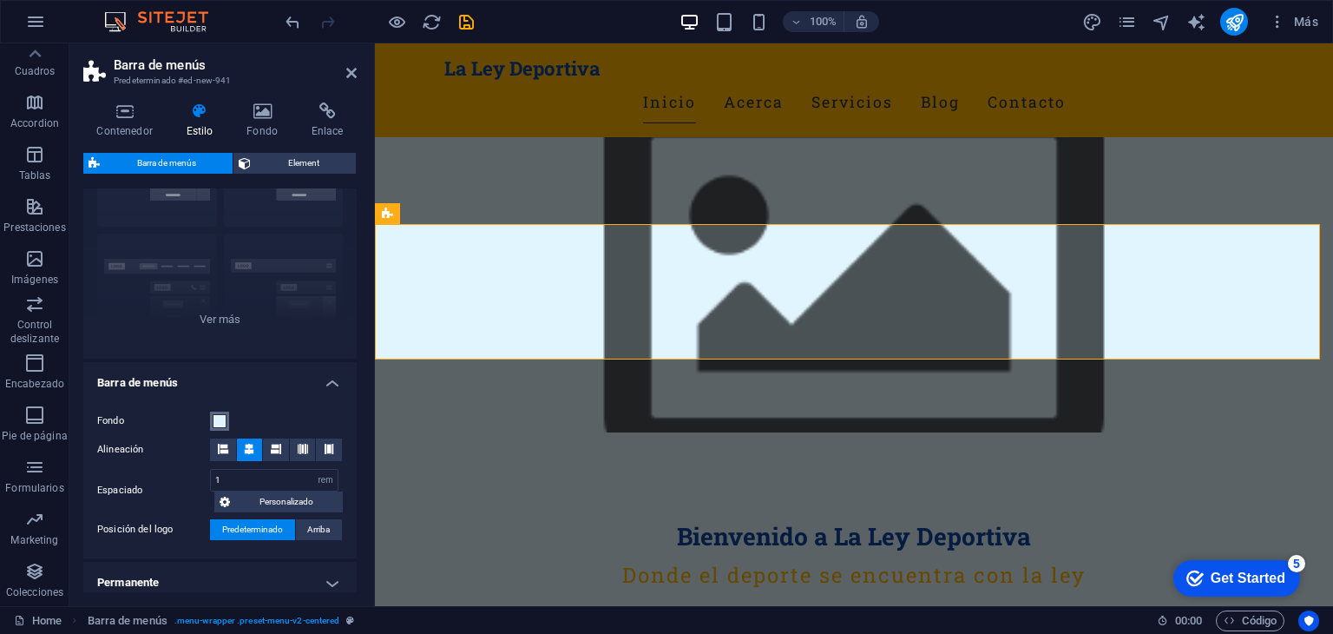
click at [223, 424] on span at bounding box center [220, 421] width 14 height 14
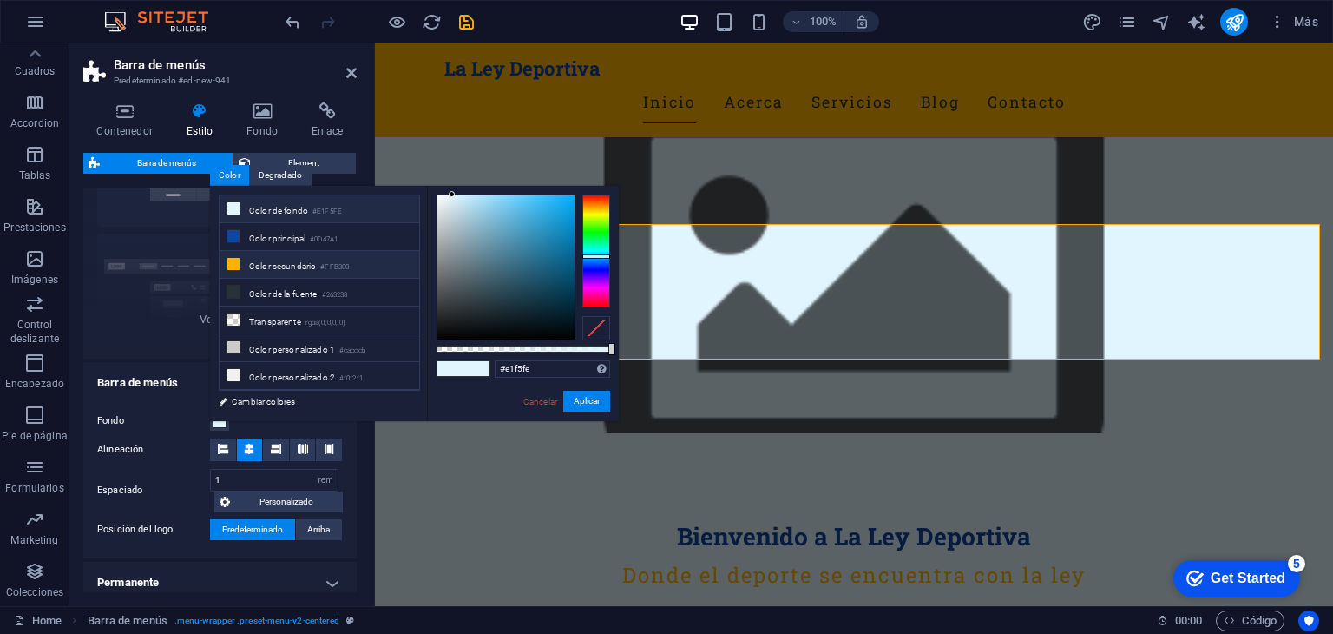
click at [267, 266] on li "Color secundario #FFB300" at bounding box center [320, 265] width 200 height 28
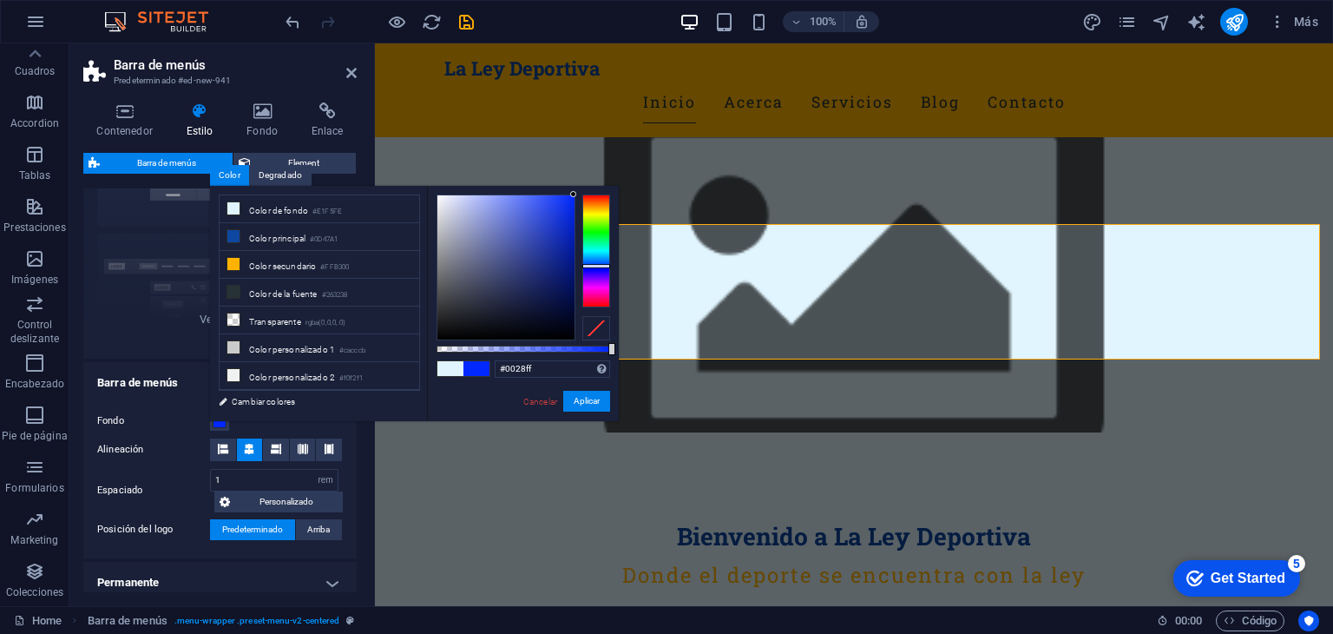
click at [590, 266] on div at bounding box center [596, 250] width 28 height 113
click at [596, 269] on div at bounding box center [596, 269] width 28 height 4
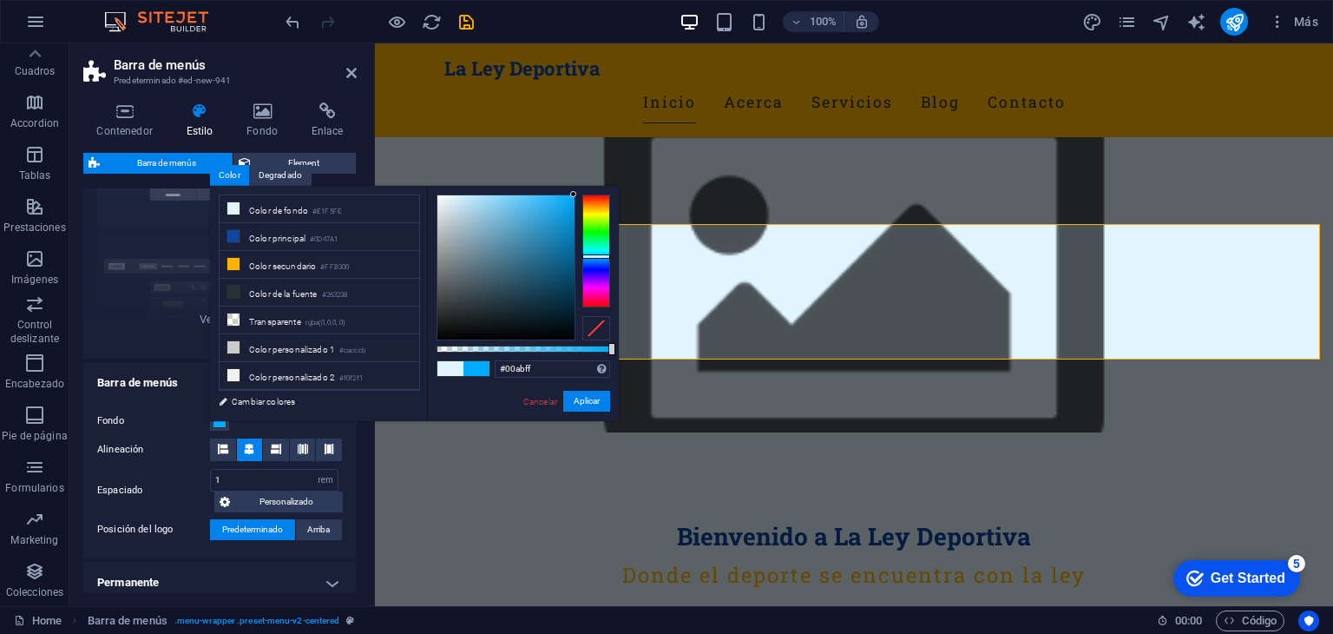
drag, startPoint x: 591, startPoint y: 267, endPoint x: 601, endPoint y: 256, distance: 14.8
click at [601, 256] on div at bounding box center [596, 256] width 28 height 4
type input "#09a4f1"
click at [569, 202] on div at bounding box center [505, 267] width 137 height 144
click at [594, 396] on button "Aplicar" at bounding box center [586, 401] width 47 height 21
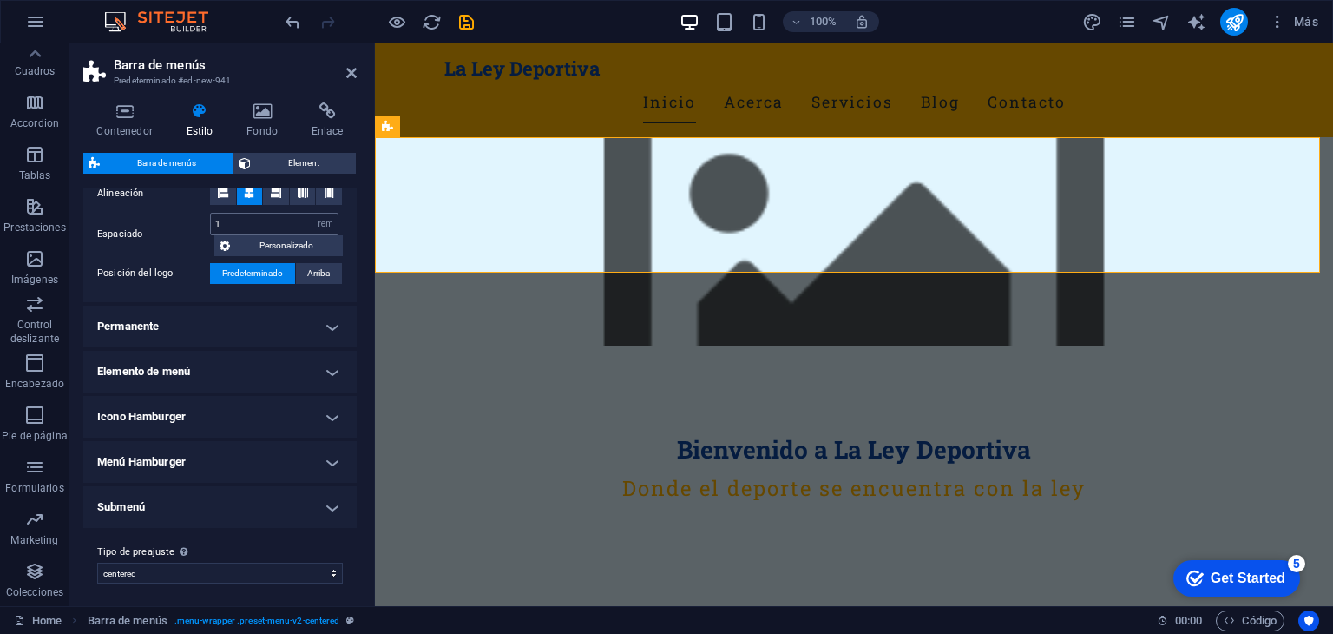
scroll to position [382, 0]
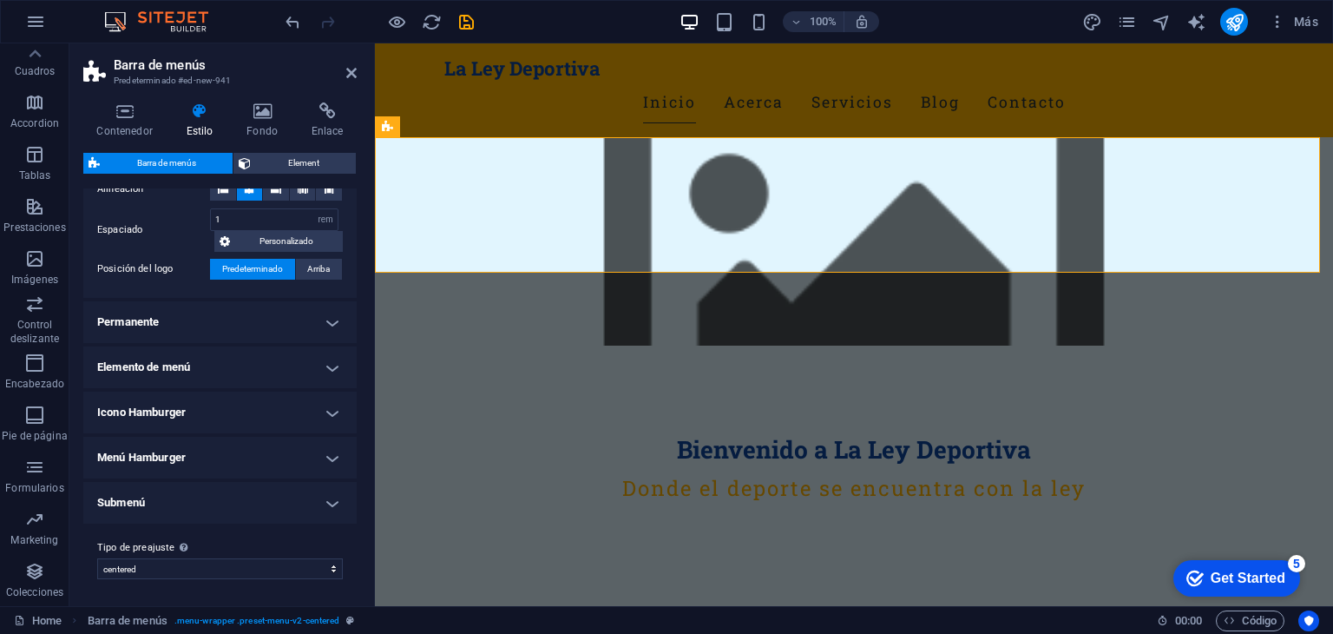
click at [331, 460] on h4 "Menú Hamburger" at bounding box center [219, 458] width 273 height 42
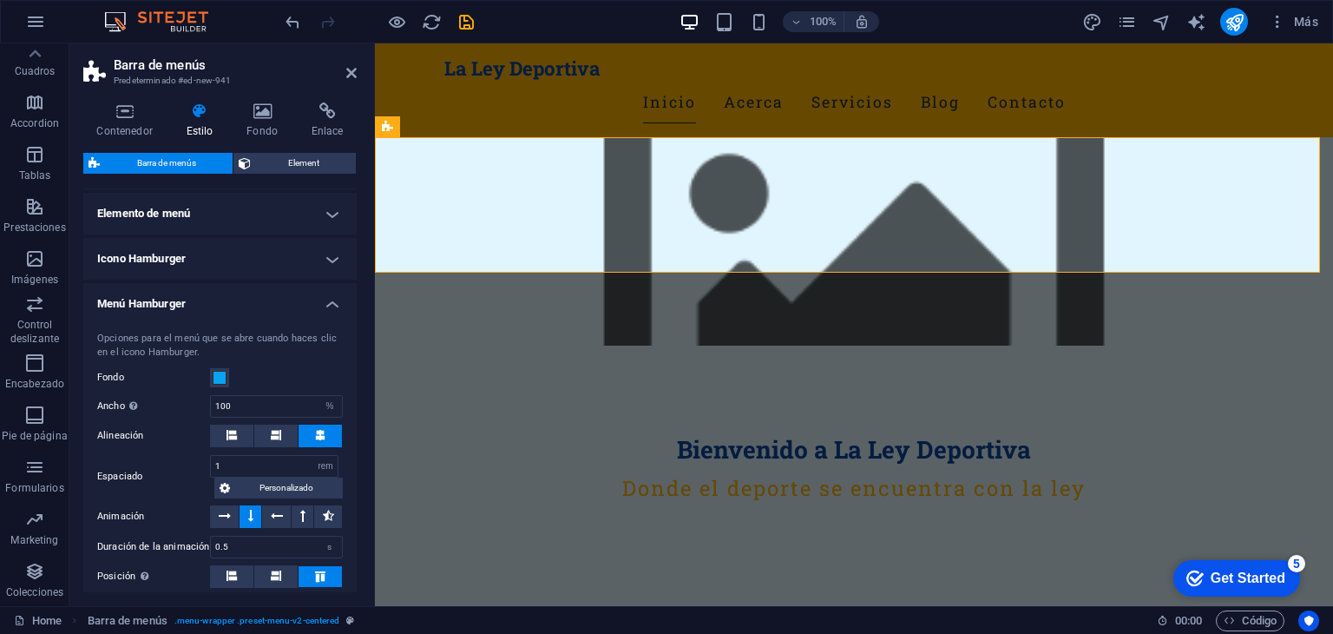
scroll to position [555, 0]
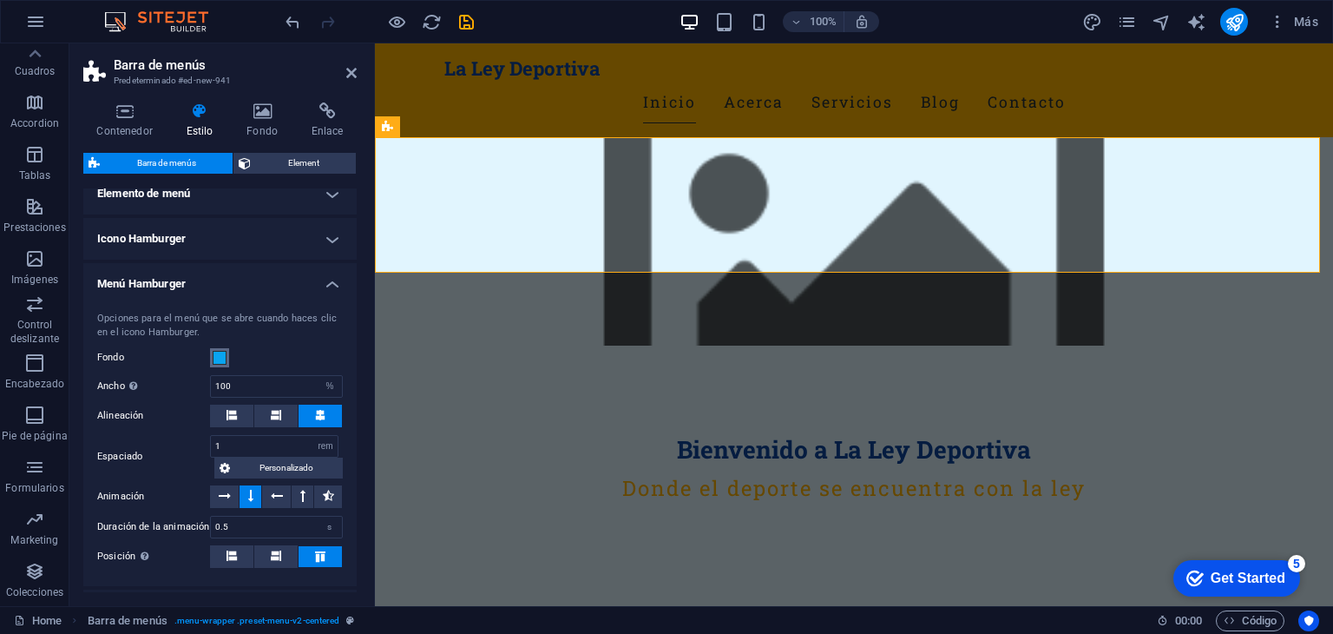
click at [223, 360] on span at bounding box center [220, 358] width 14 height 14
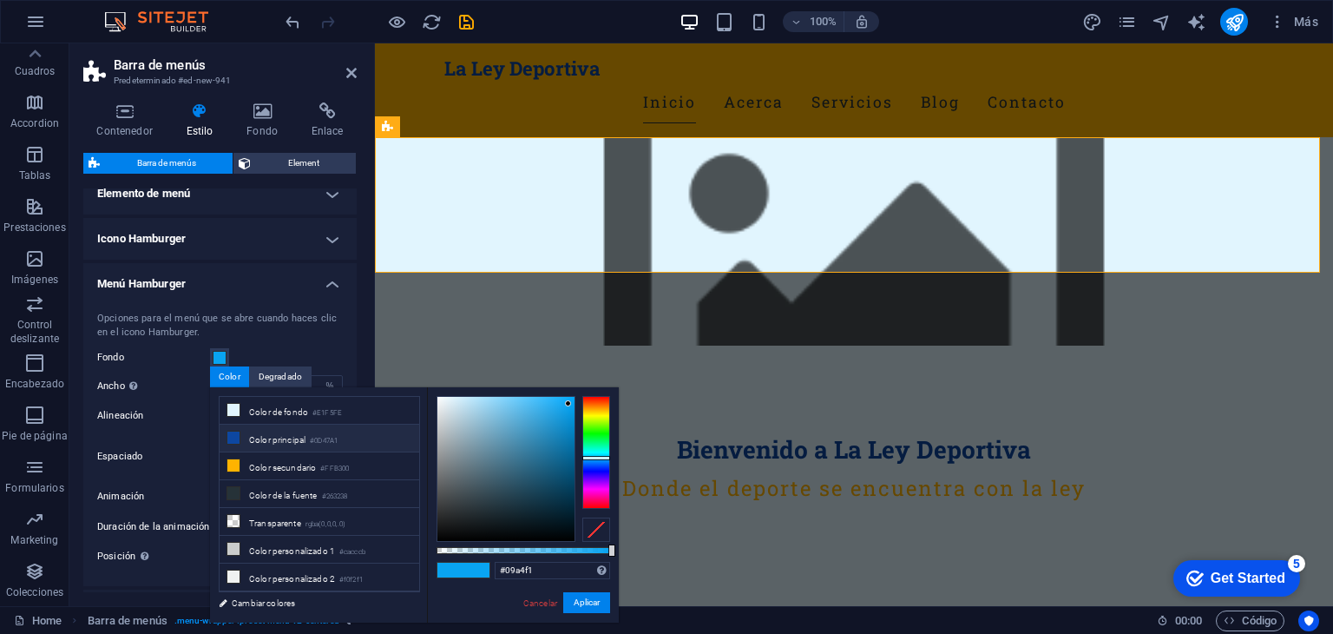
click at [306, 435] on li "Color principal #0D47A1" at bounding box center [320, 438] width 200 height 28
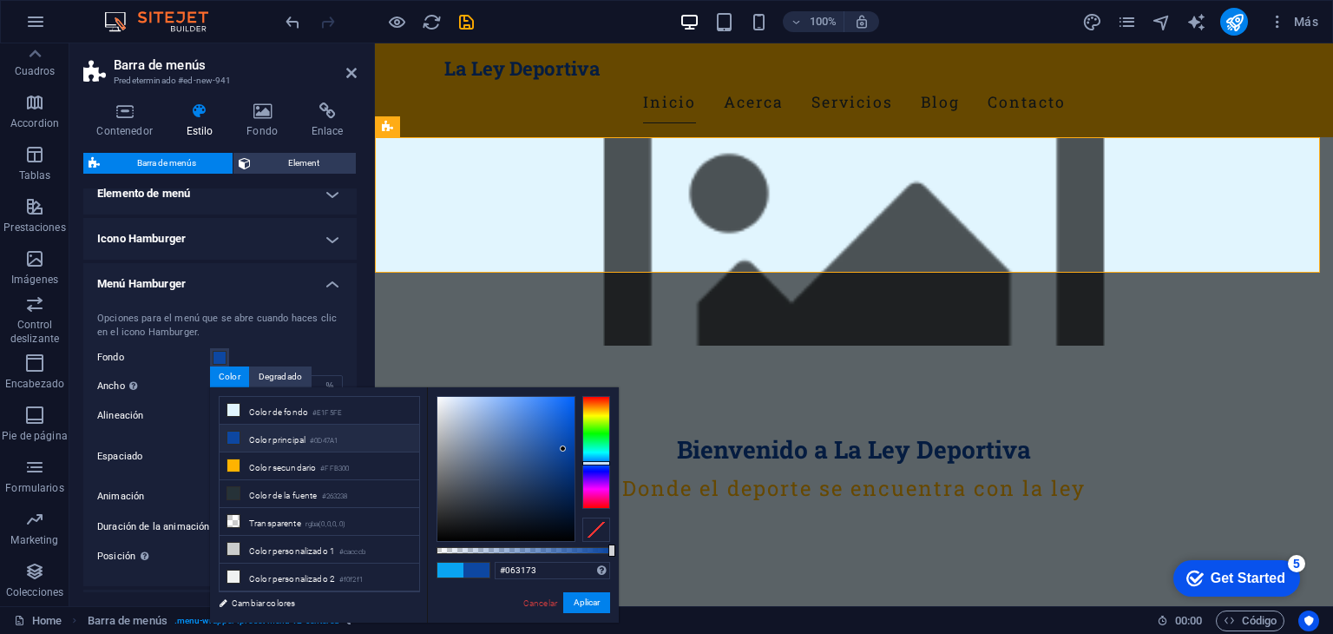
click at [567, 475] on div at bounding box center [505, 469] width 137 height 144
click at [569, 487] on div at bounding box center [505, 469] width 137 height 144
click at [581, 605] on button "Aplicar" at bounding box center [586, 602] width 47 height 21
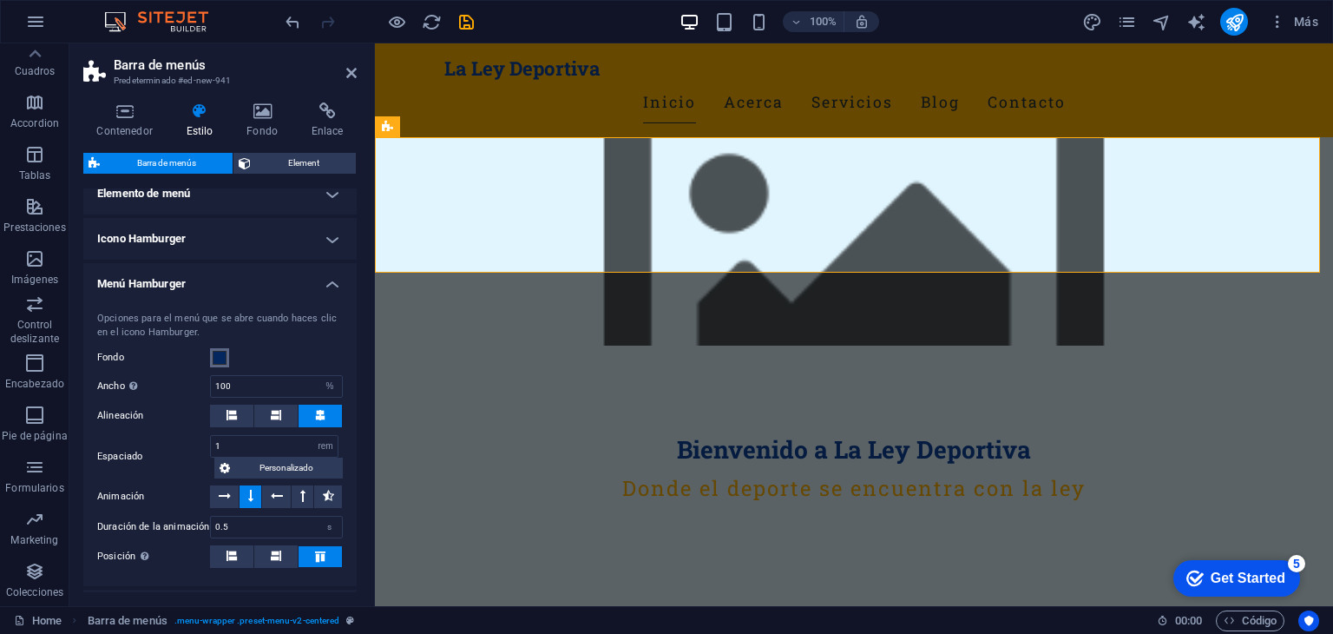
click at [215, 353] on span at bounding box center [220, 358] width 14 height 14
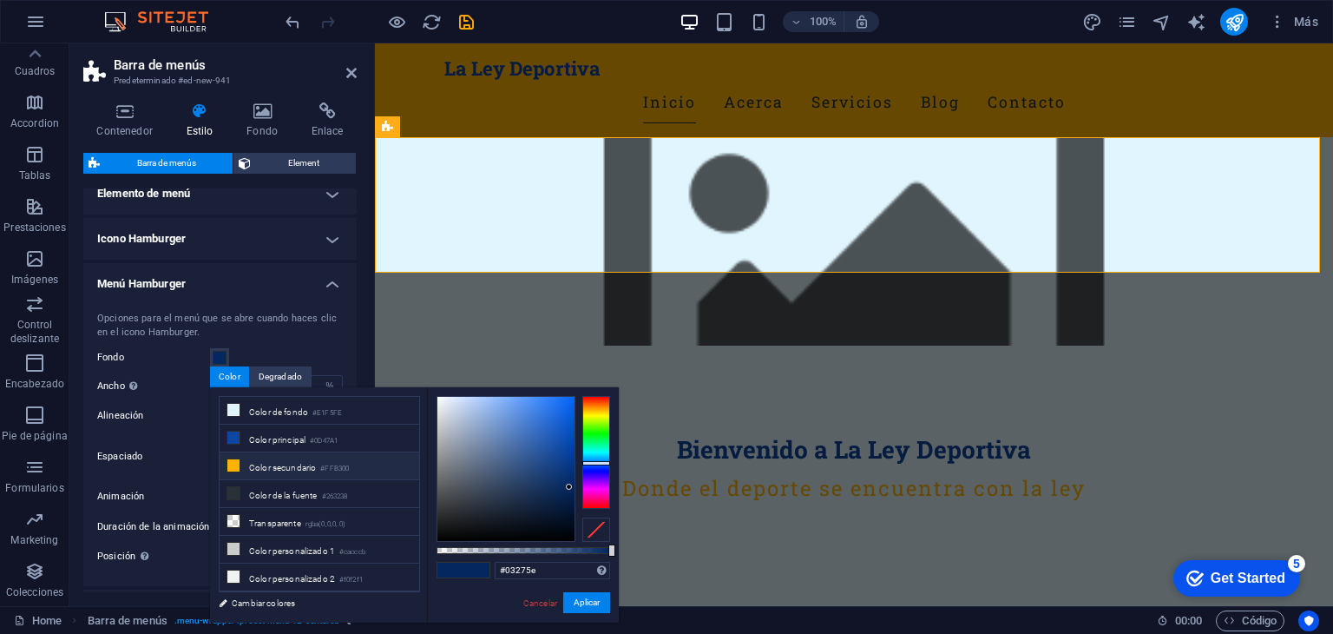
click at [283, 460] on li "Color secundario #FFB300" at bounding box center [320, 466] width 200 height 28
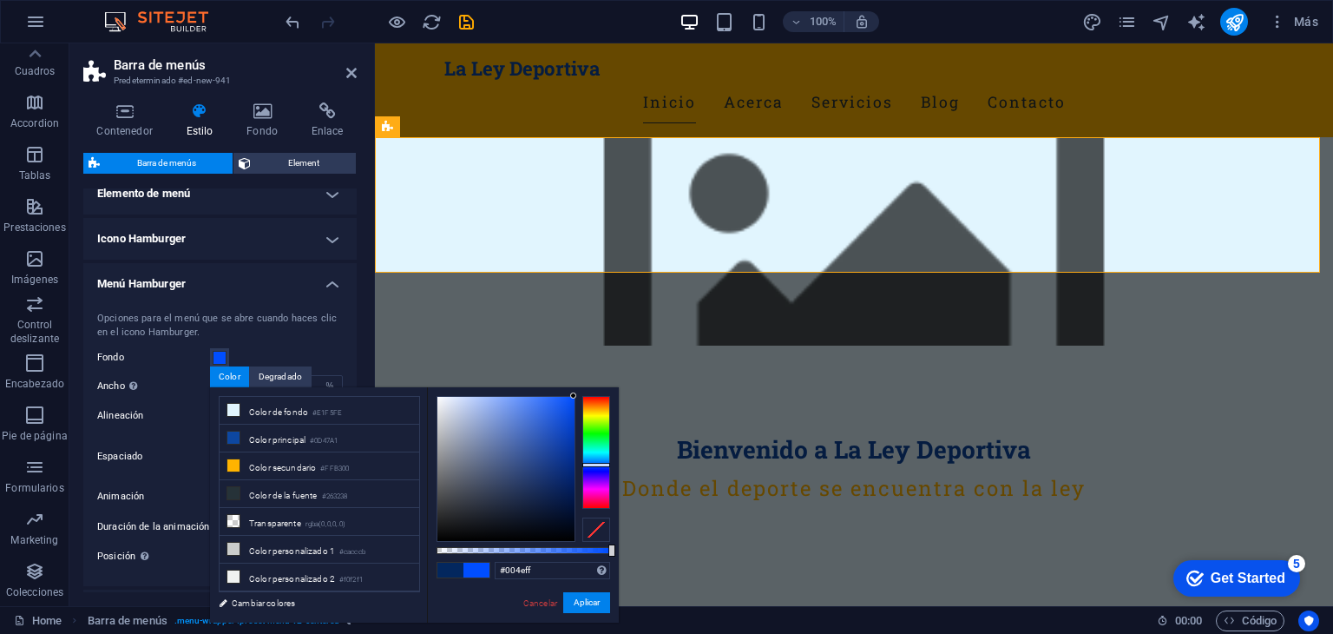
click at [587, 464] on div at bounding box center [596, 452] width 28 height 113
type input "#467dfa"
click at [536, 398] on div at bounding box center [505, 469] width 137 height 144
click at [576, 601] on button "Aplicar" at bounding box center [586, 602] width 47 height 21
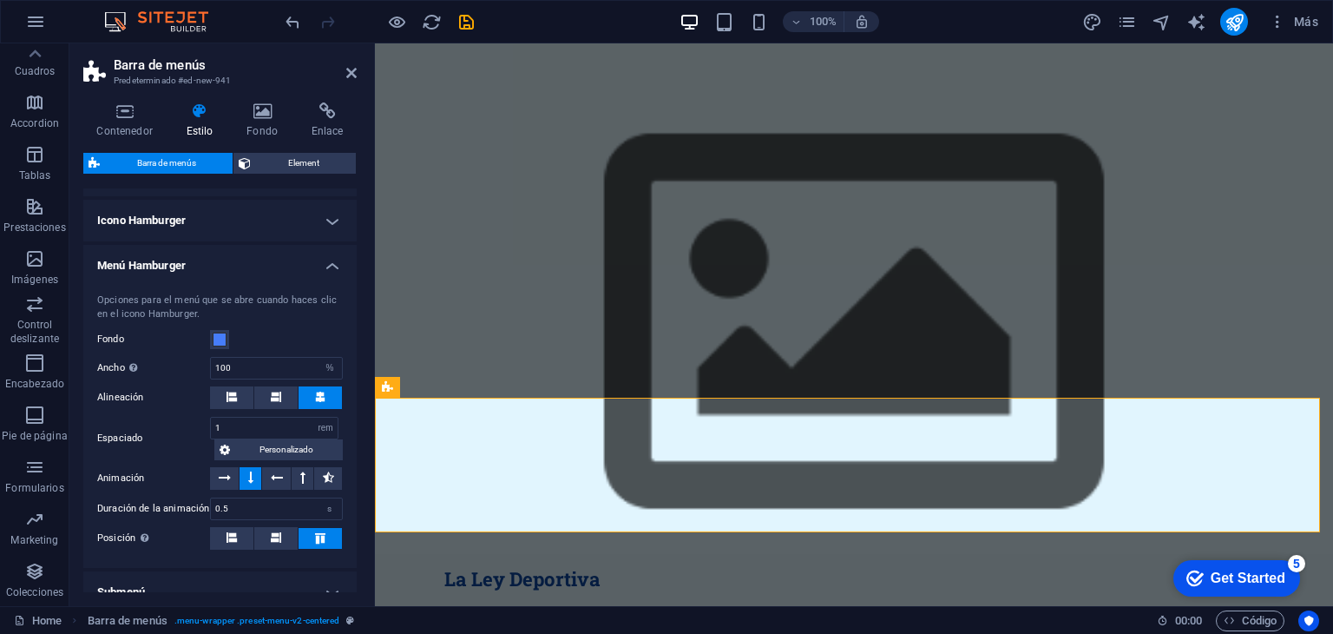
scroll to position [487, 0]
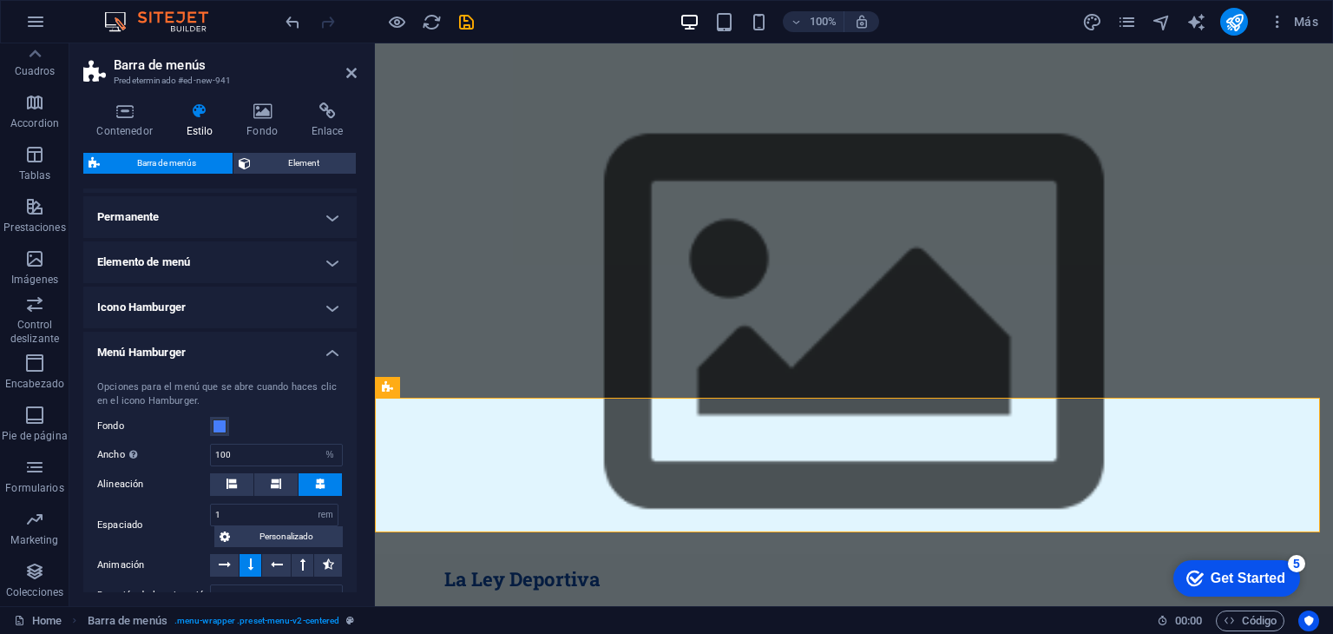
click at [329, 264] on h4 "Elemento de menú" at bounding box center [219, 262] width 273 height 42
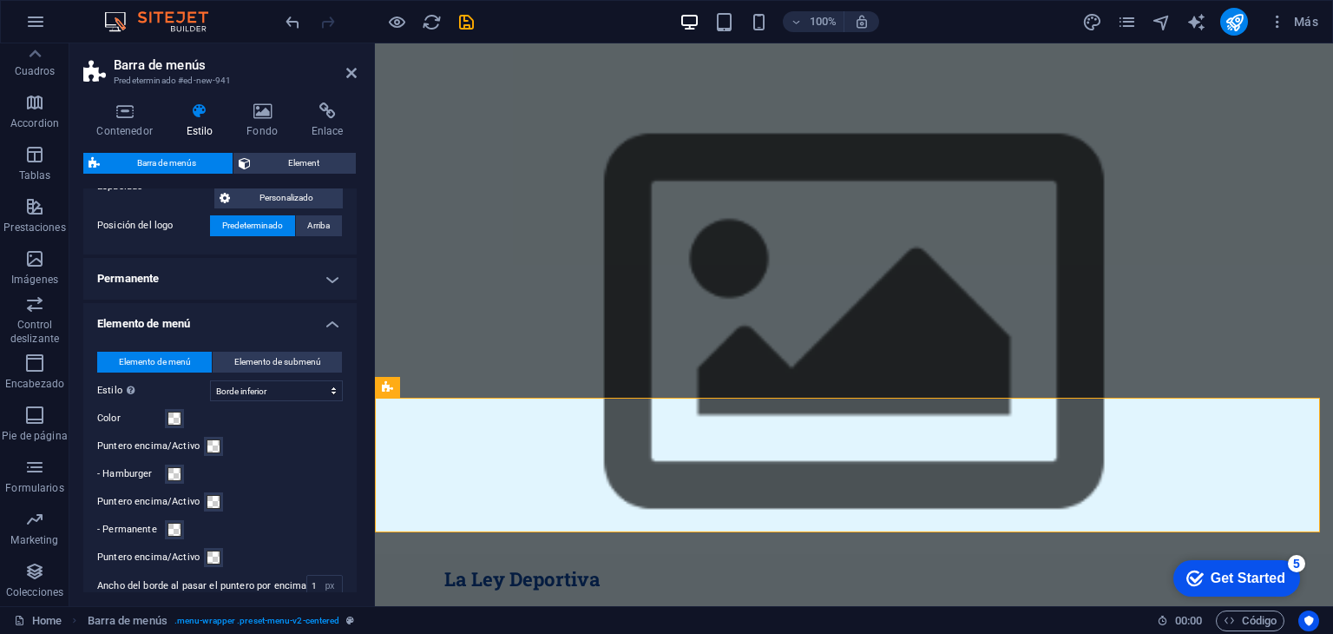
scroll to position [400, 0]
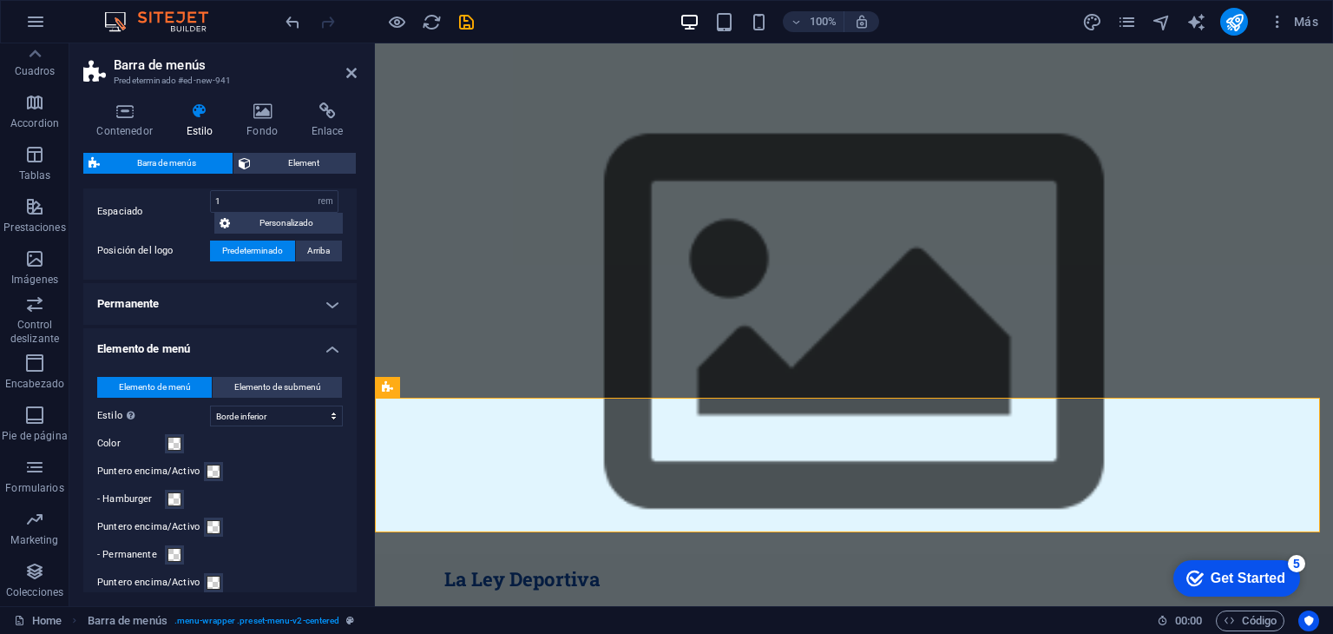
click at [332, 345] on h4 "Elemento de menú" at bounding box center [219, 343] width 273 height 31
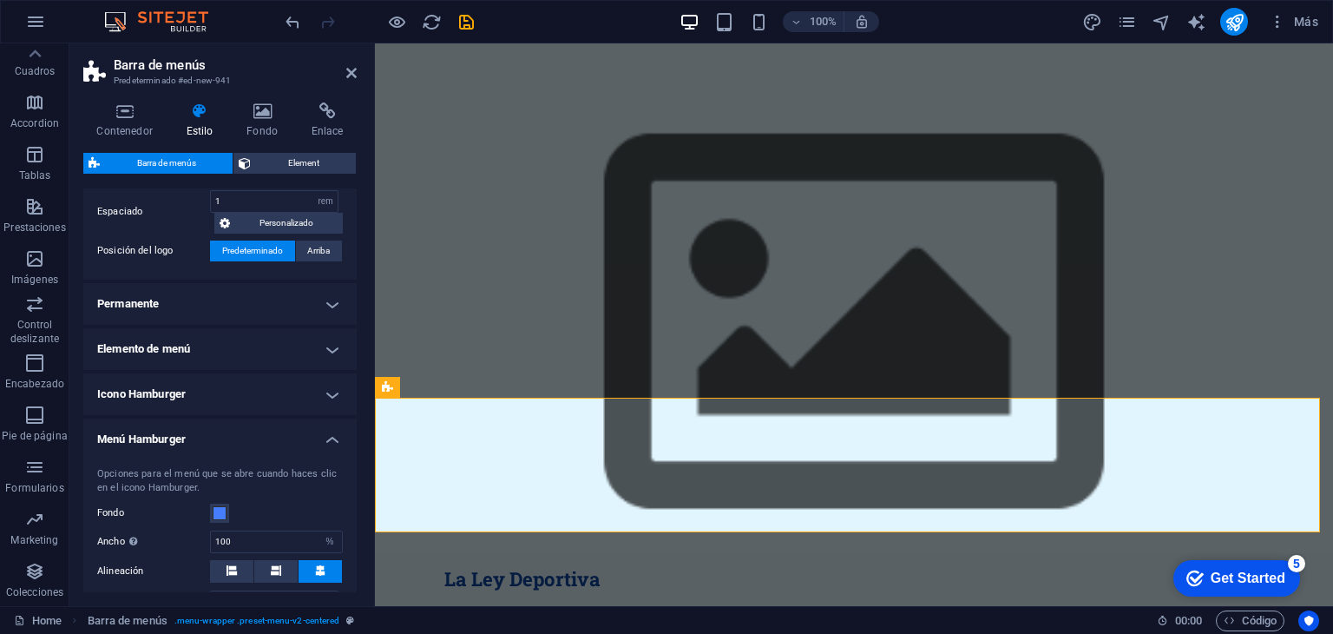
click at [329, 303] on h4 "Permanente" at bounding box center [219, 304] width 273 height 42
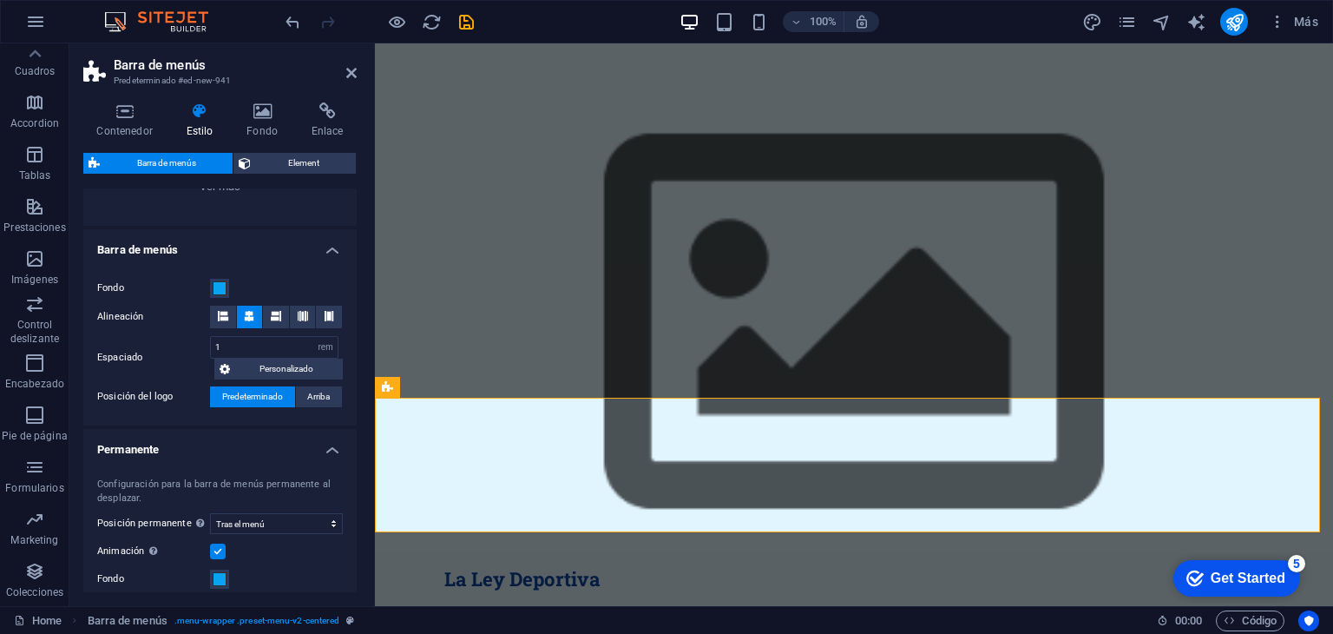
scroll to position [227, 0]
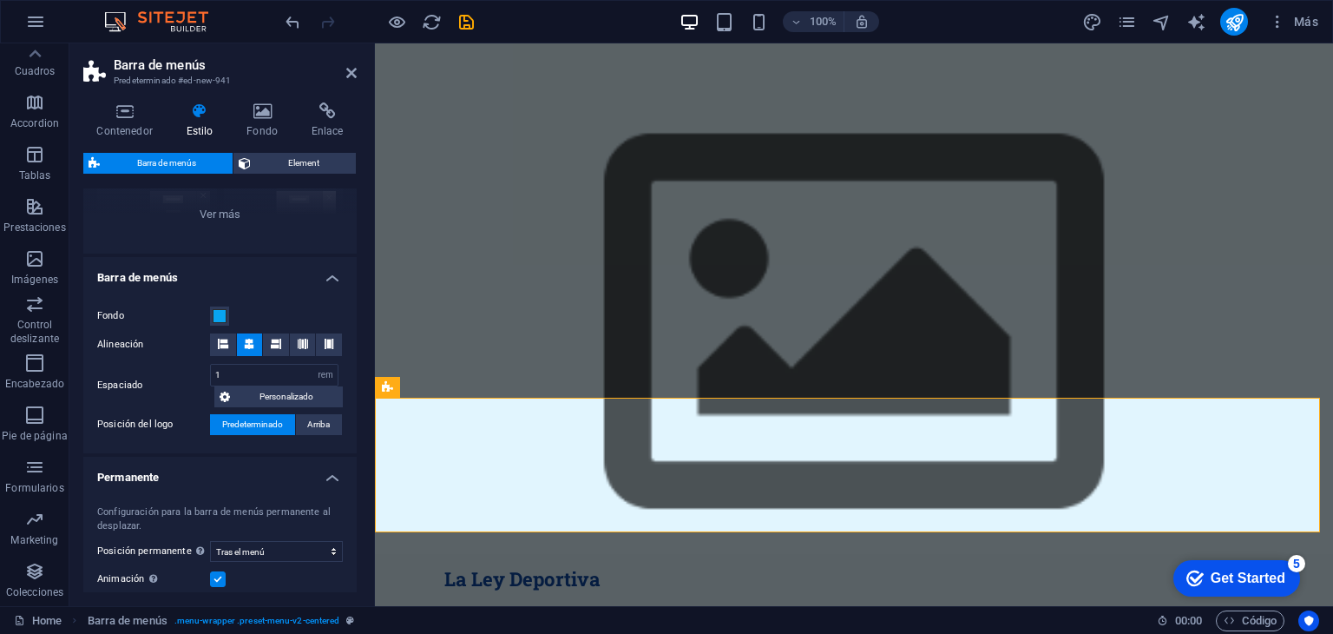
click at [328, 280] on h4 "Barra de menús" at bounding box center [219, 272] width 273 height 31
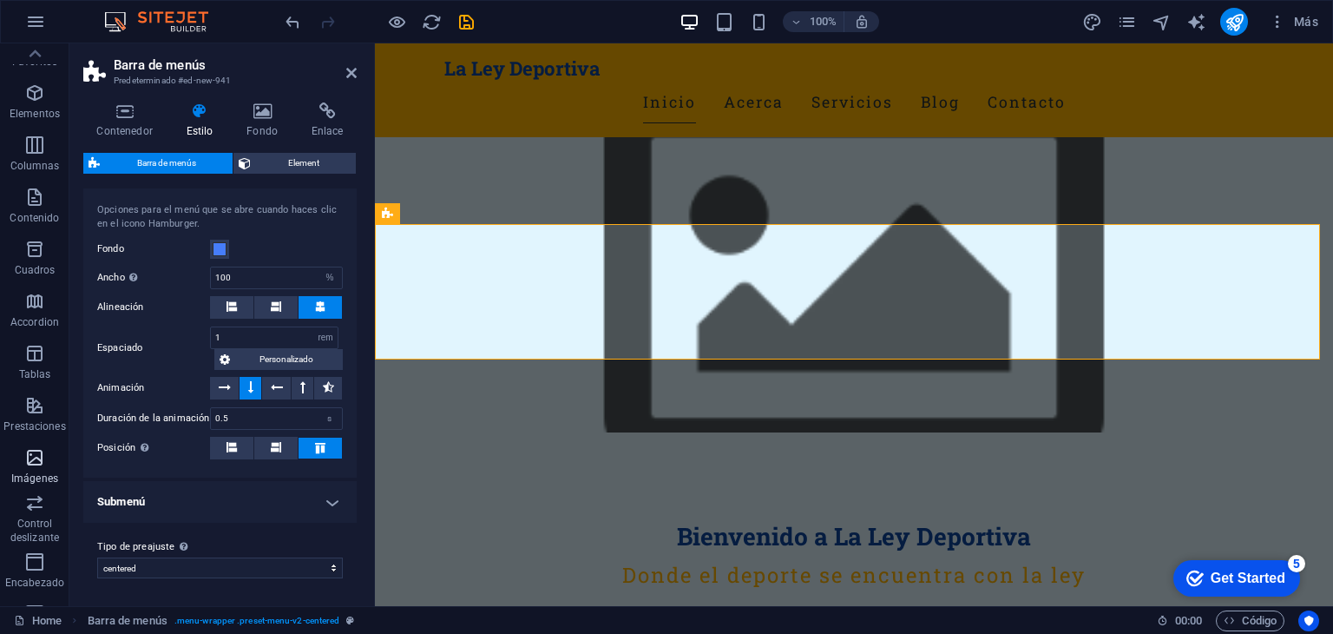
scroll to position [0, 0]
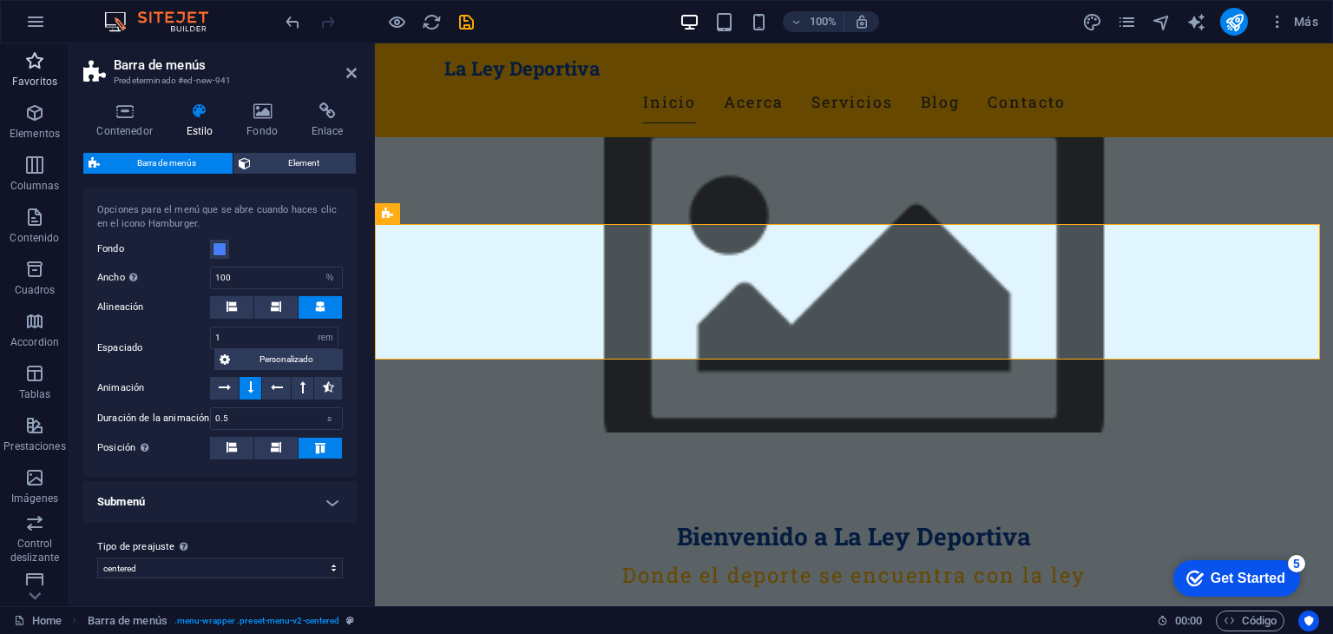
click at [32, 60] on icon "button" at bounding box center [34, 60] width 21 height 21
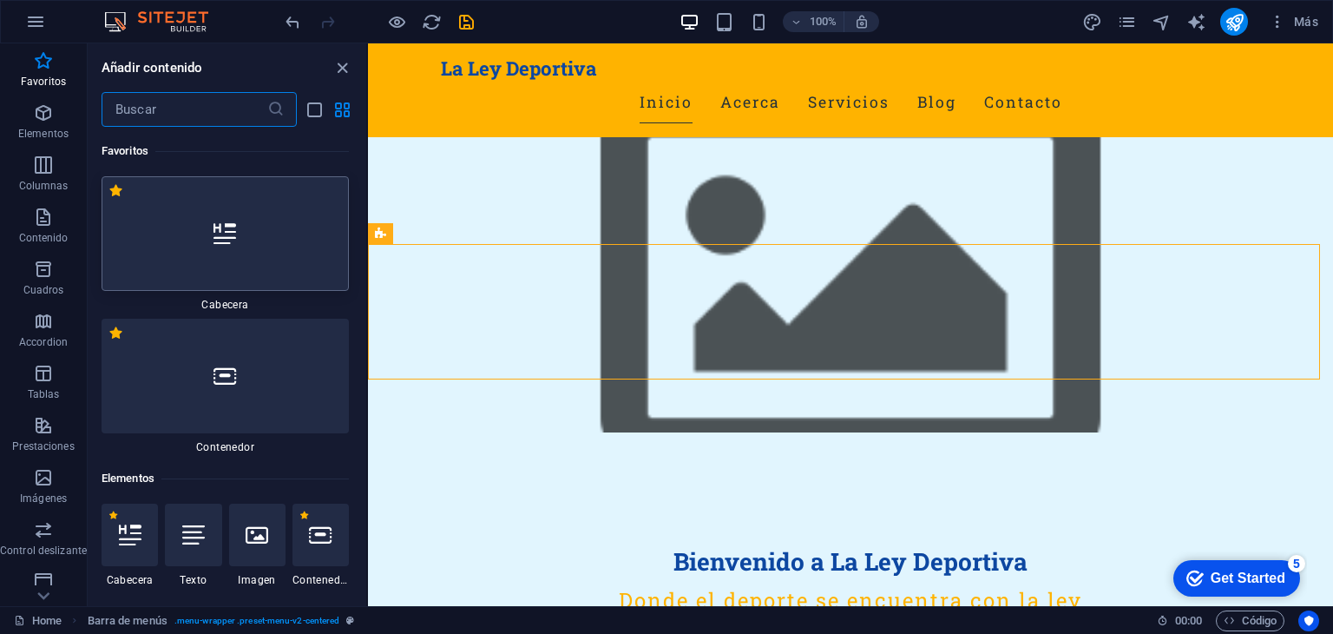
click at [266, 227] on div at bounding box center [225, 233] width 247 height 115
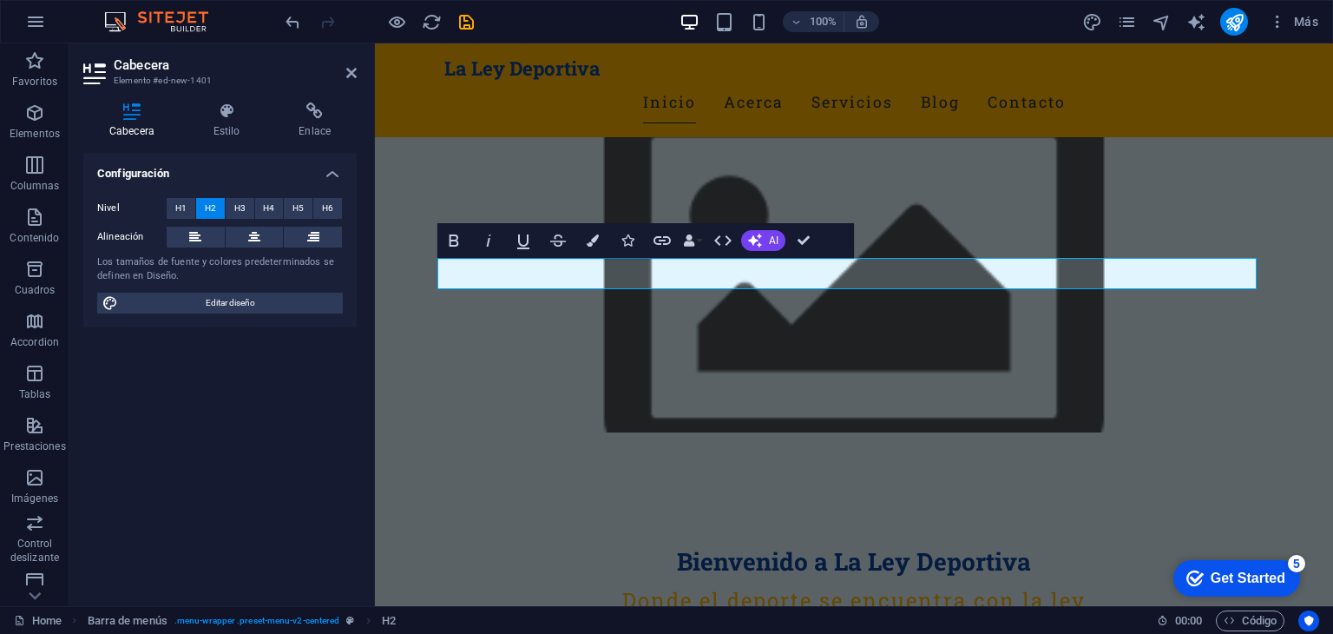
click at [284, 400] on div "Configuración Nivel H1 H2 H3 H4 H5 H6 Alineación Los tamaños de fuente y colore…" at bounding box center [219, 372] width 273 height 439
click at [302, 28] on icon "undo" at bounding box center [293, 22] width 20 height 20
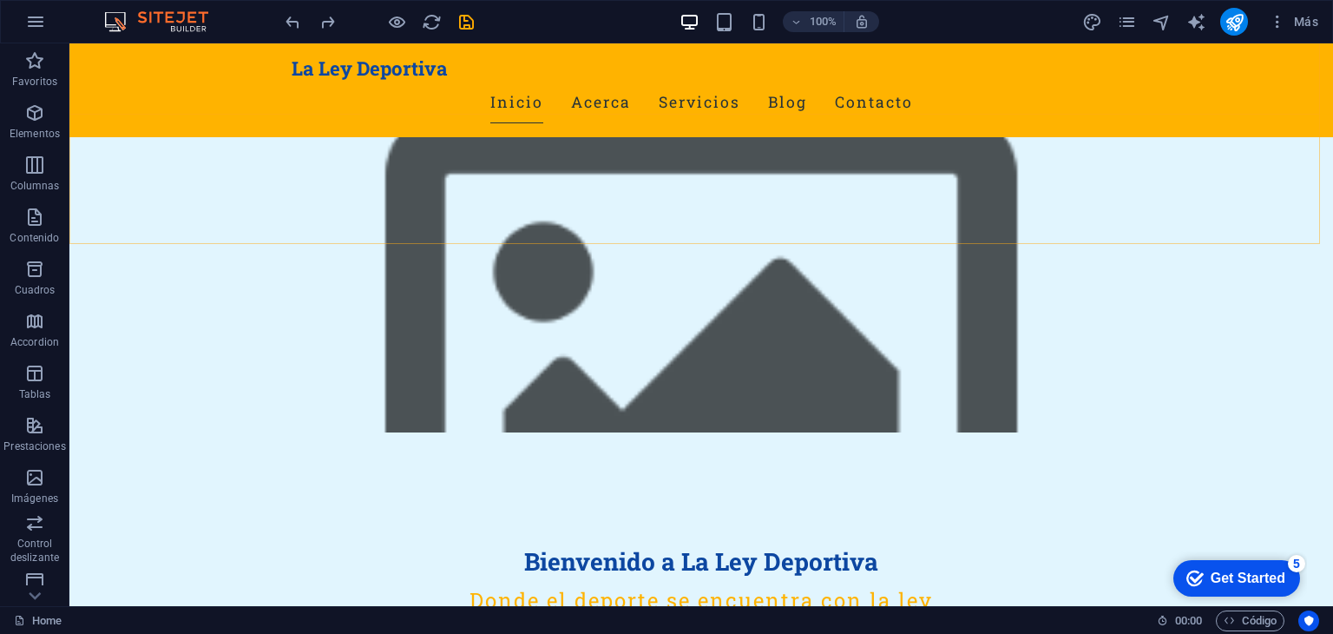
click at [226, 99] on div "La Ley Deportiva Inicio Acerca Servicios Blog Contacto" at bounding box center [701, 90] width 1264 height 94
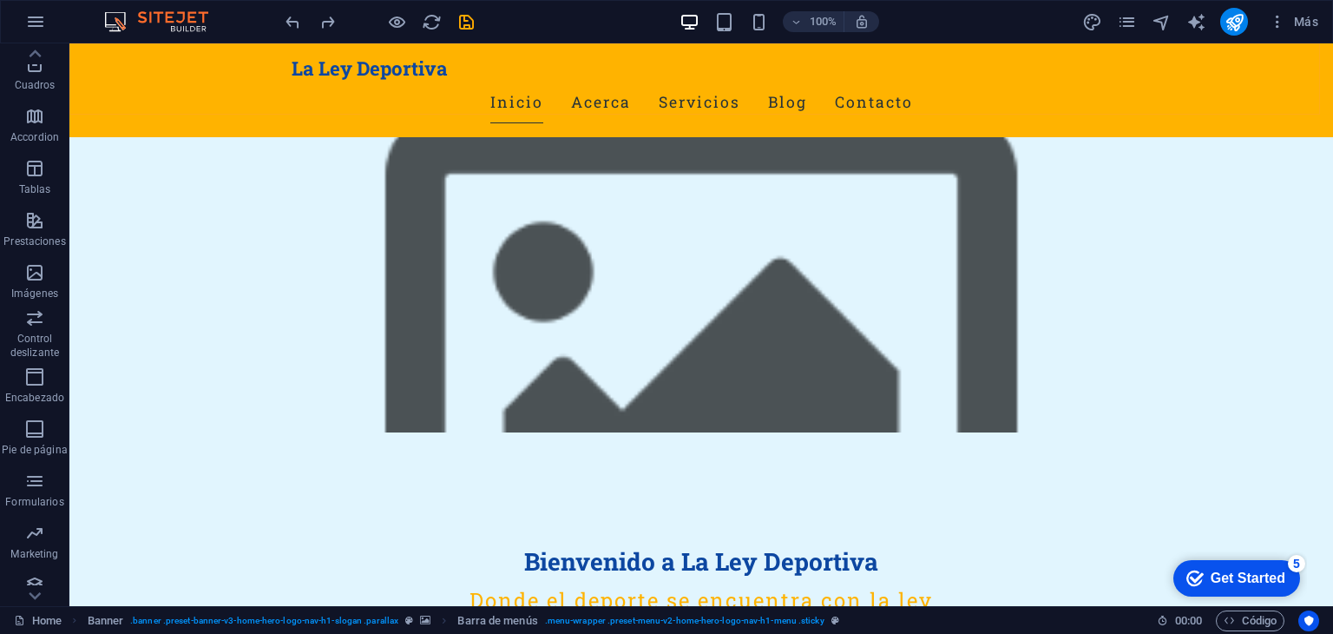
scroll to position [219, 0]
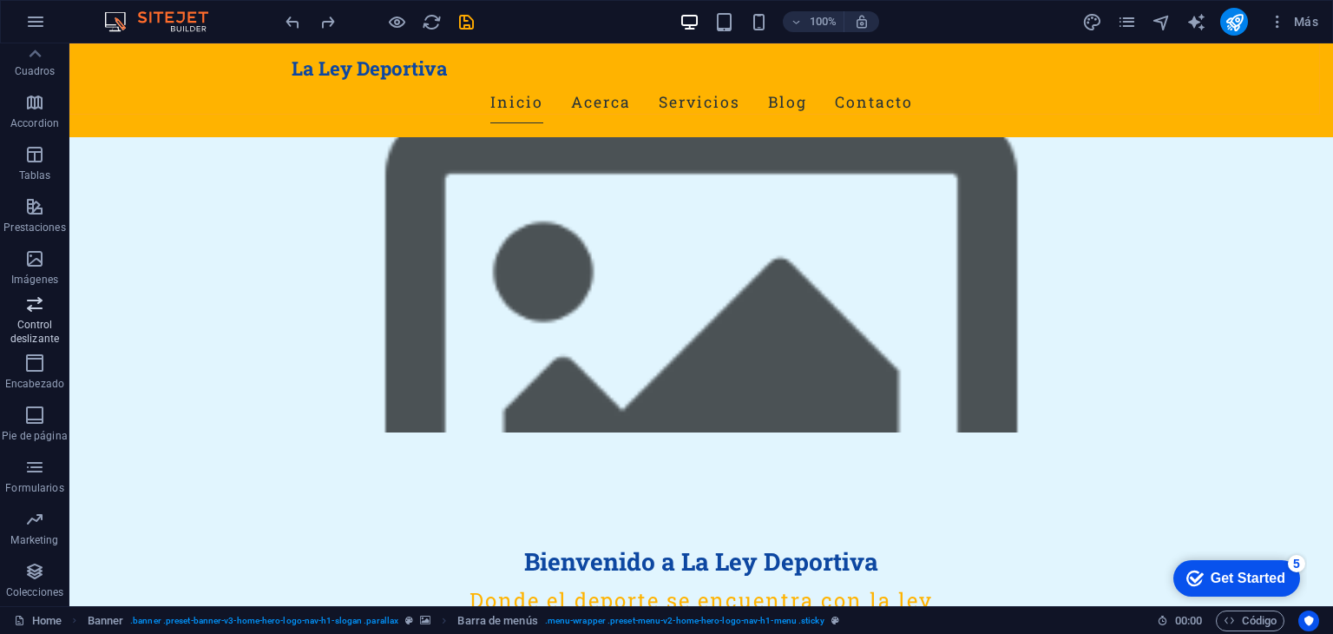
click at [33, 331] on p "Control deslizante" at bounding box center [34, 332] width 69 height 28
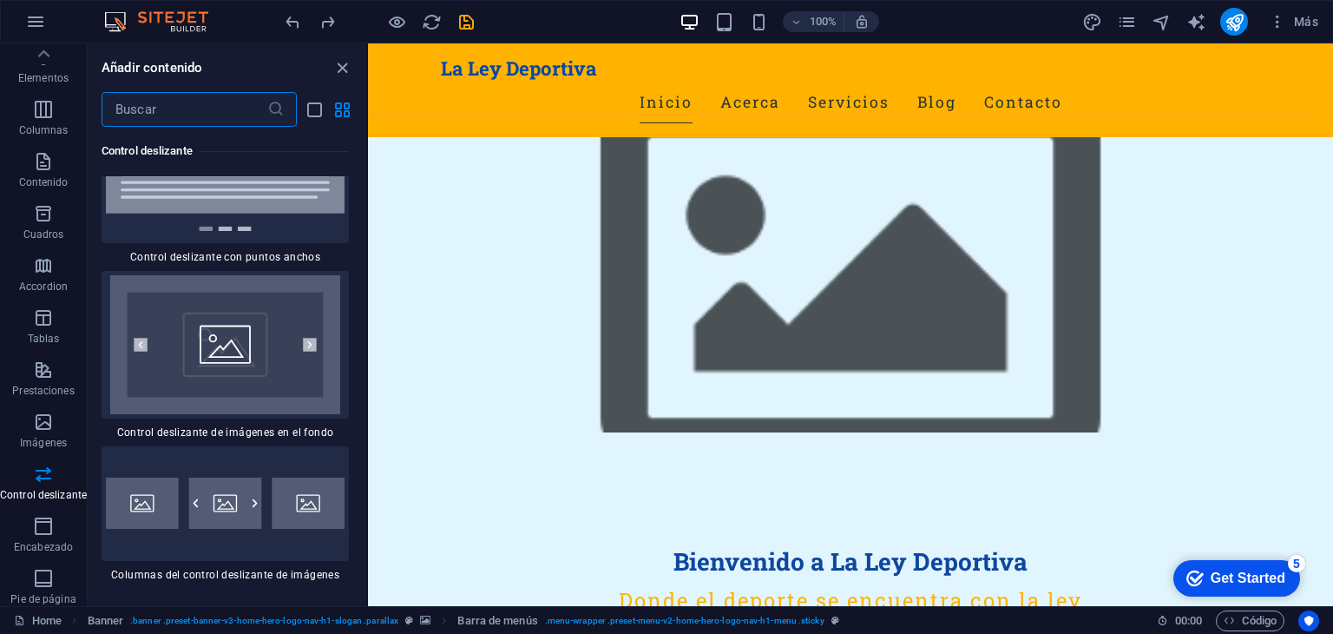
scroll to position [0, 0]
click at [34, 122] on icon "button" at bounding box center [43, 112] width 21 height 21
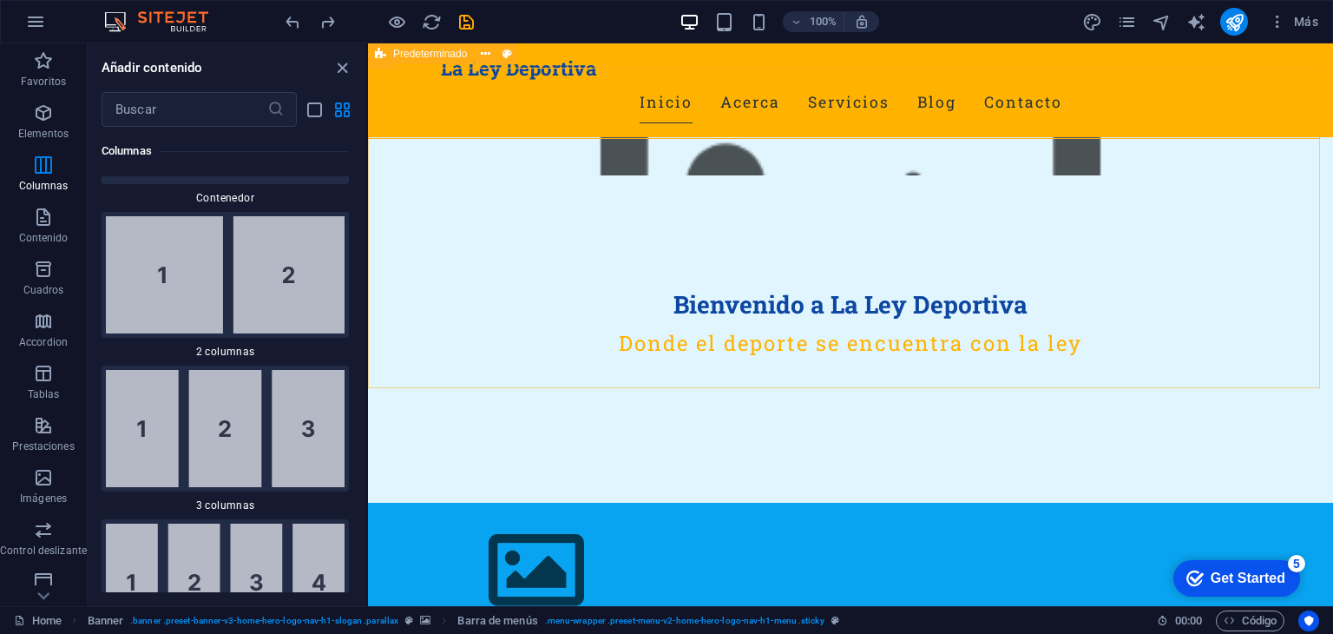
scroll to position [240, 0]
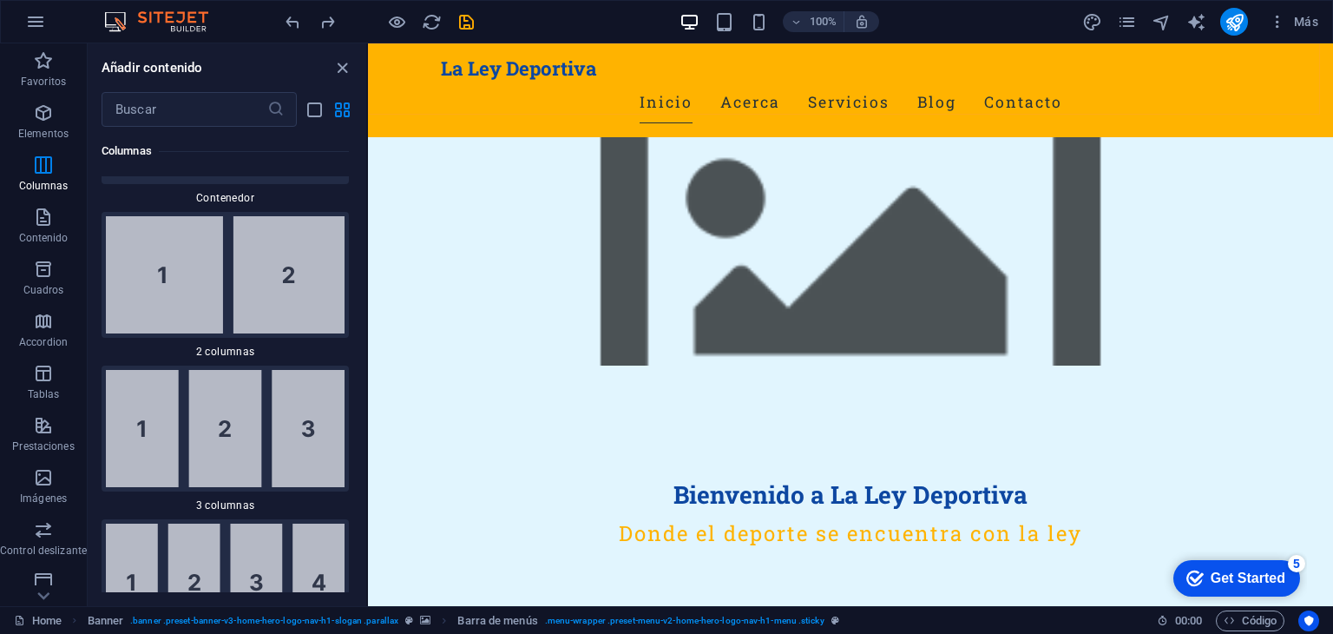
click at [1219, 580] on div "Get Started" at bounding box center [1248, 578] width 75 height 16
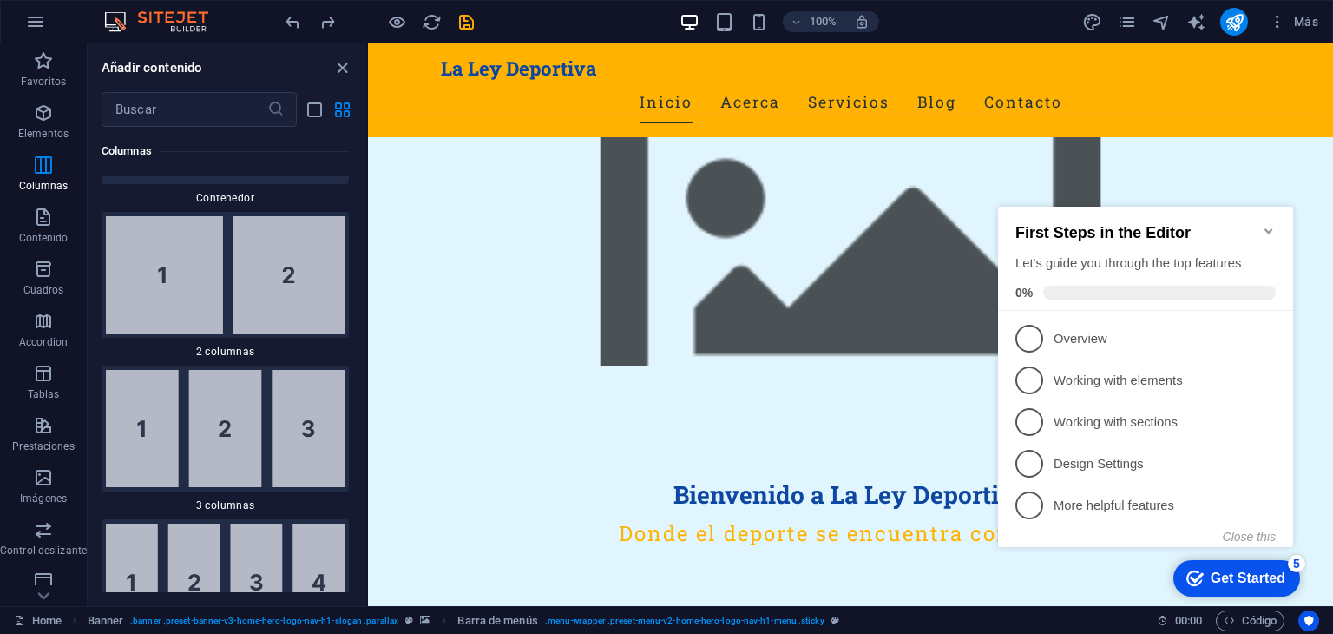
click at [1012, 22] on div "100% Más" at bounding box center [803, 22] width 1043 height 28
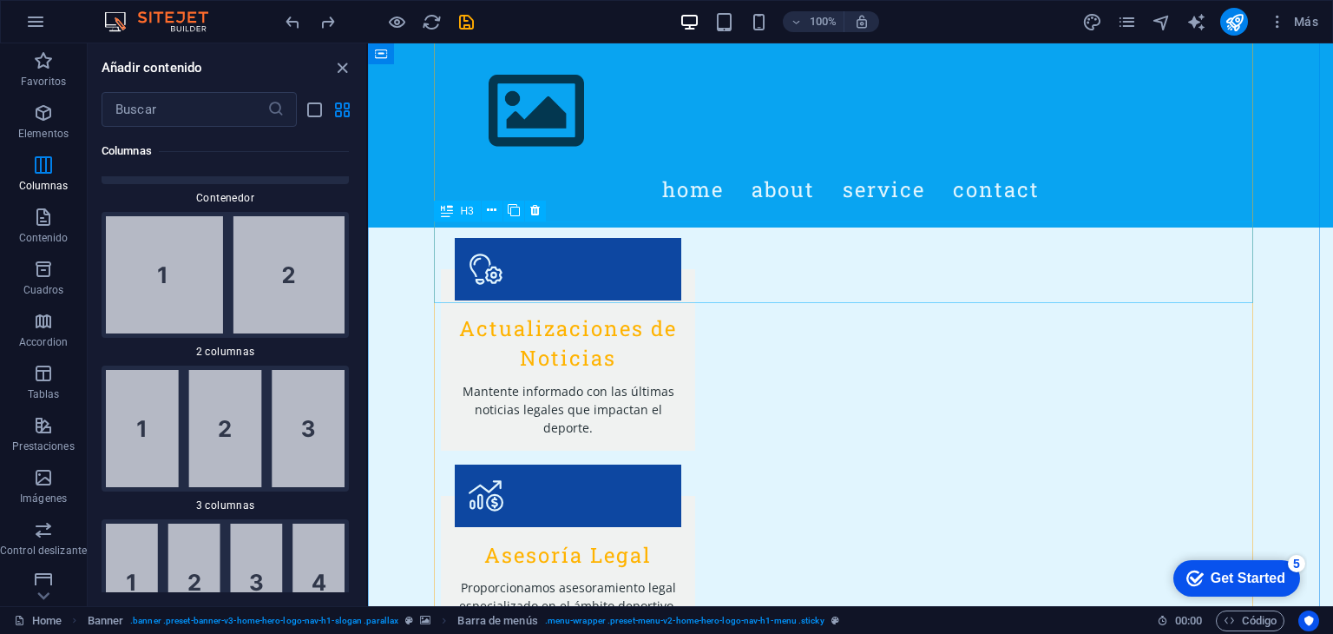
scroll to position [2005, 0]
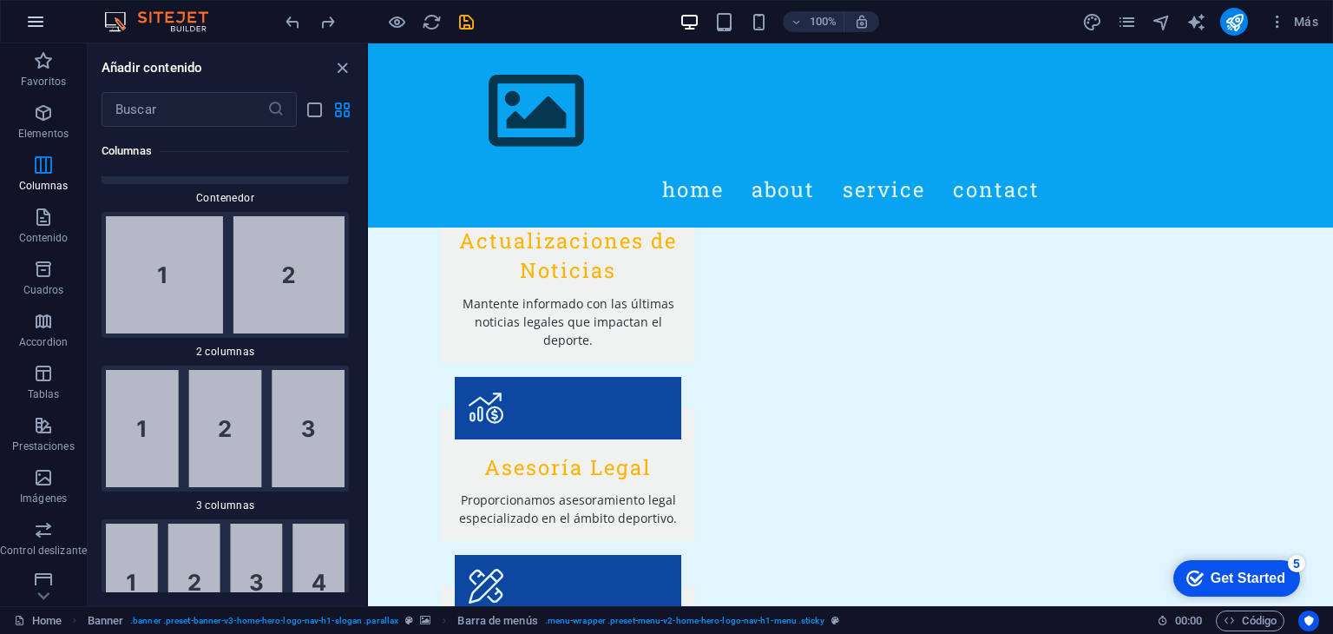
click at [29, 29] on icon "button" at bounding box center [35, 21] width 21 height 21
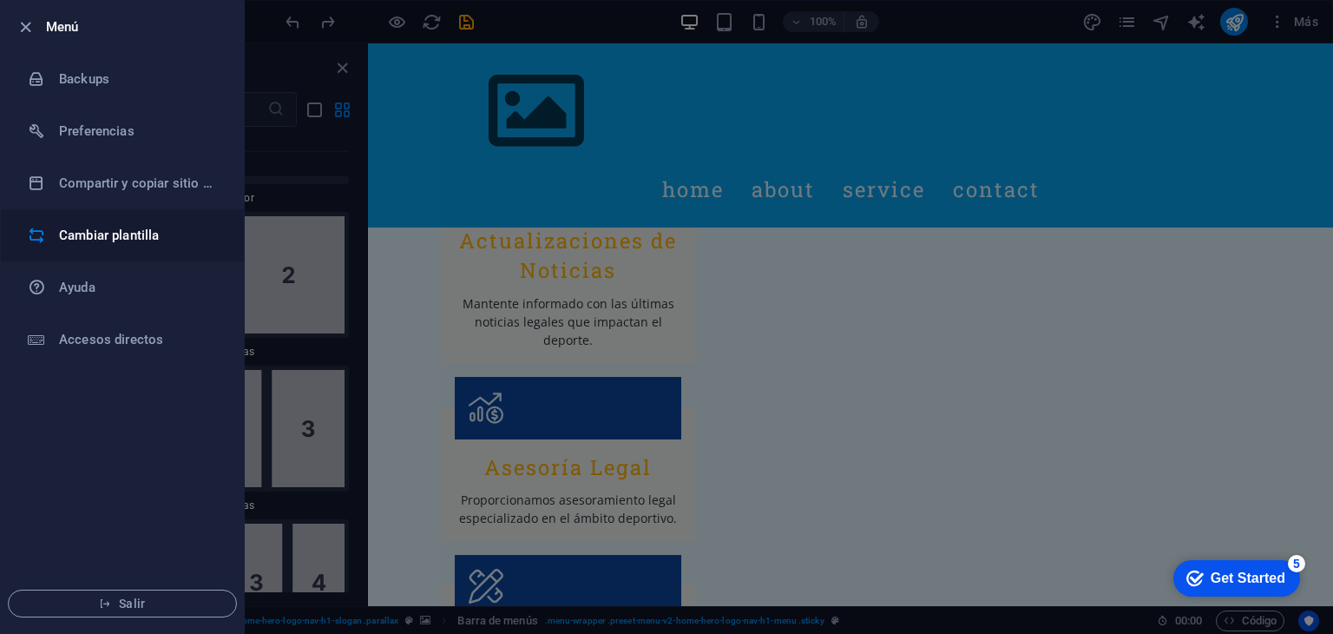
click at [117, 228] on h6 "Cambiar plantilla" at bounding box center [139, 235] width 161 height 21
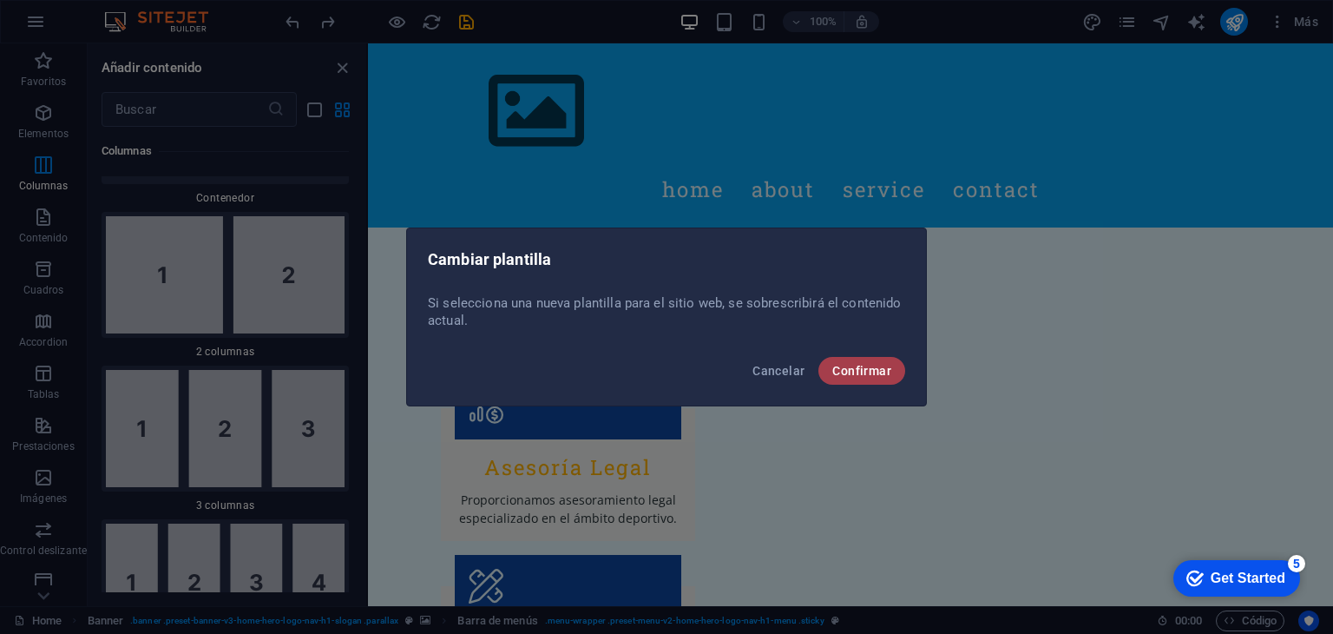
click at [858, 378] on button "Confirmar" at bounding box center [861, 371] width 87 height 28
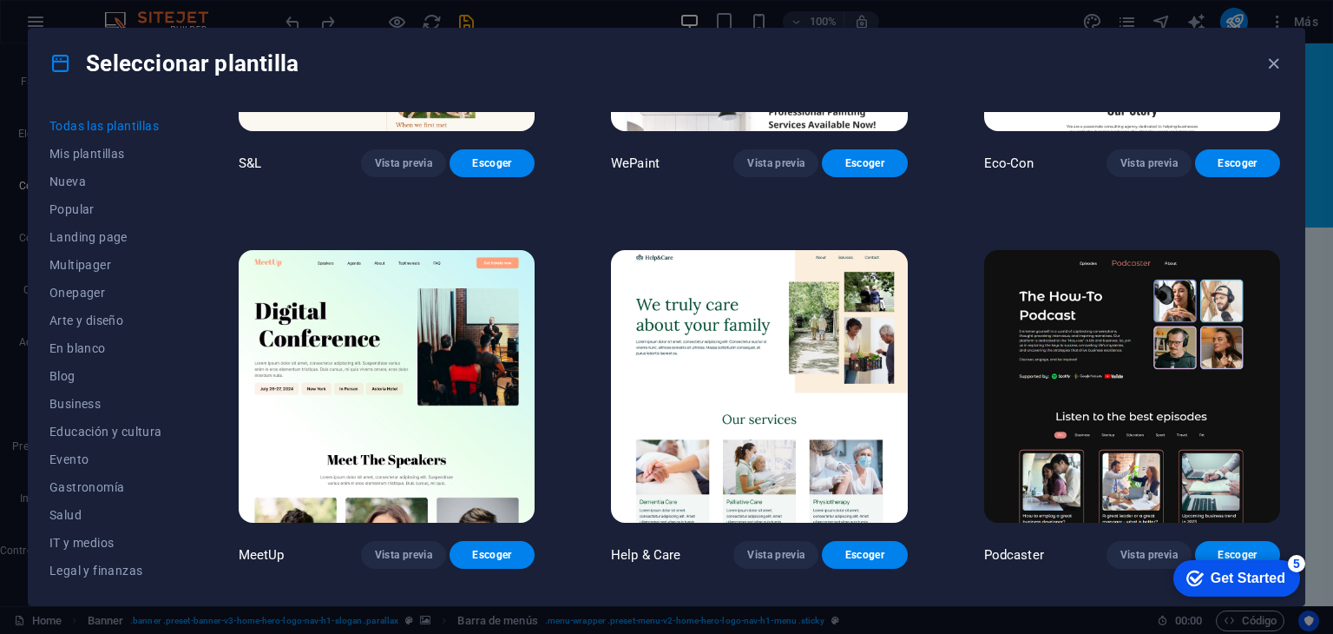
scroll to position [1215, 0]
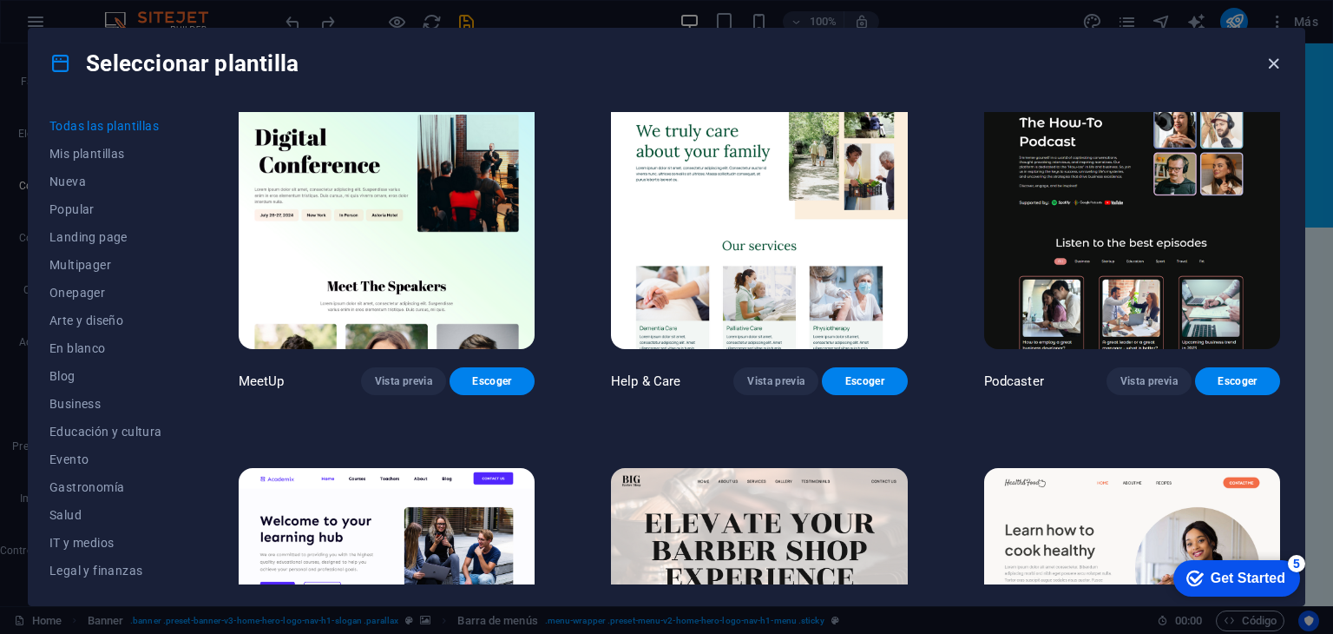
click at [1272, 67] on icon "button" at bounding box center [1274, 64] width 20 height 20
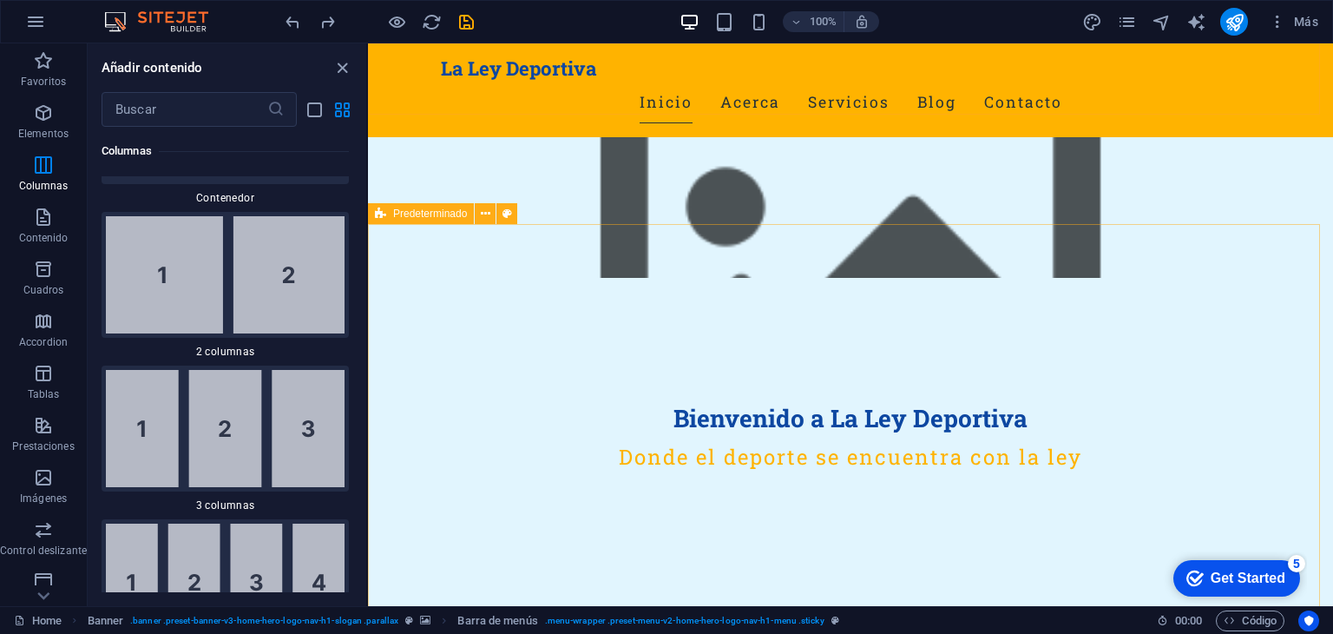
scroll to position [0, 0]
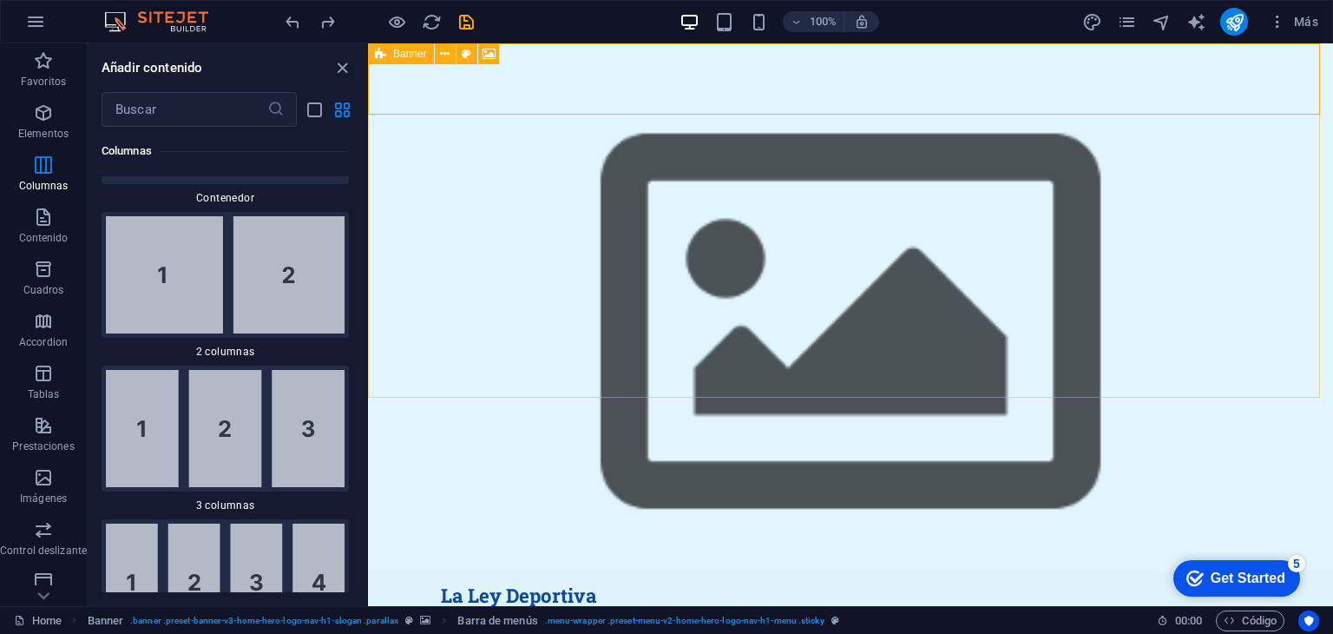
click at [379, 56] on icon at bounding box center [380, 53] width 11 height 21
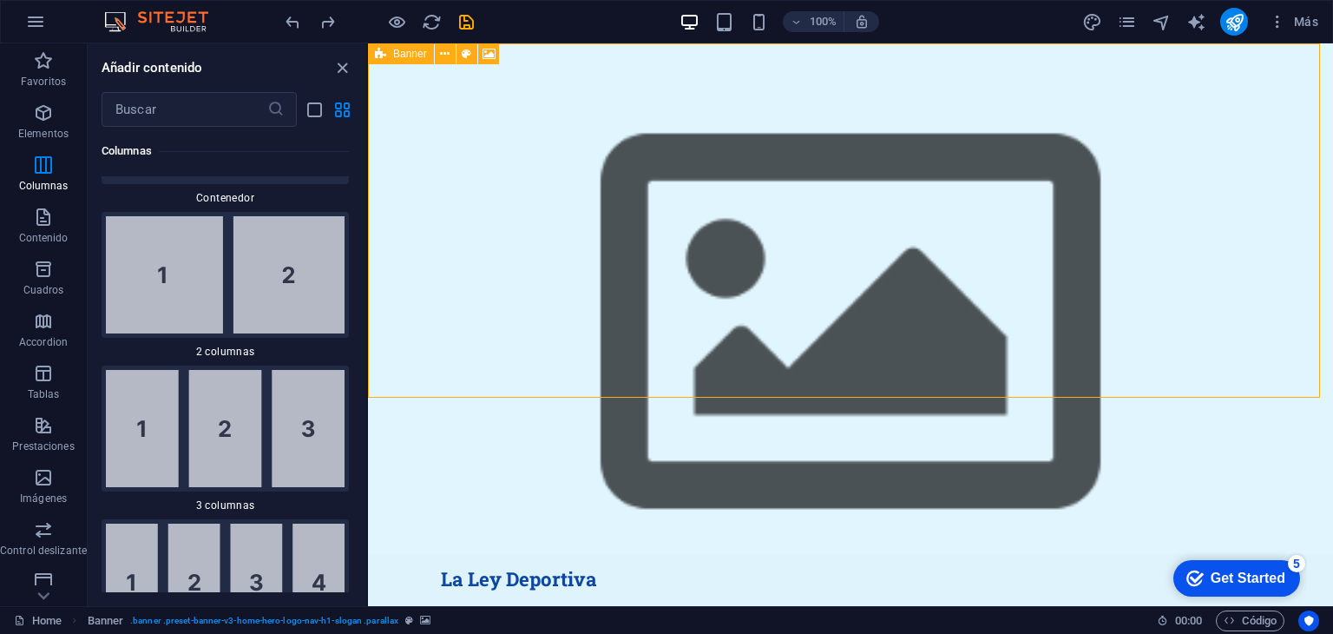
click at [381, 53] on icon at bounding box center [380, 53] width 11 height 21
click at [448, 56] on icon at bounding box center [445, 54] width 10 height 18
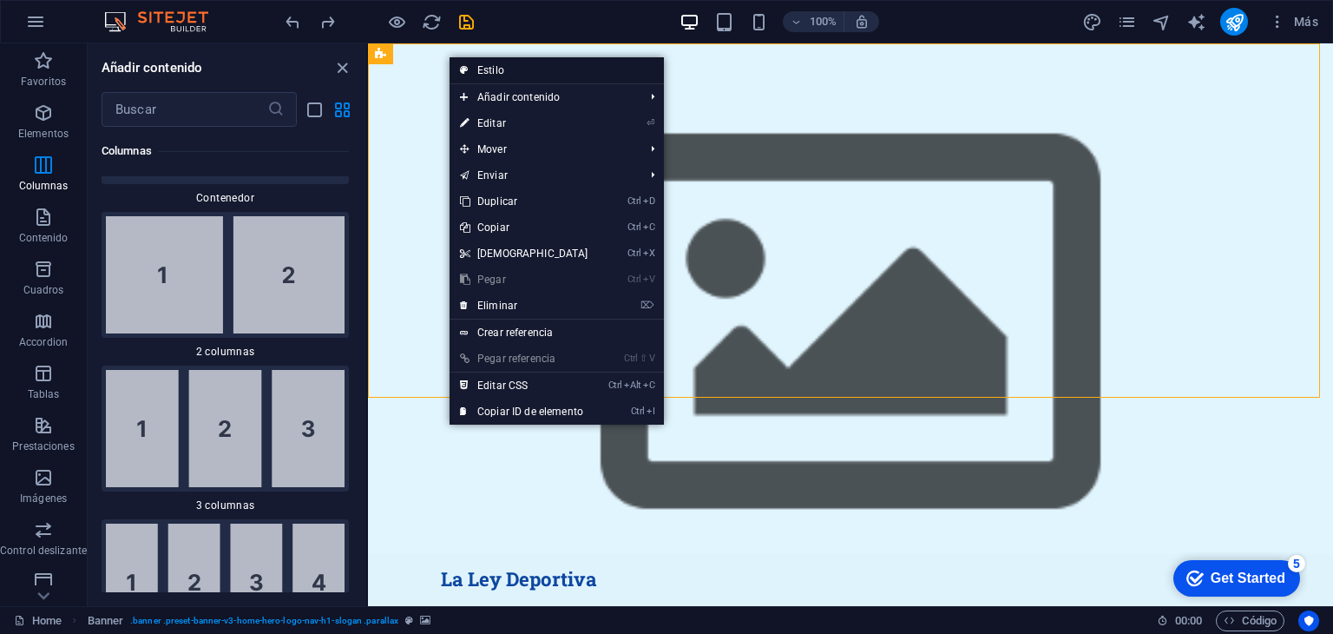
click at [496, 72] on link "Estilo" at bounding box center [557, 70] width 214 height 26
select select "preset-banner-v3-home-hero-logo-nav-h1-slogan"
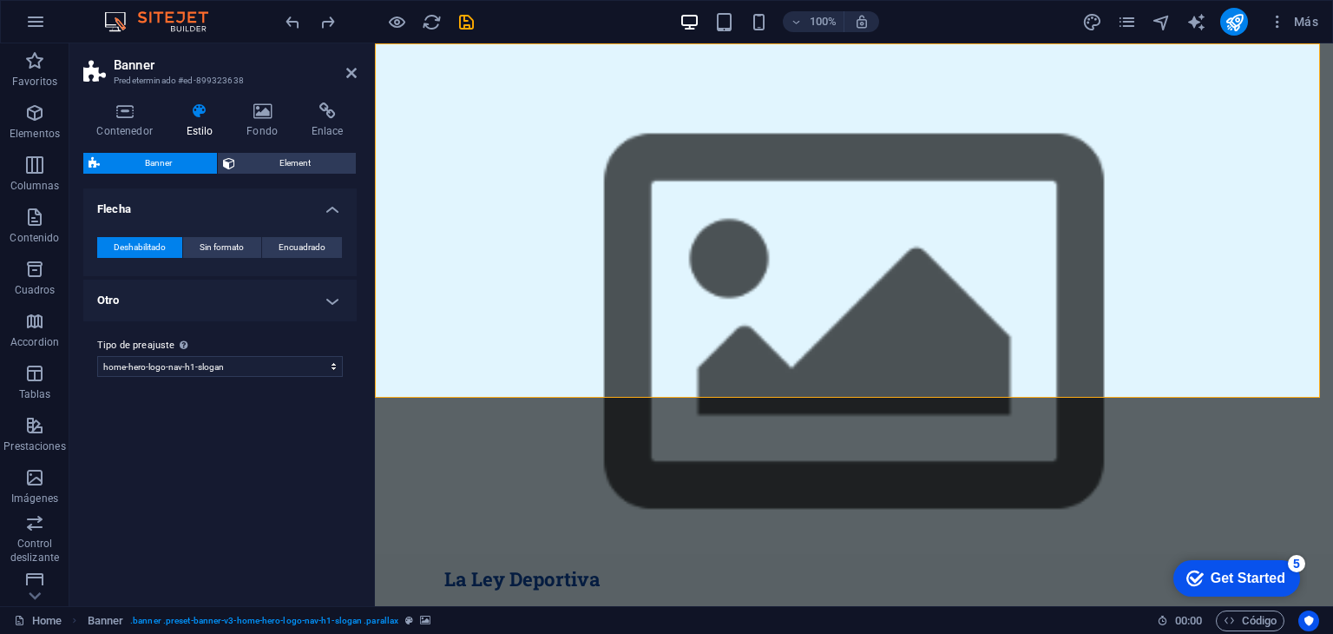
click at [329, 299] on h4 "Otro" at bounding box center [219, 300] width 273 height 42
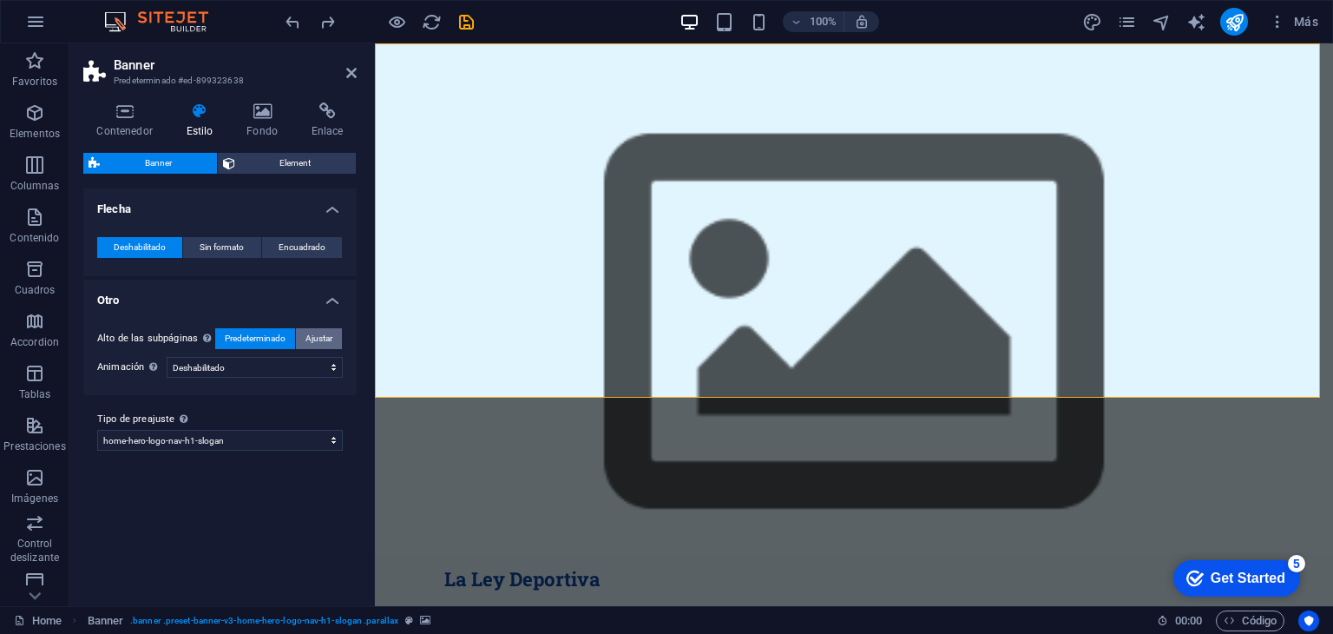
click at [321, 338] on span "Ajustar" at bounding box center [319, 338] width 27 height 21
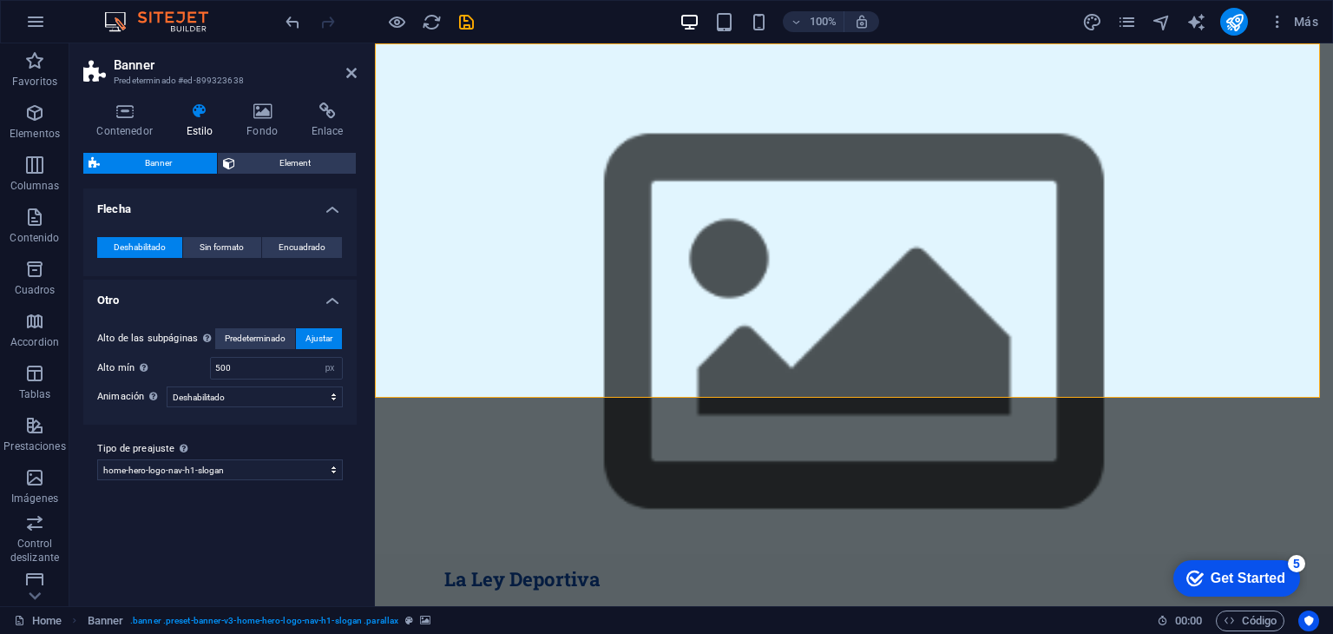
click at [206, 113] on icon at bounding box center [200, 110] width 54 height 17
click at [136, 115] on icon at bounding box center [124, 110] width 82 height 17
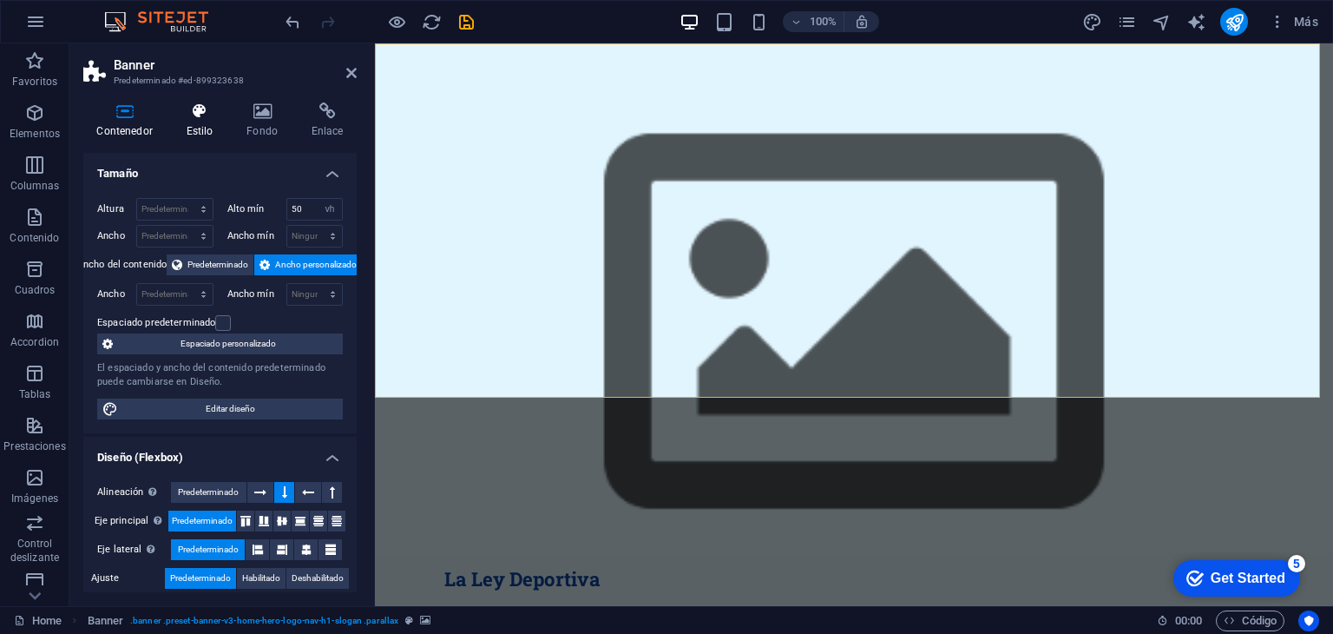
click at [200, 130] on h4 "Estilo" at bounding box center [203, 120] width 61 height 36
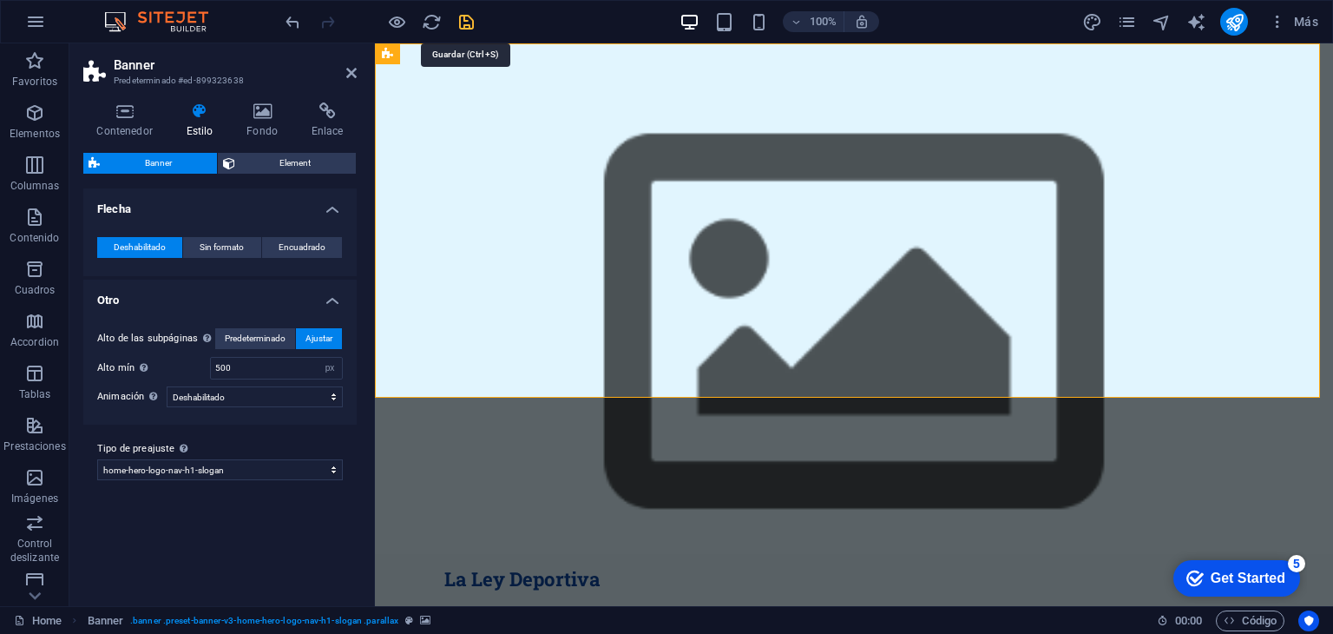
click at [468, 23] on icon "save" at bounding box center [467, 22] width 20 height 20
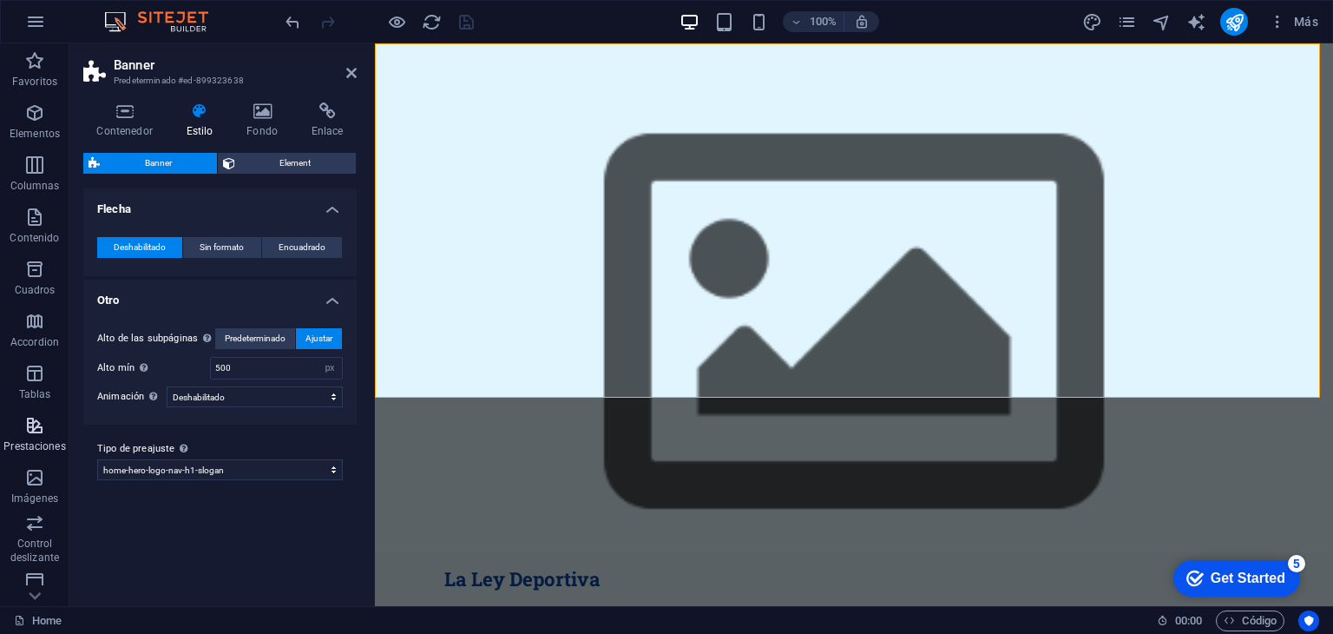
click at [36, 424] on icon "button" at bounding box center [34, 425] width 21 height 21
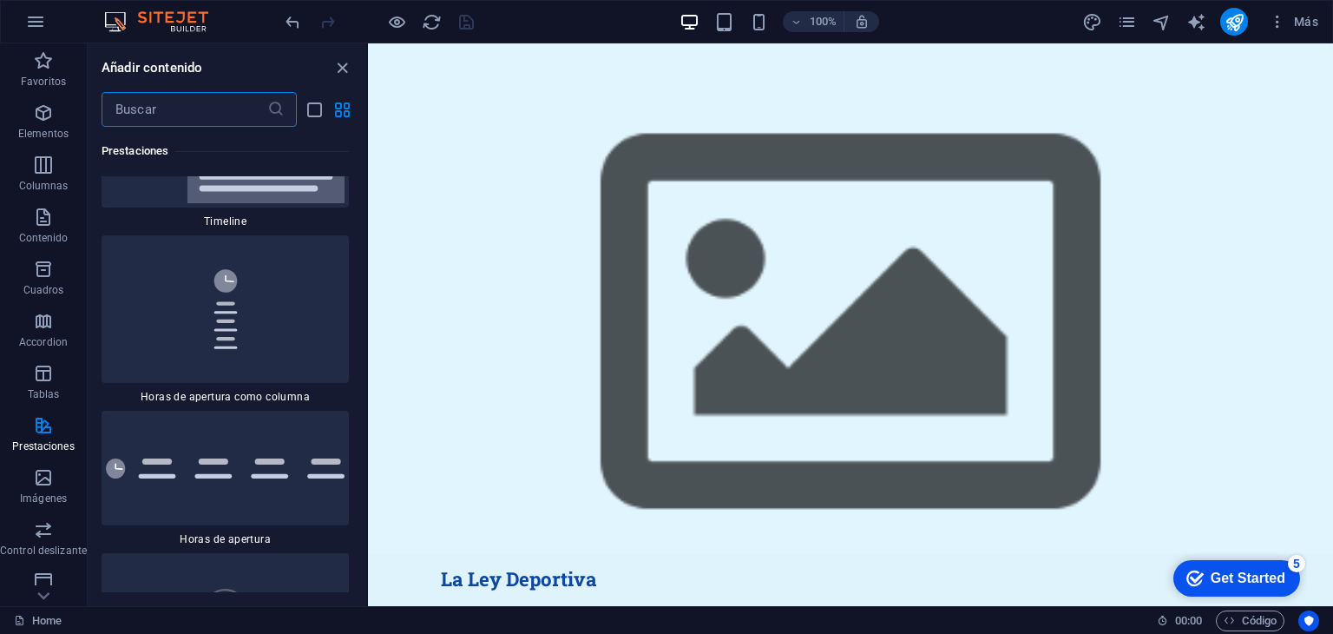
scroll to position [14696, 0]
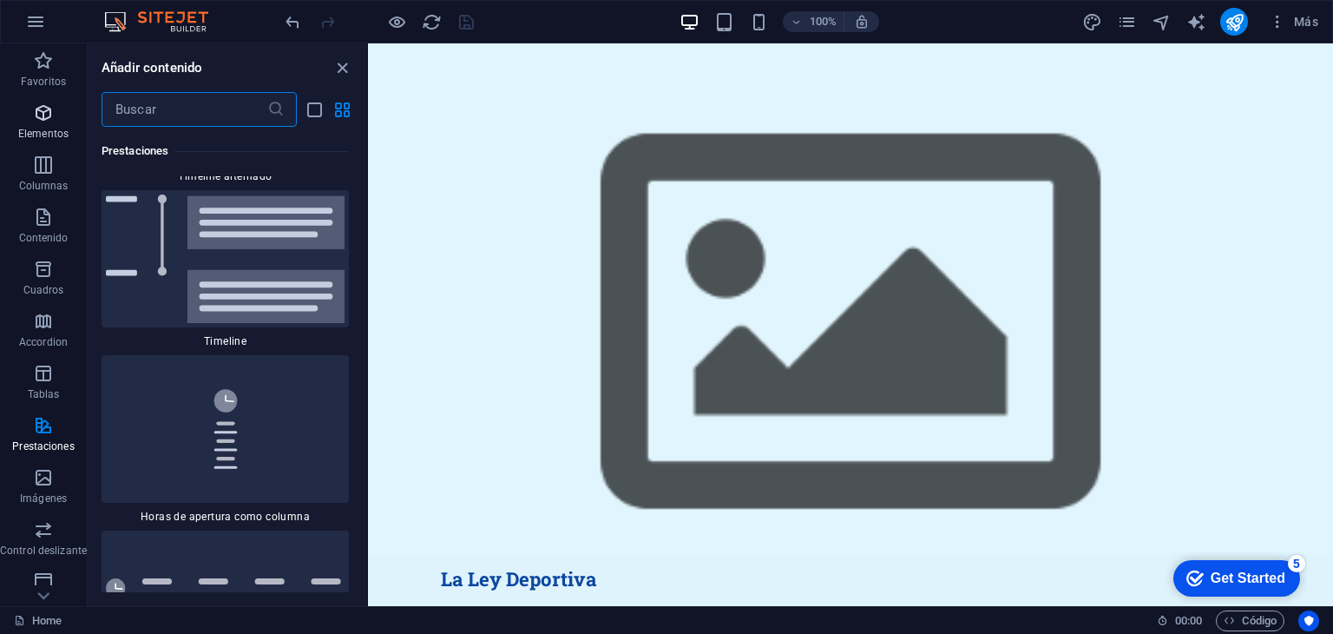
click at [53, 128] on p "Elementos" at bounding box center [43, 134] width 50 height 14
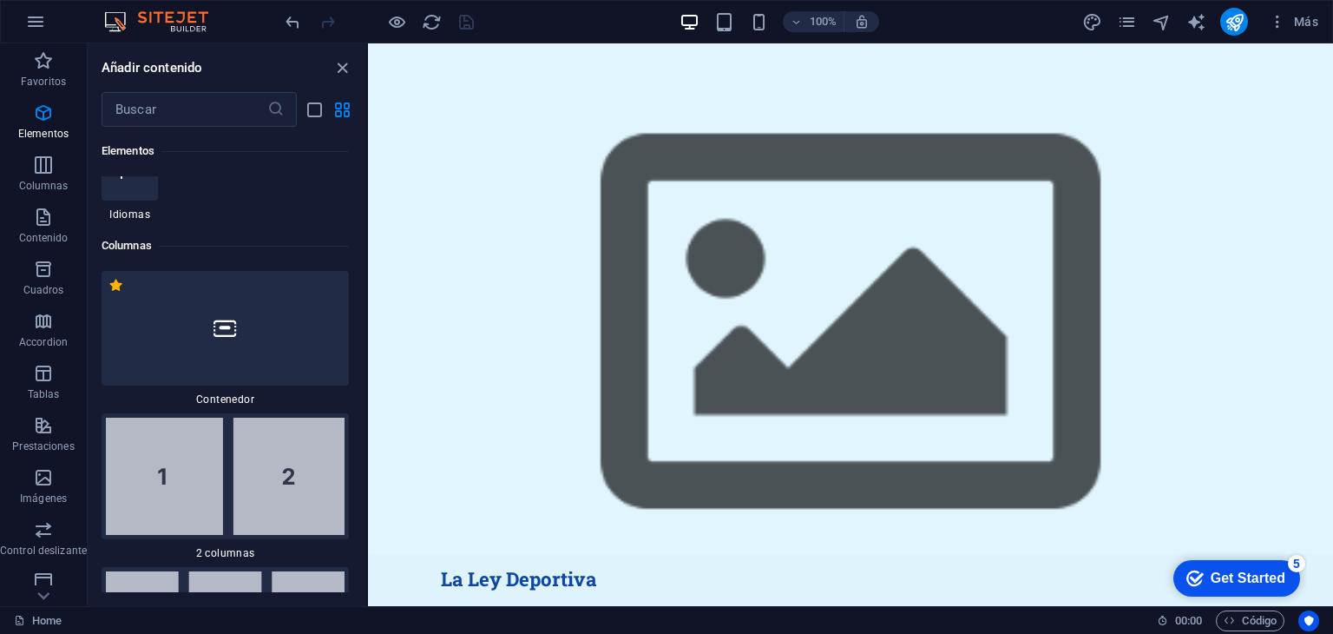
scroll to position [934, 0]
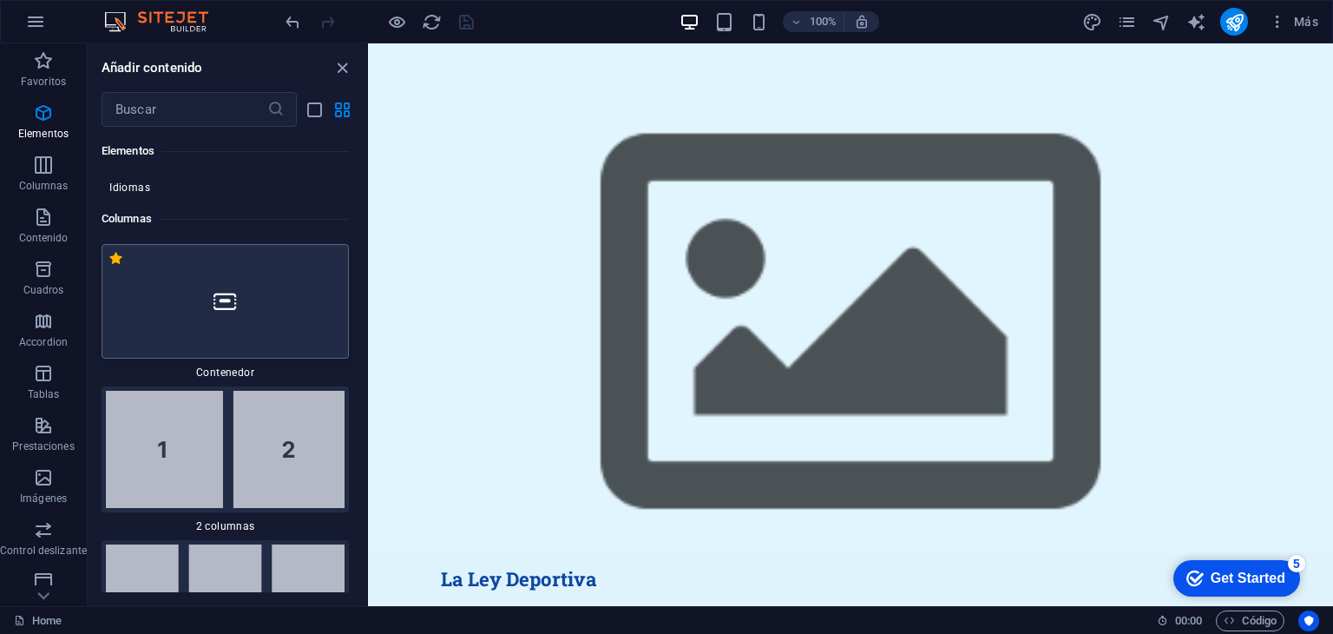
click at [216, 292] on icon at bounding box center [225, 301] width 23 height 23
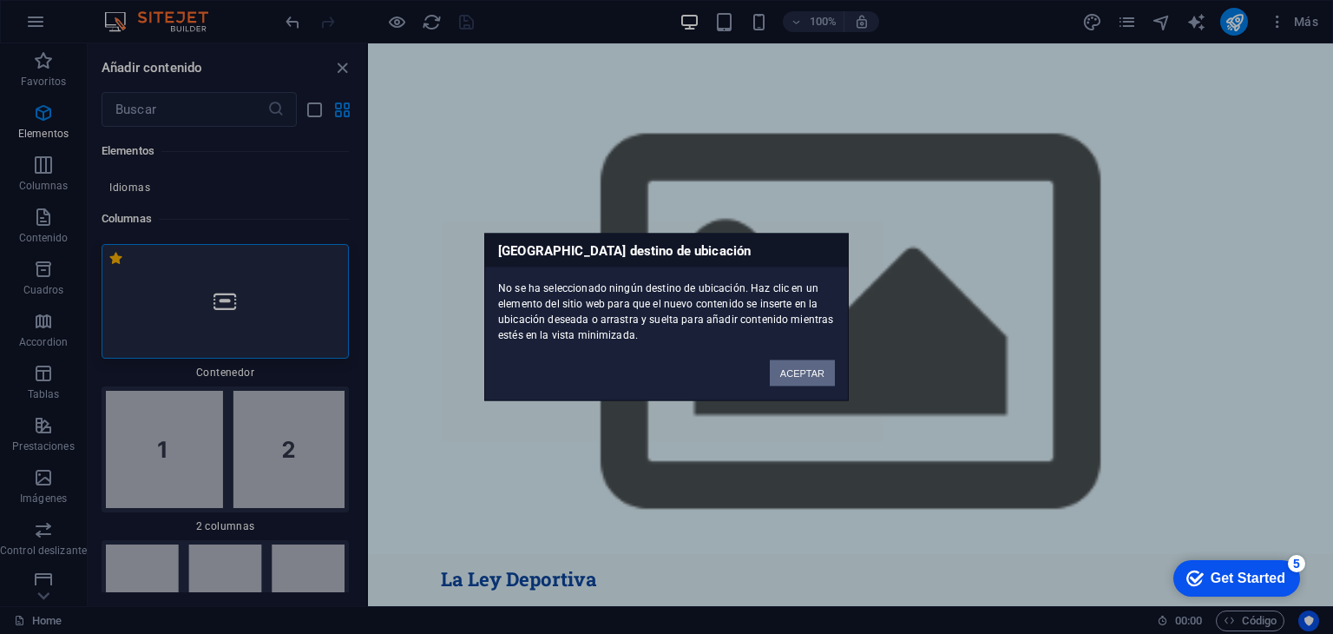
click at [779, 381] on button "ACEPTAR" at bounding box center [802, 373] width 65 height 26
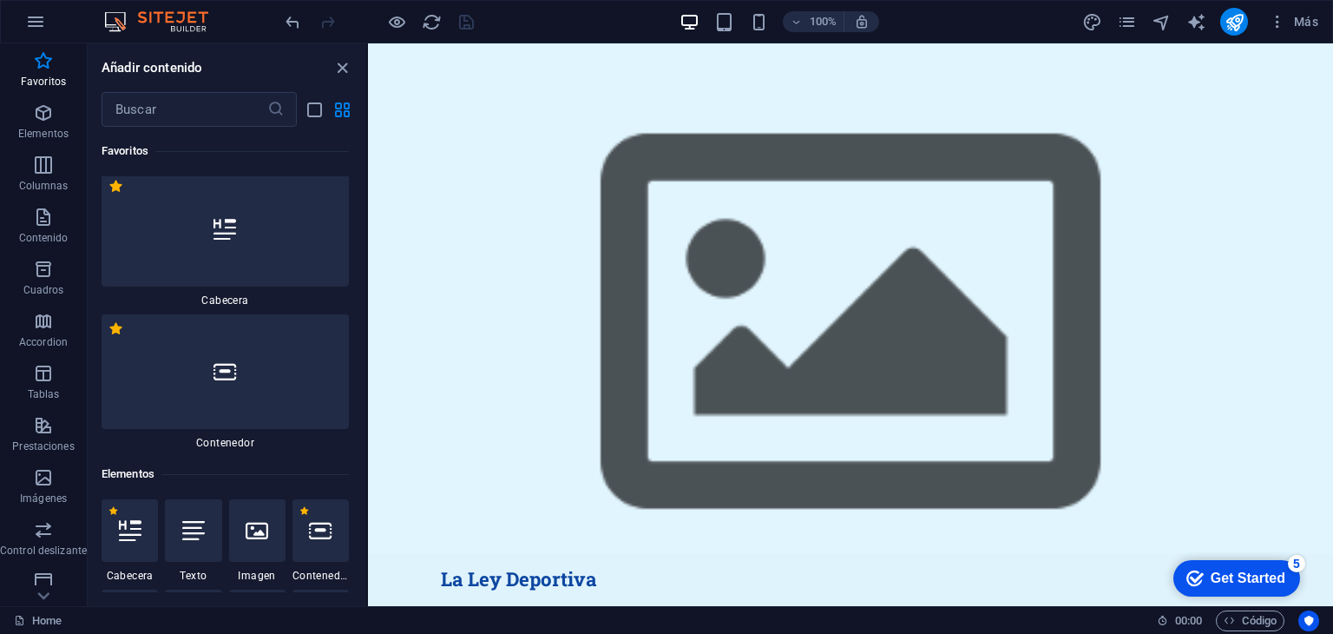
scroll to position [0, 0]
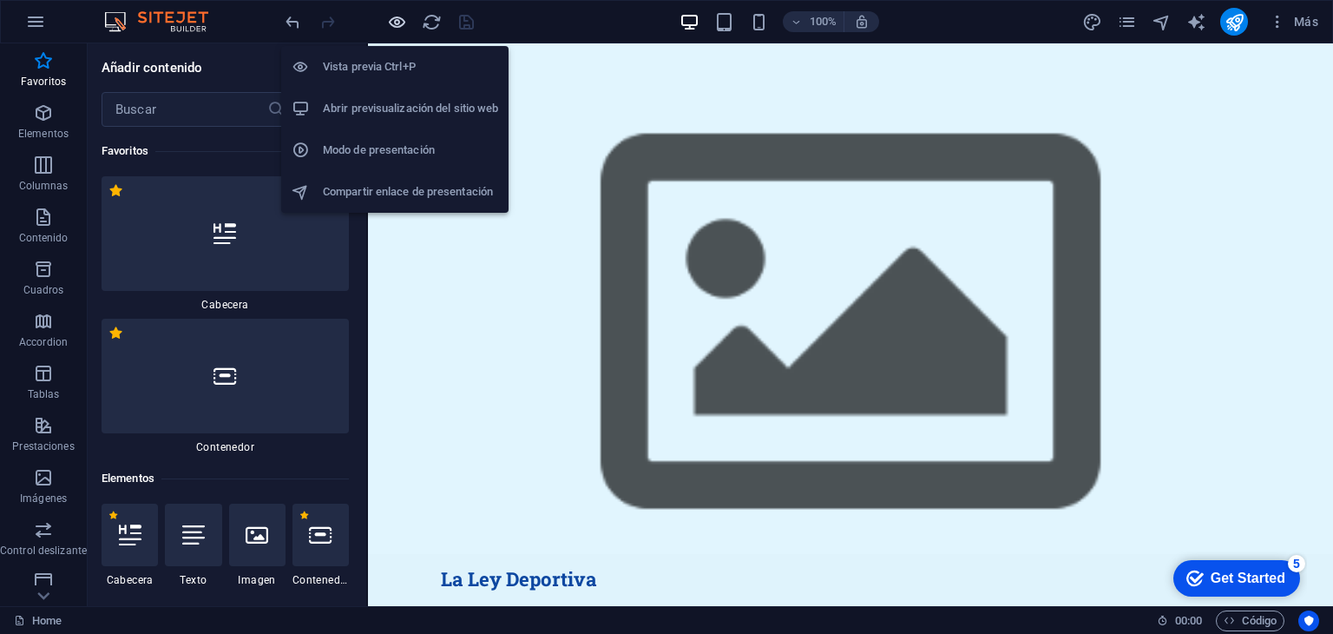
click at [391, 26] on icon "button" at bounding box center [397, 22] width 20 height 20
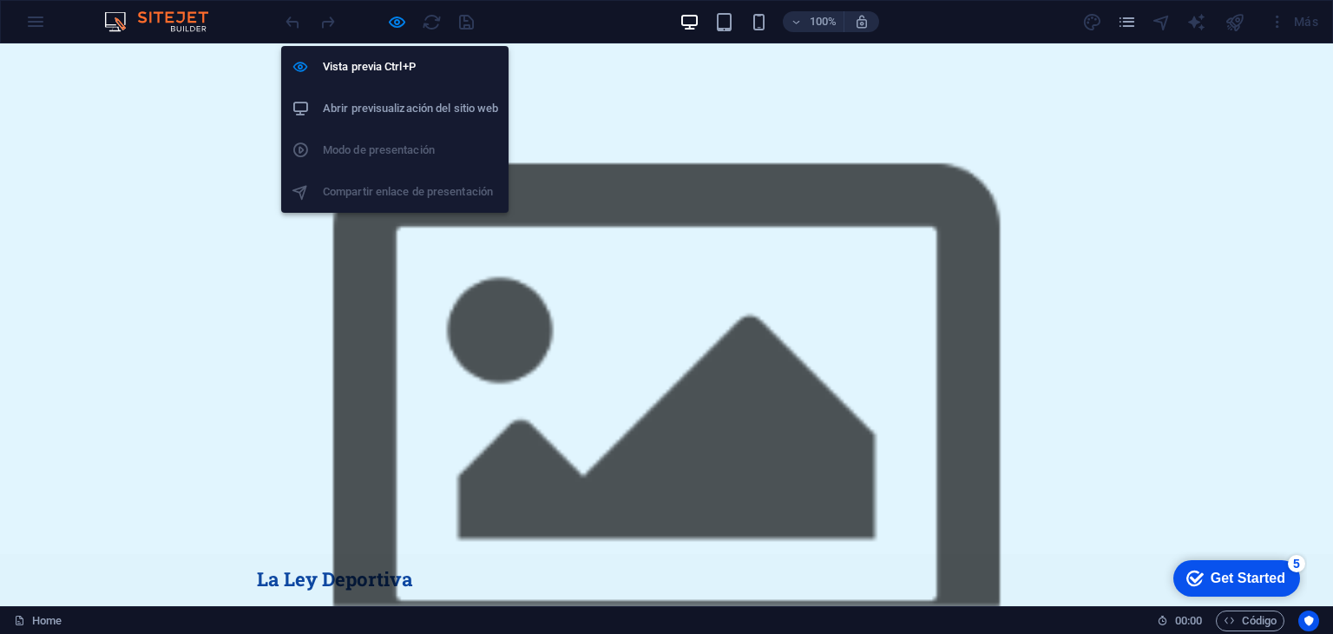
click at [383, 105] on h6 "Abrir previsualización del sitio web" at bounding box center [410, 108] width 175 height 21
